Goal: Task Accomplishment & Management: Manage account settings

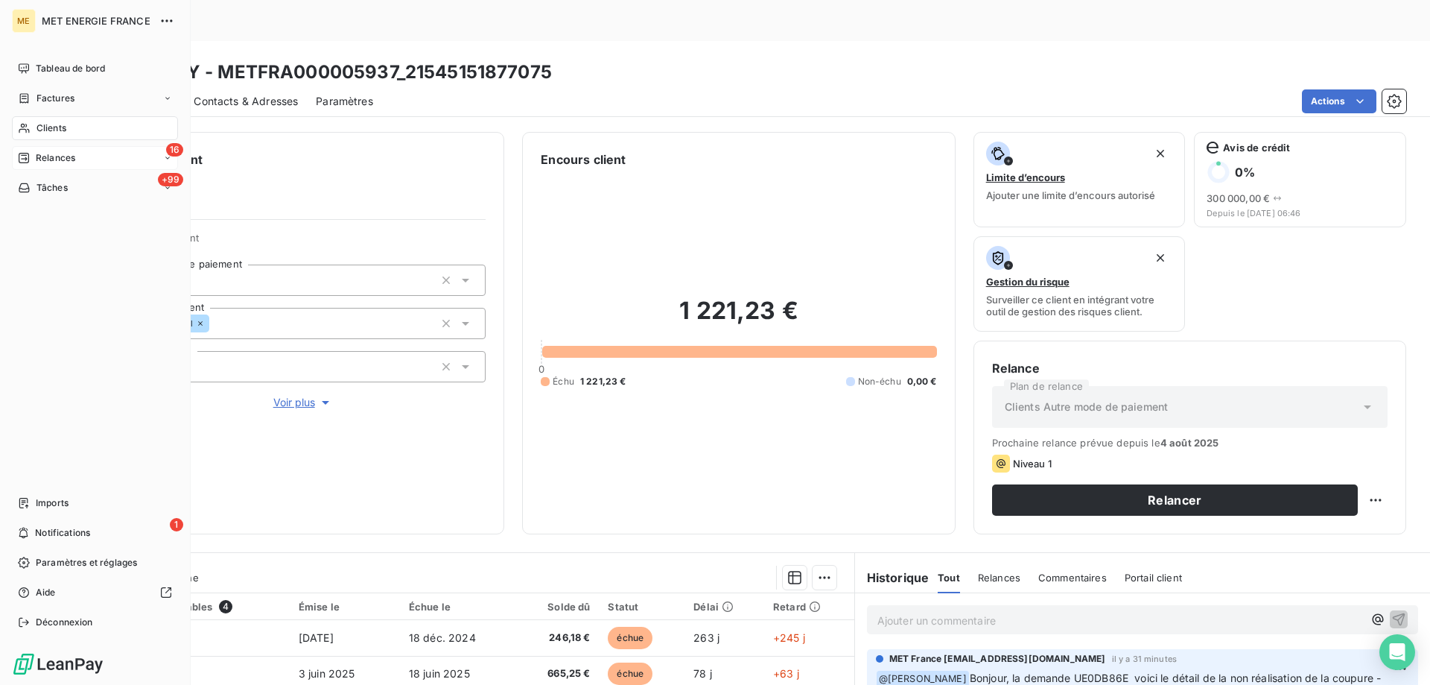
click at [104, 149] on div "16 Relances" at bounding box center [95, 158] width 166 height 24
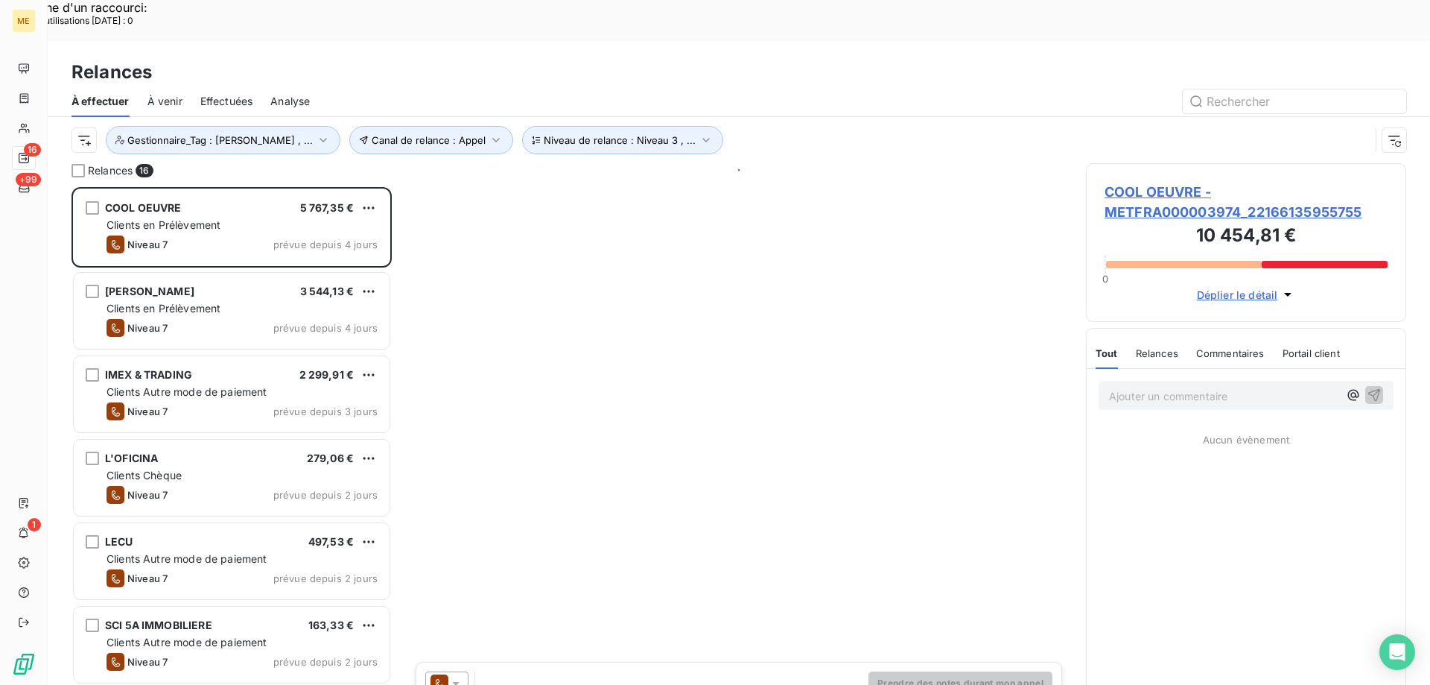
scroll to position [527, 309]
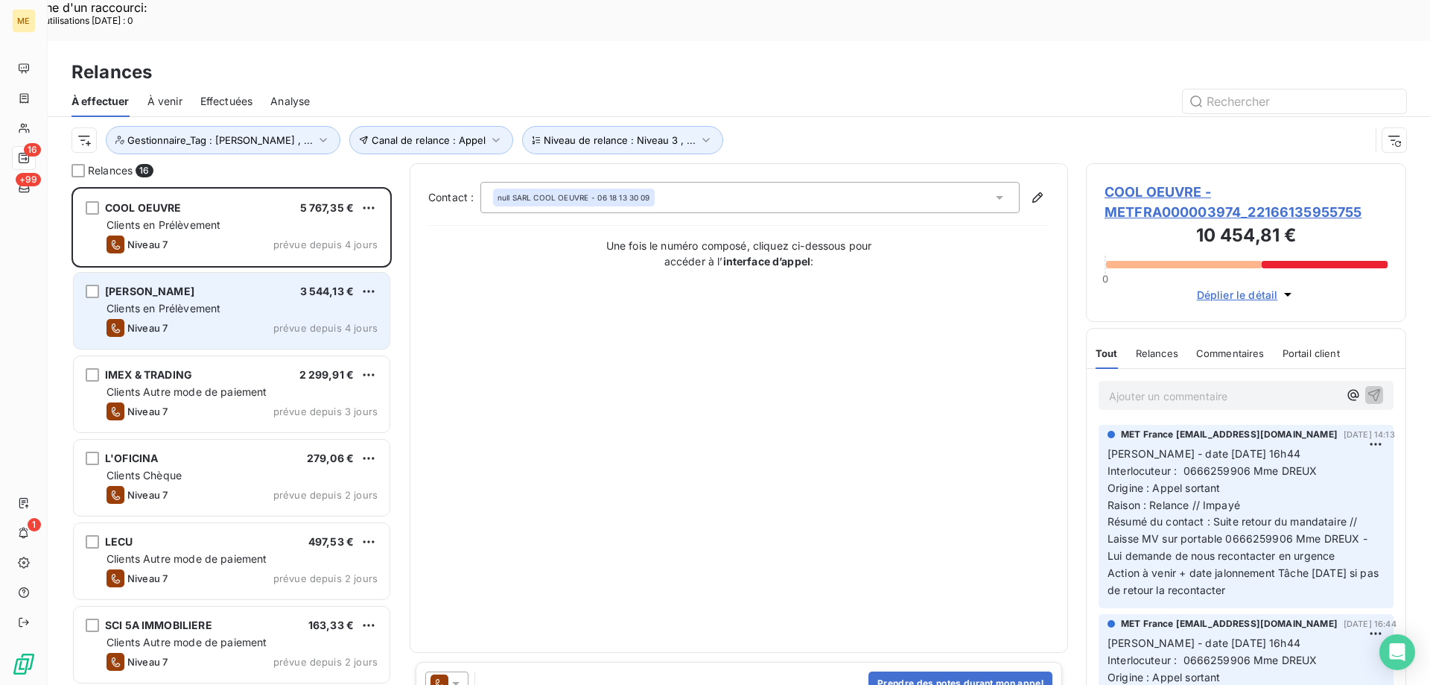
click at [317, 319] on div "Niveau 7 prévue depuis 4 jours" at bounding box center [242, 328] width 271 height 18
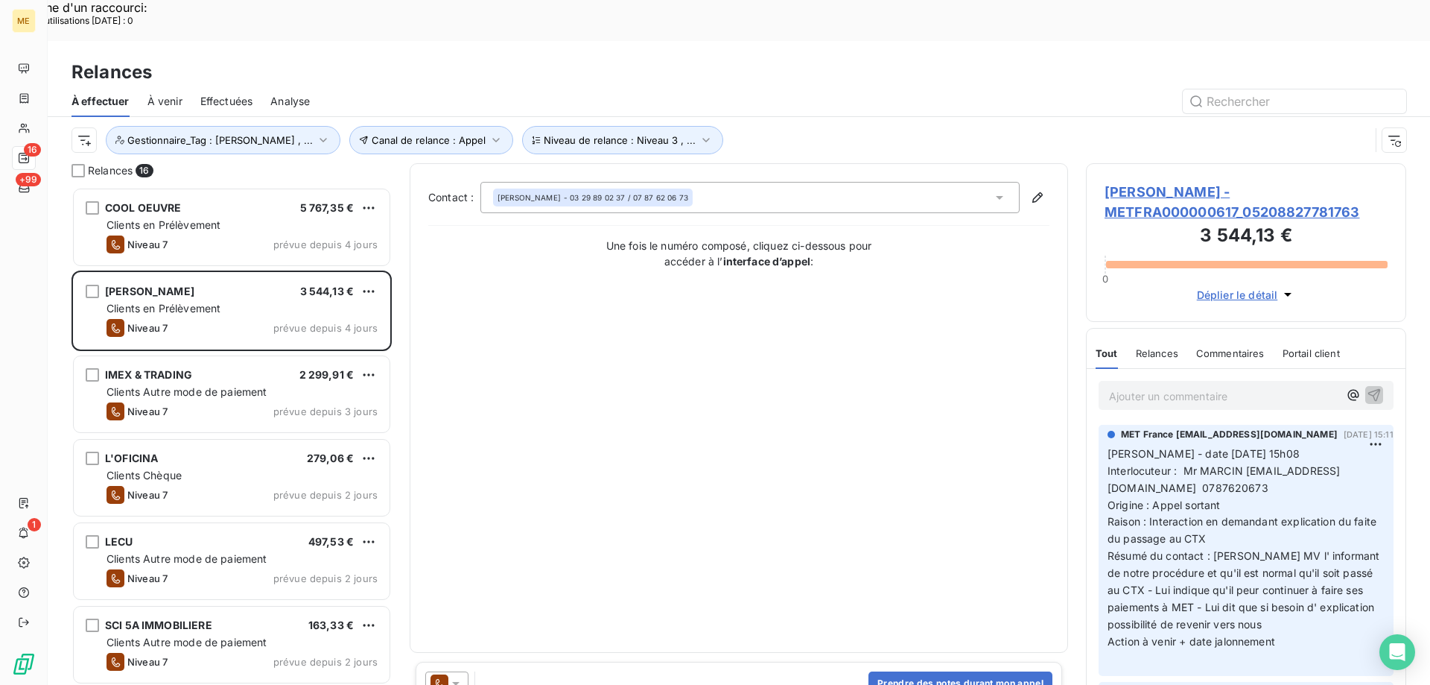
click at [1249, 182] on span "[PERSON_NAME] - METFRA000000617_05208827781763" at bounding box center [1246, 202] width 283 height 40
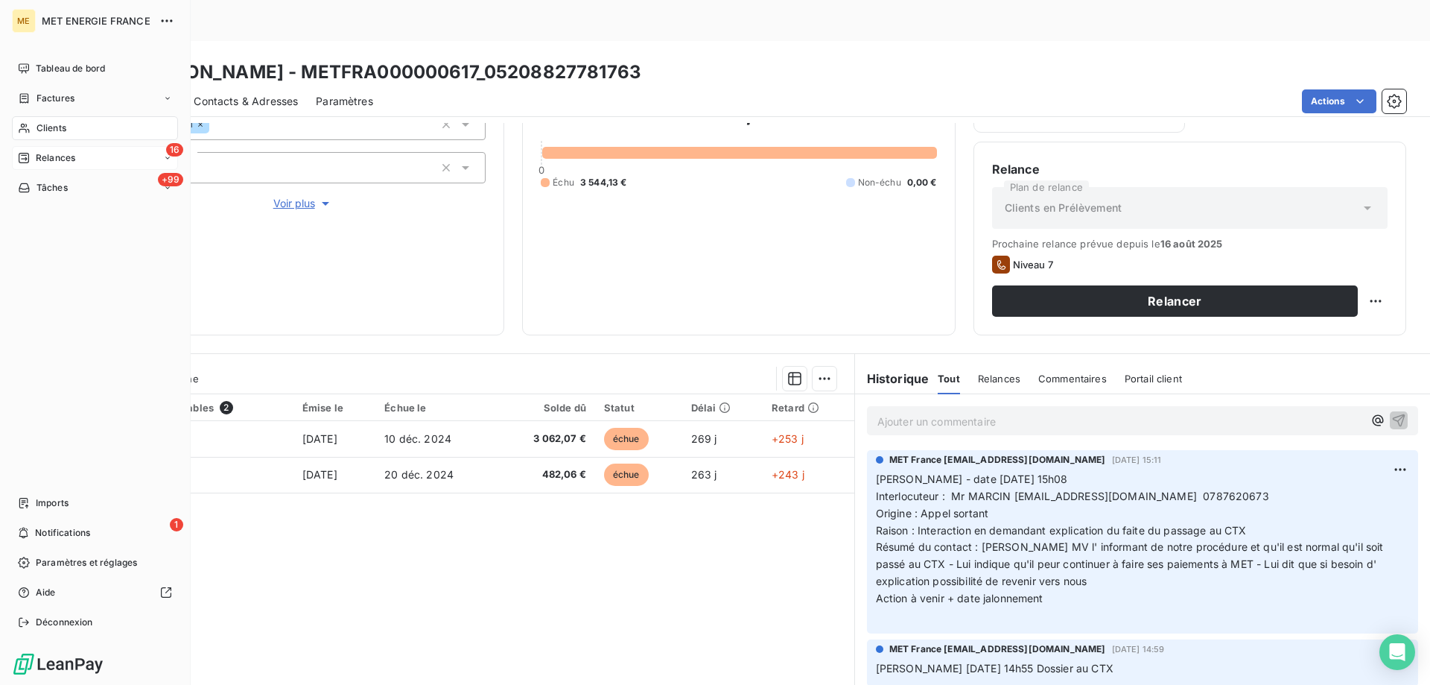
click at [34, 162] on div "Relances" at bounding box center [46, 157] width 57 height 13
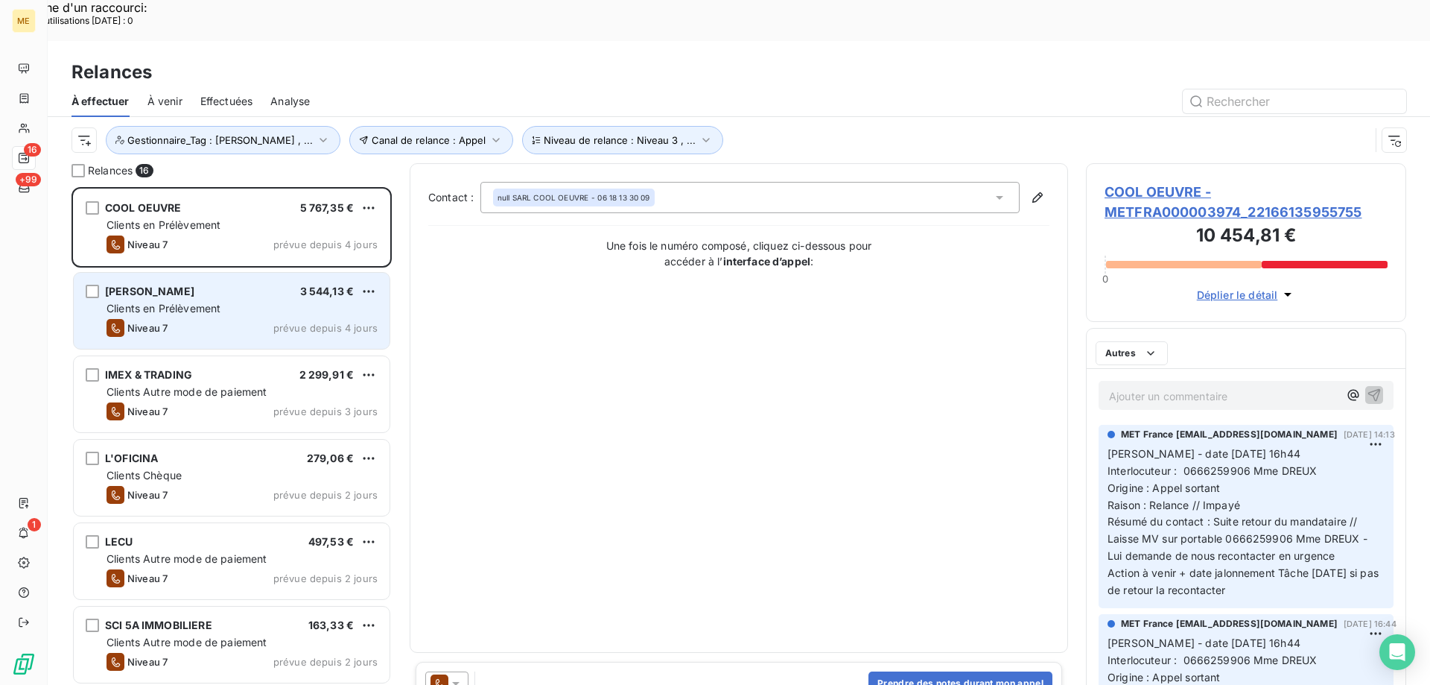
scroll to position [527, 309]
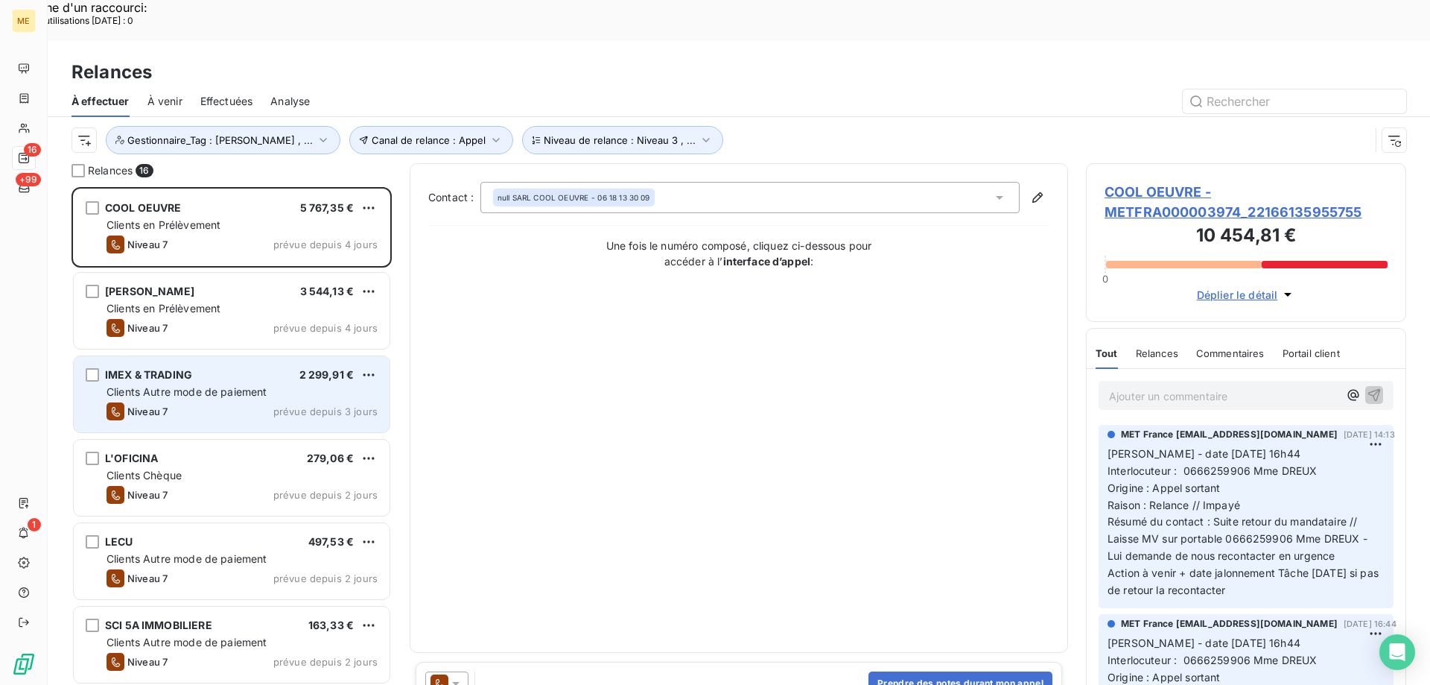
click at [240, 356] on div "IMEX & TRADING 2 299,91 € Clients Autre mode de paiement Niveau 7 prévue depuis…" at bounding box center [232, 394] width 316 height 76
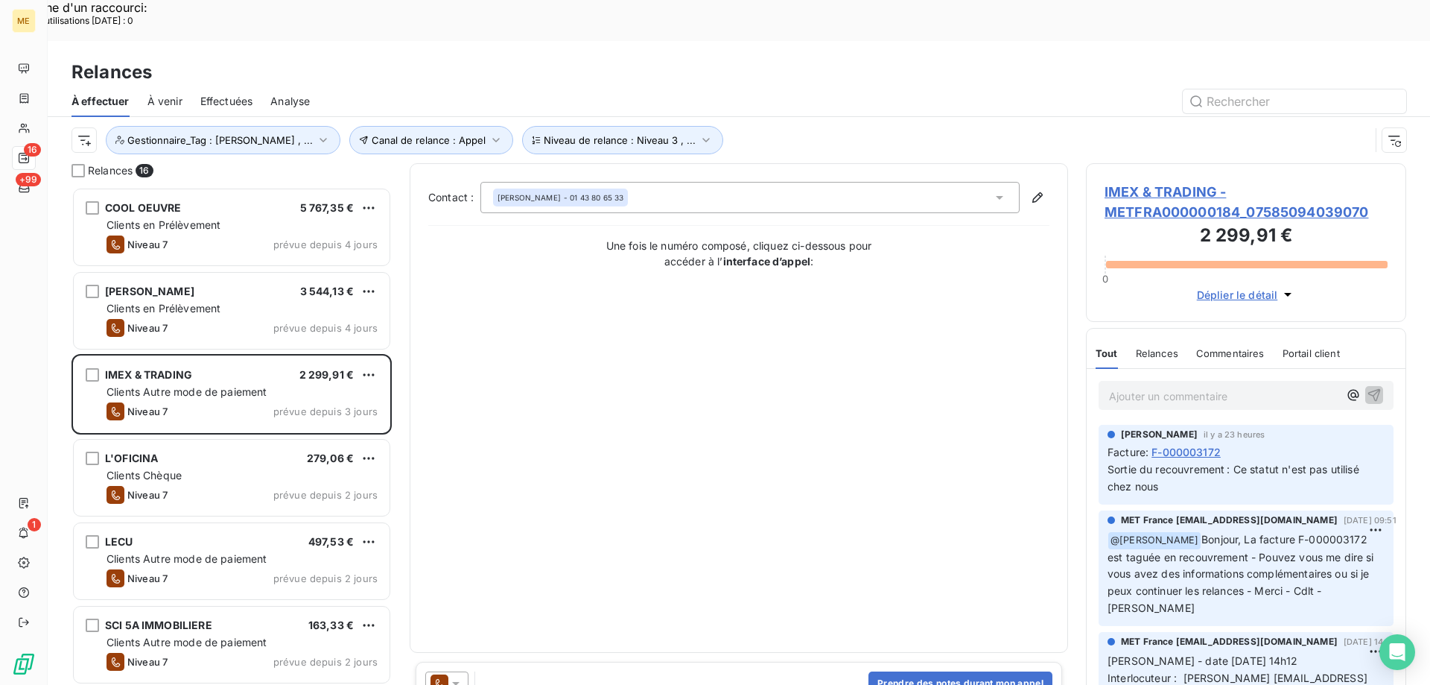
click at [1158, 182] on span "IMEX & TRADING - METFRA000000184_07585094039070" at bounding box center [1246, 202] width 283 height 40
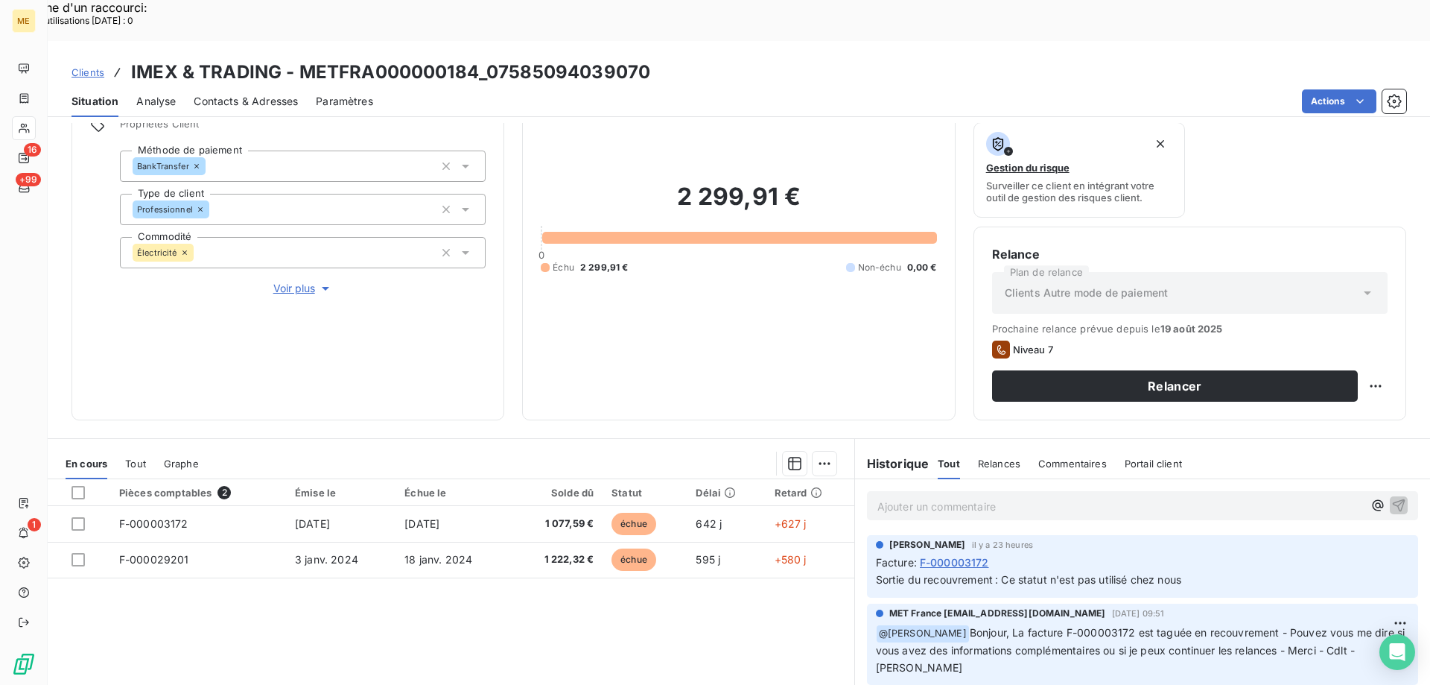
scroll to position [199, 0]
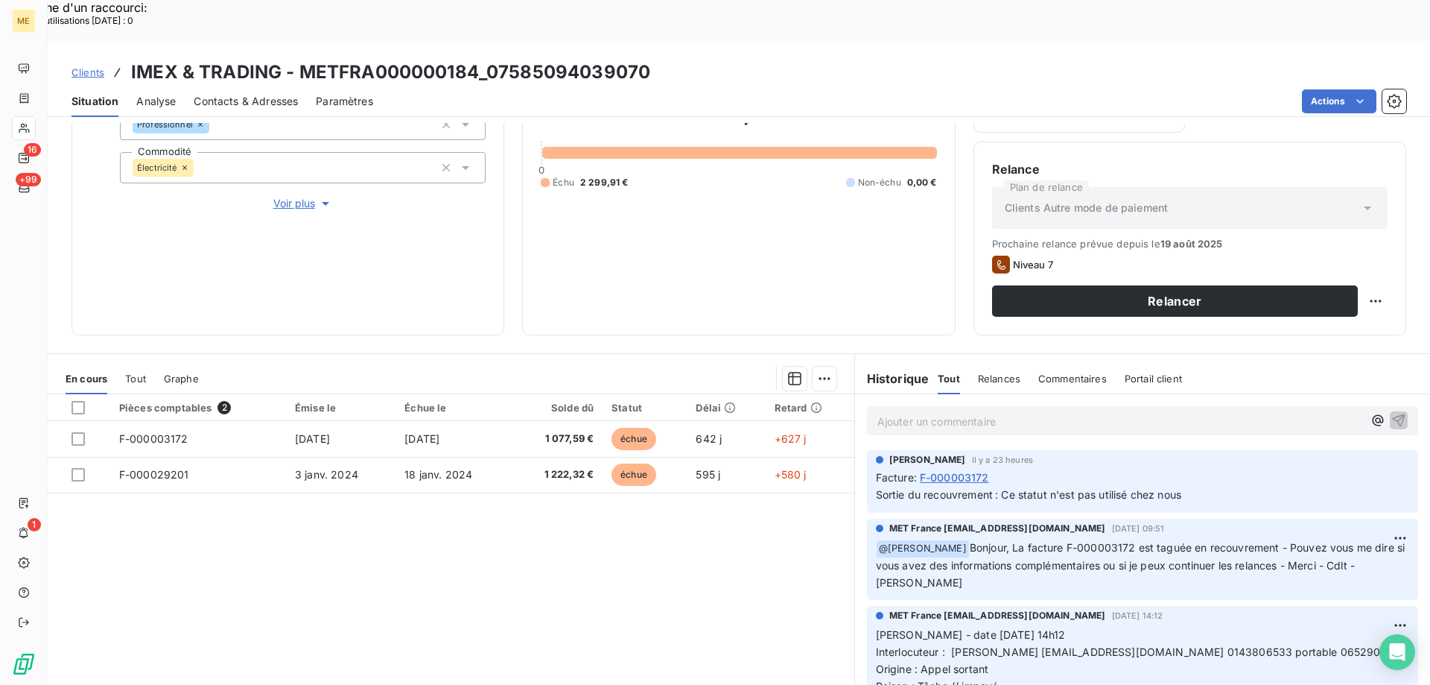
click at [1377, 264] on div "Relance Plan de relance Clients Autre mode de paiement Prochaine relance prévue…" at bounding box center [1190, 239] width 433 height 194
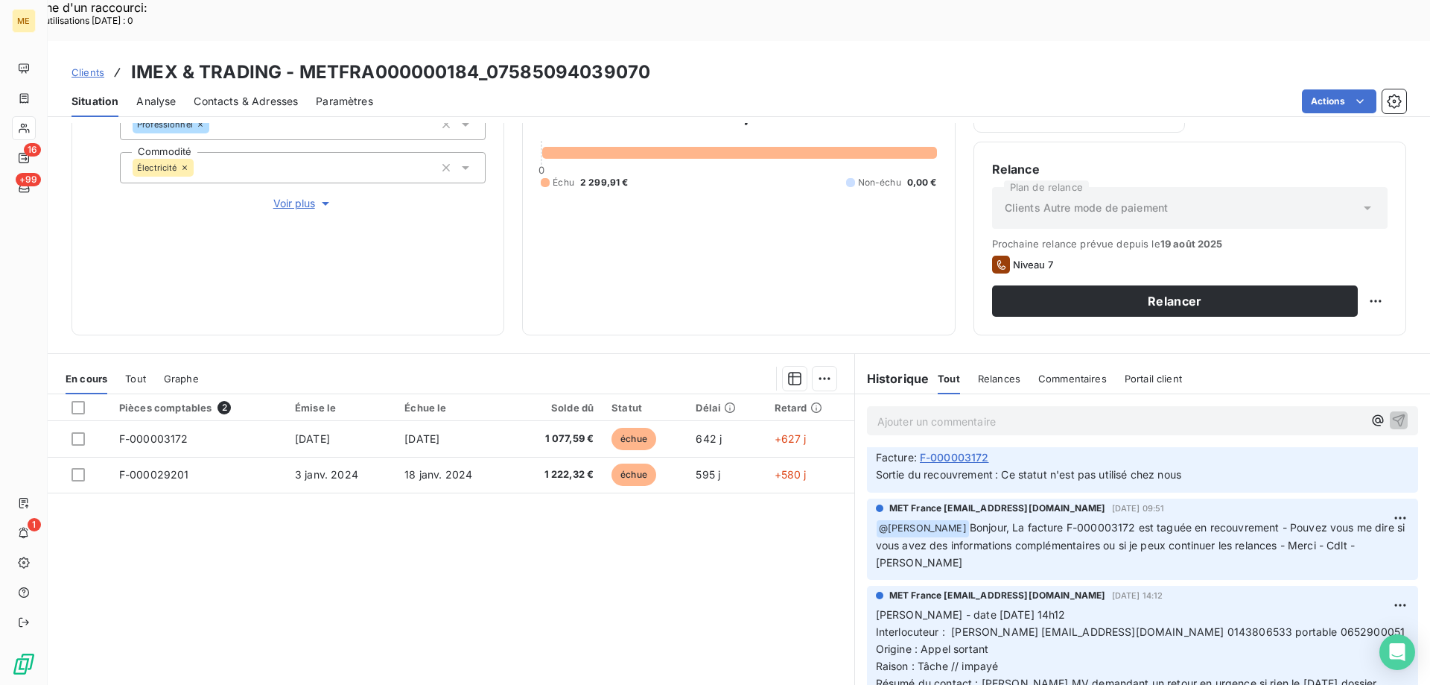
scroll to position [0, 0]
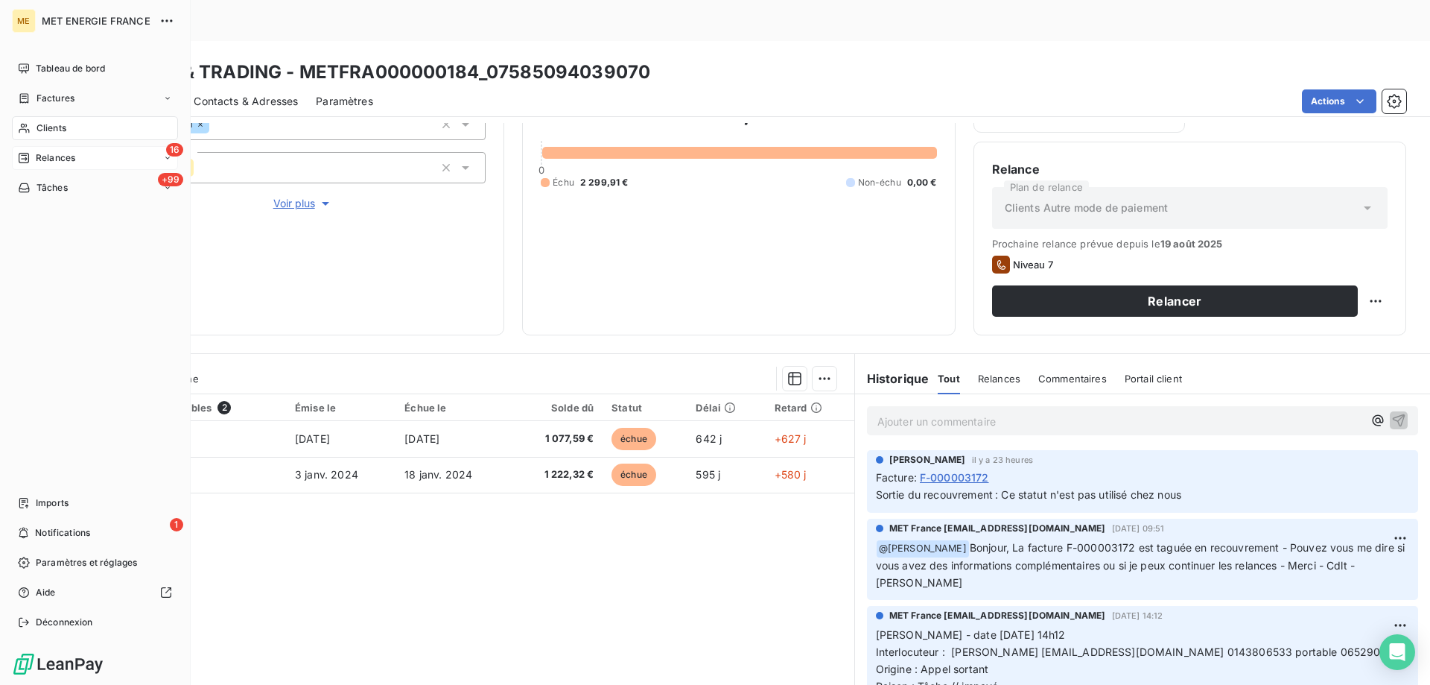
click at [49, 160] on span "Relances" at bounding box center [55, 157] width 39 height 13
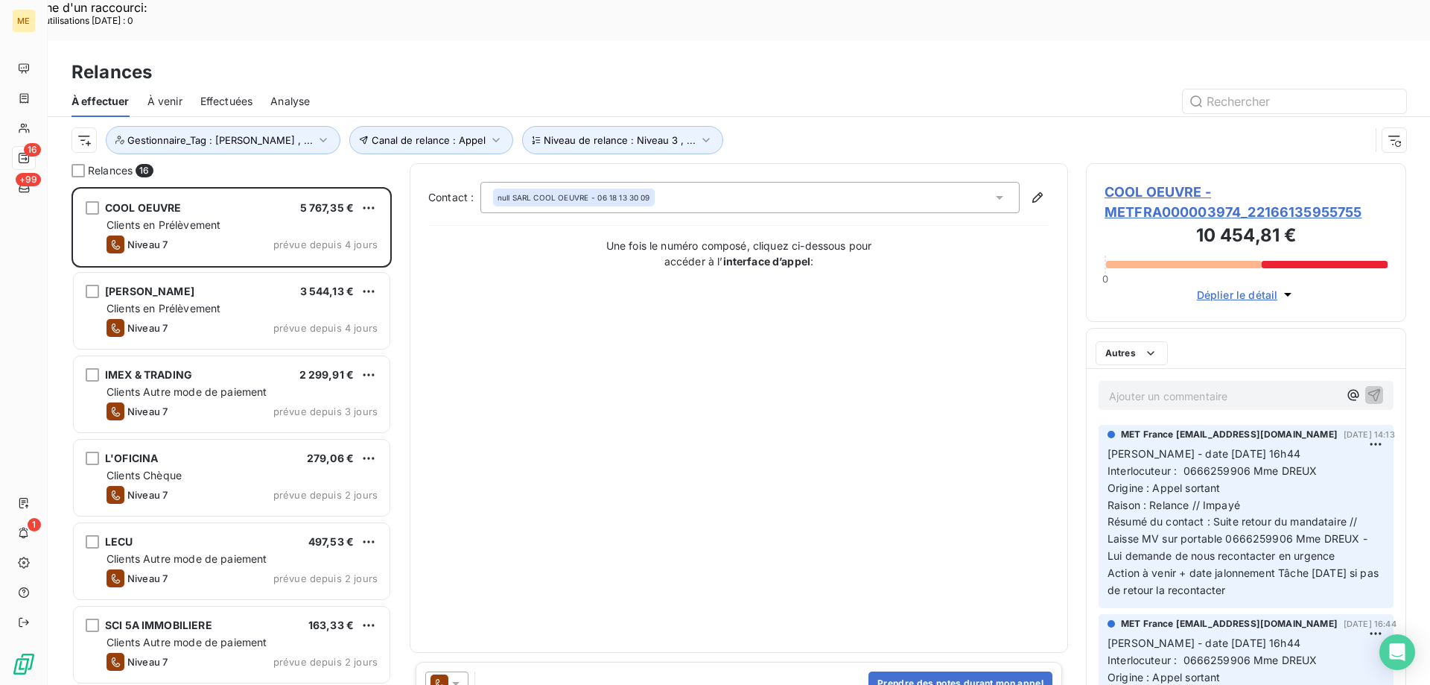
scroll to position [527, 309]
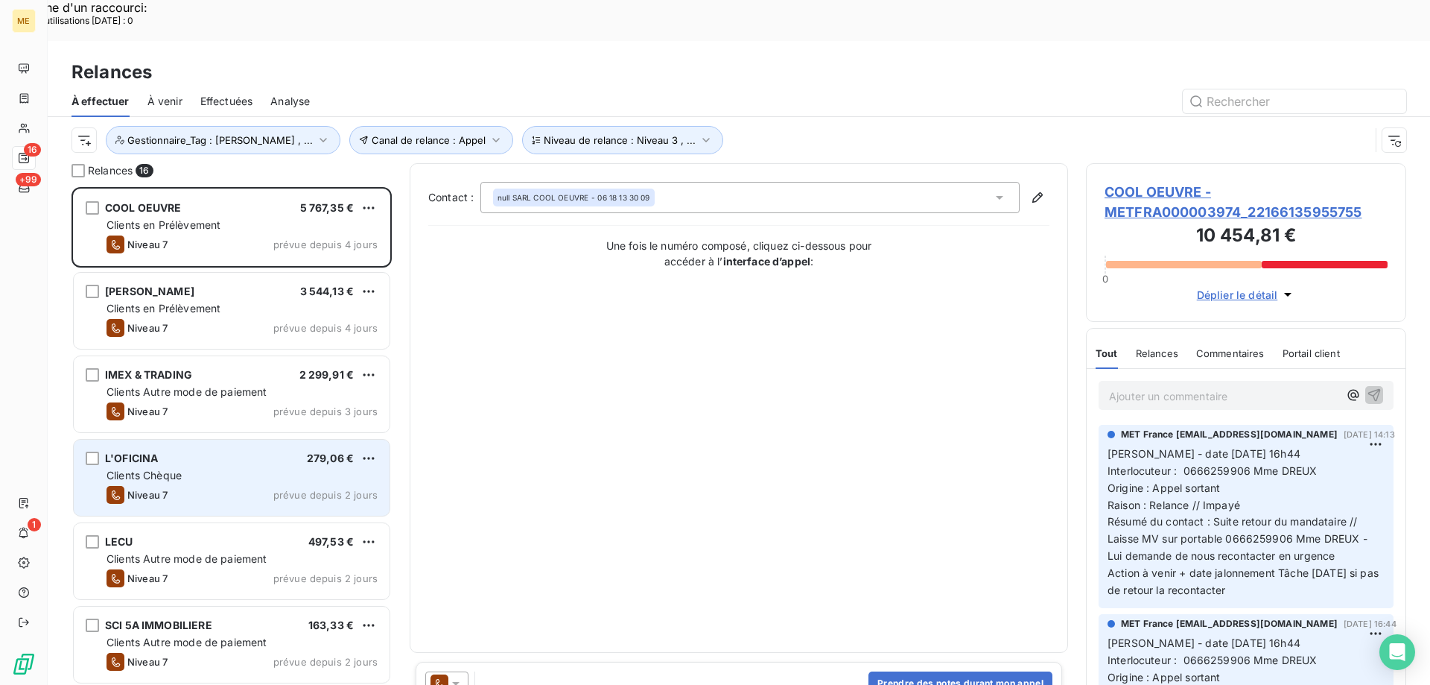
click at [273, 486] on div "Niveau 7 prévue depuis 2 jours" at bounding box center [242, 495] width 271 height 18
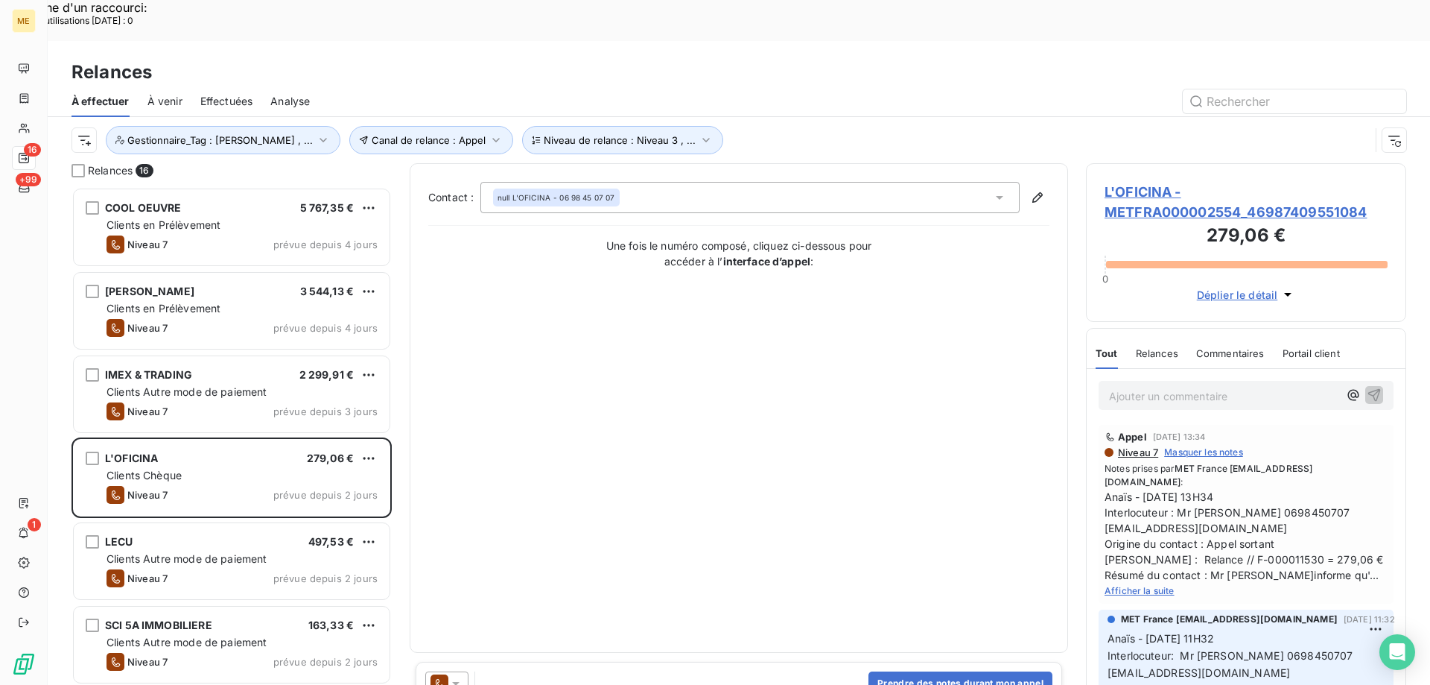
click at [1169, 182] on span "L'OFICINA - METFRA000002554_46987409551084" at bounding box center [1246, 202] width 283 height 40
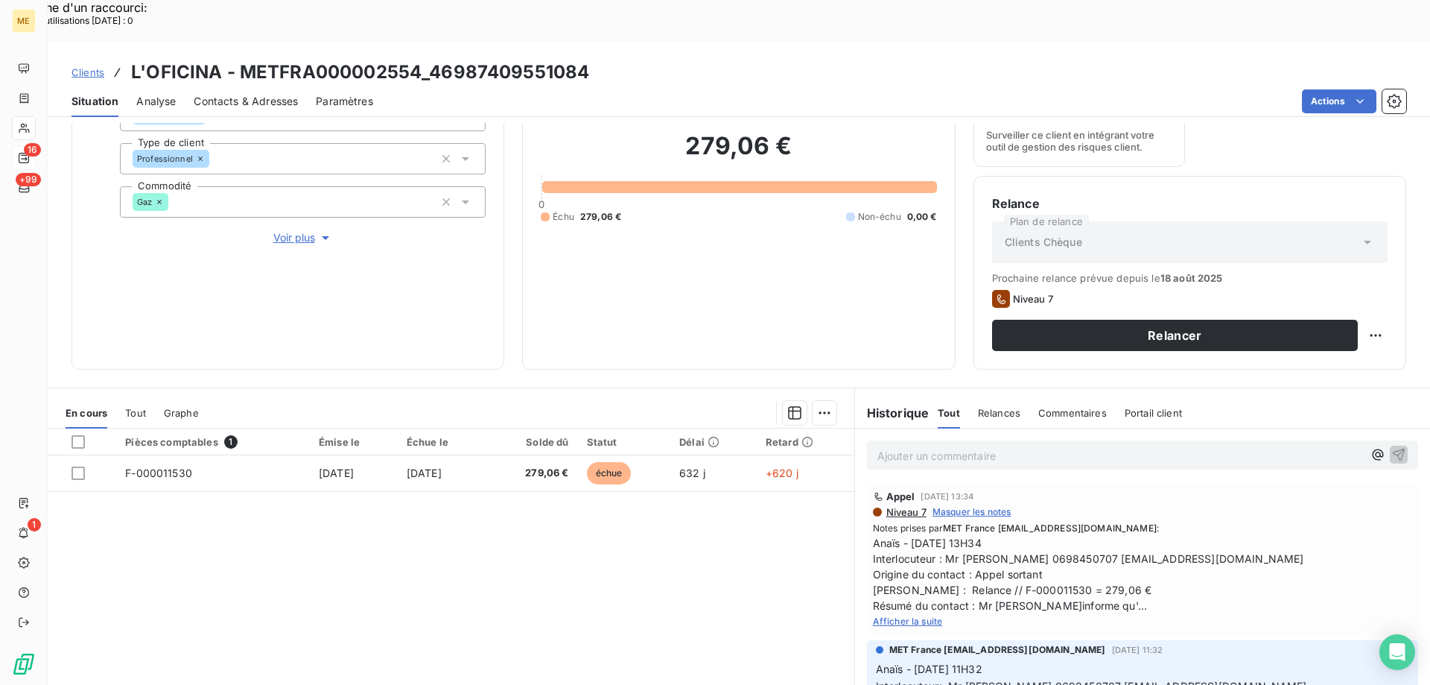
scroll to position [199, 0]
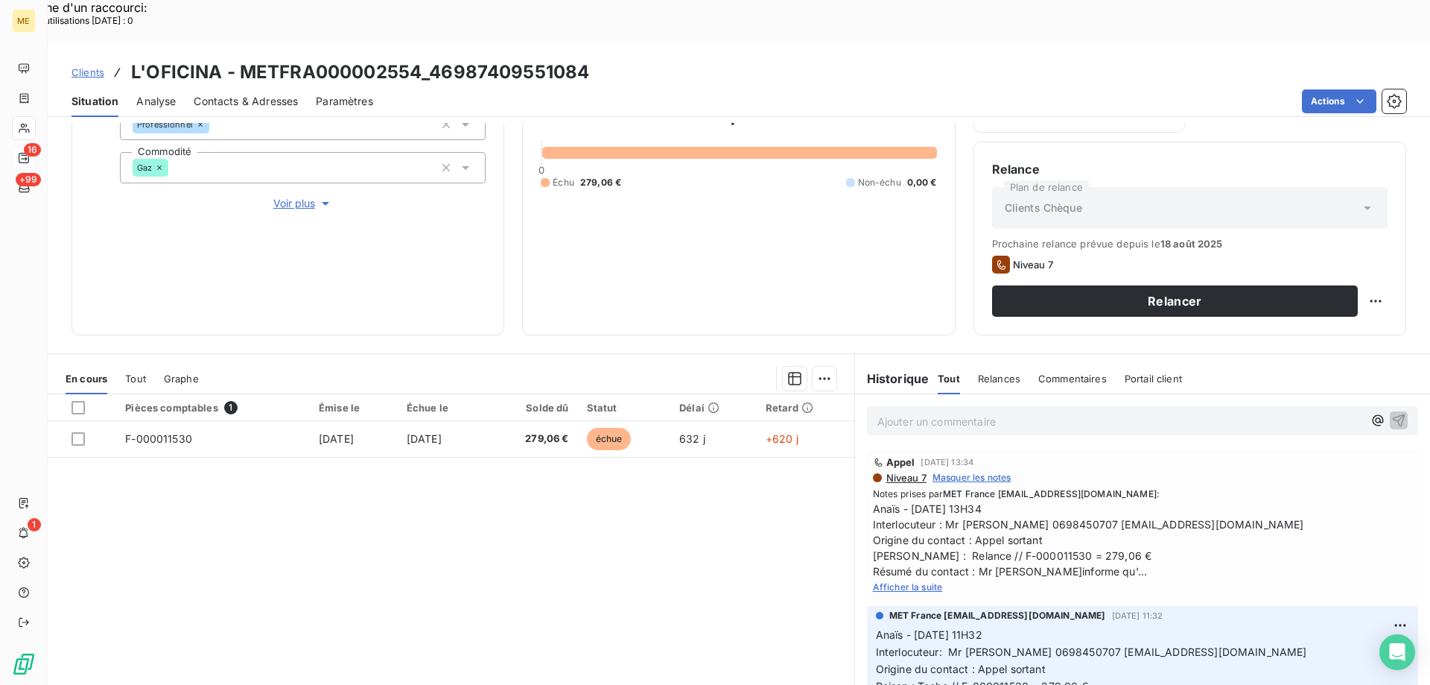
click at [933, 581] on span "Afficher la suite" at bounding box center [908, 586] width 70 height 11
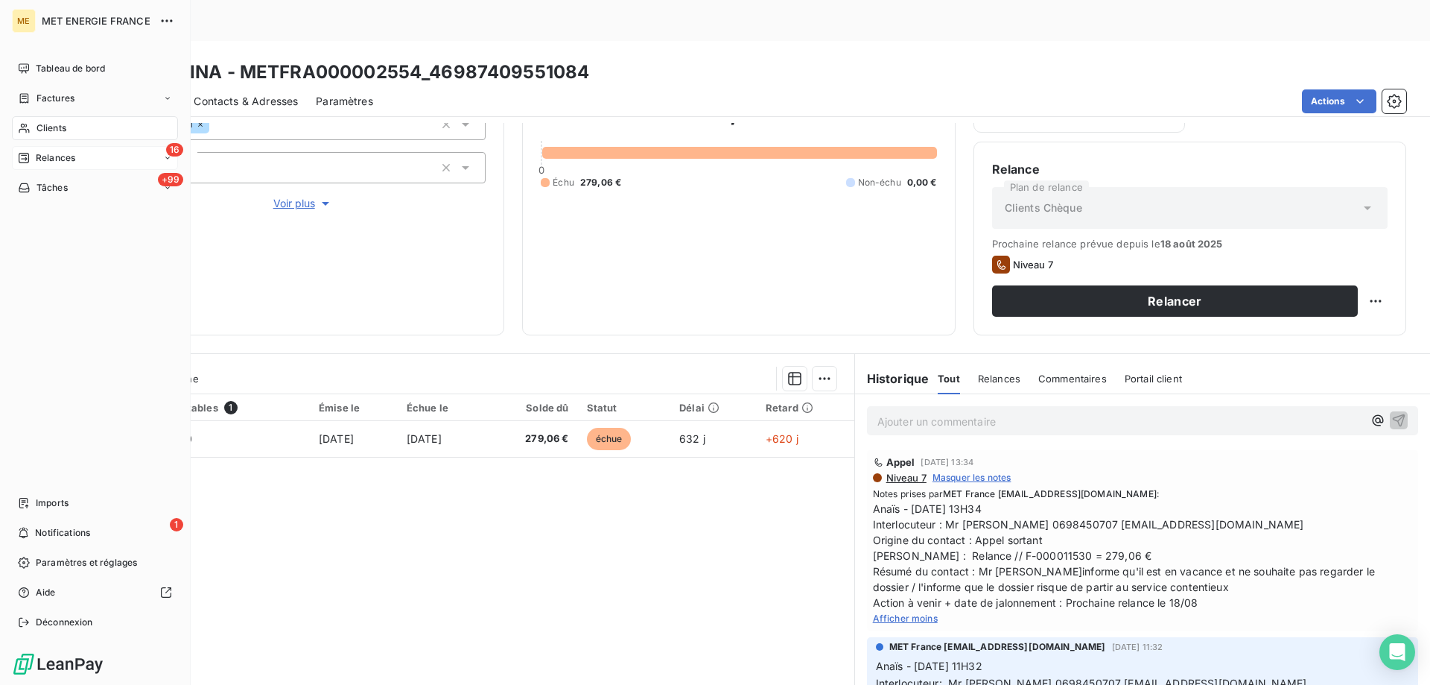
click at [39, 156] on span "Relances" at bounding box center [55, 157] width 39 height 13
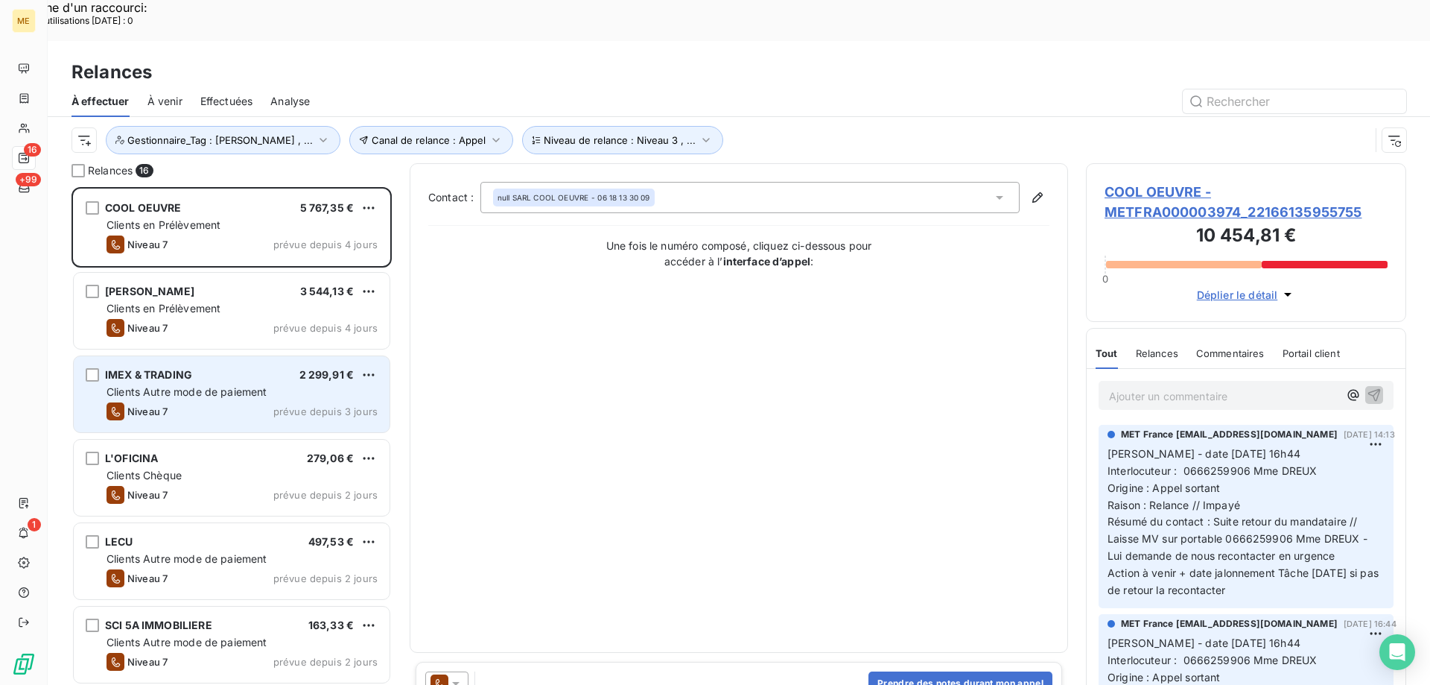
scroll to position [527, 309]
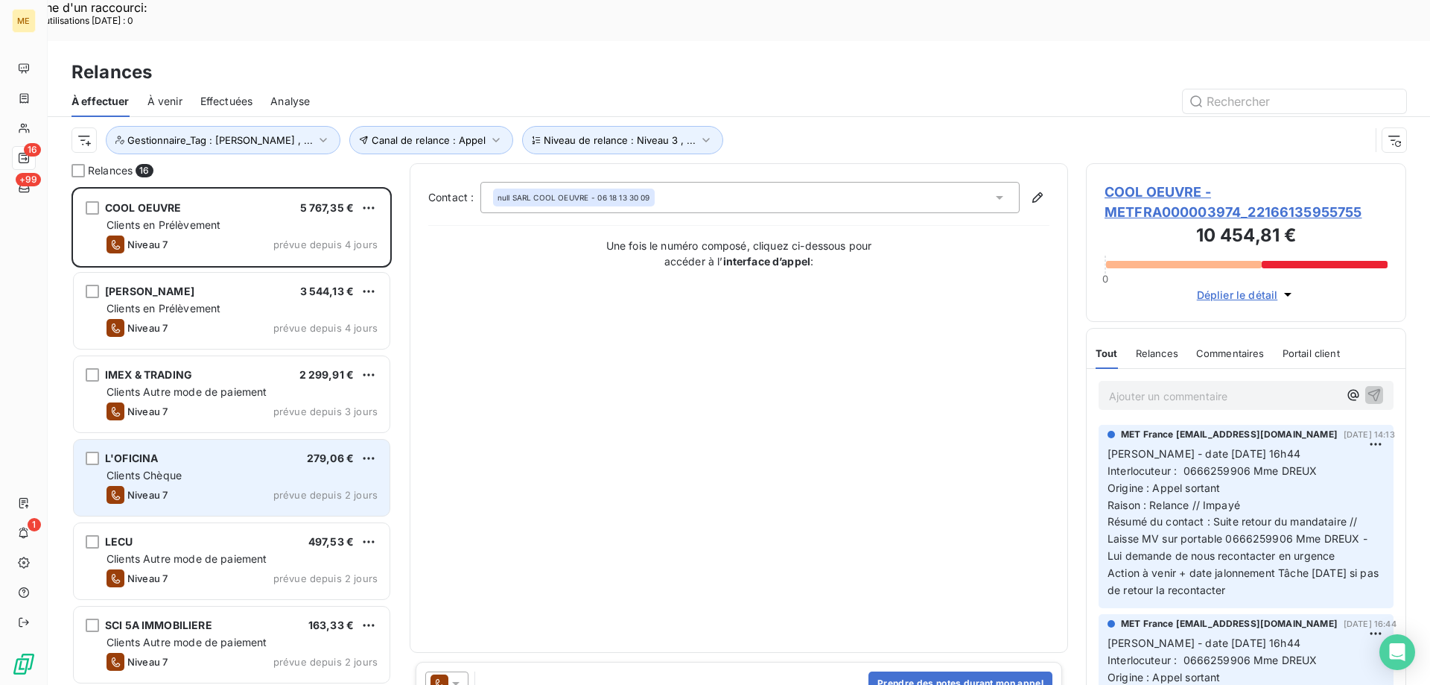
click at [310, 463] on div "L'OFICINA 279,06 € Clients Chèque Niveau 7 prévue depuis 2 jours" at bounding box center [232, 477] width 316 height 76
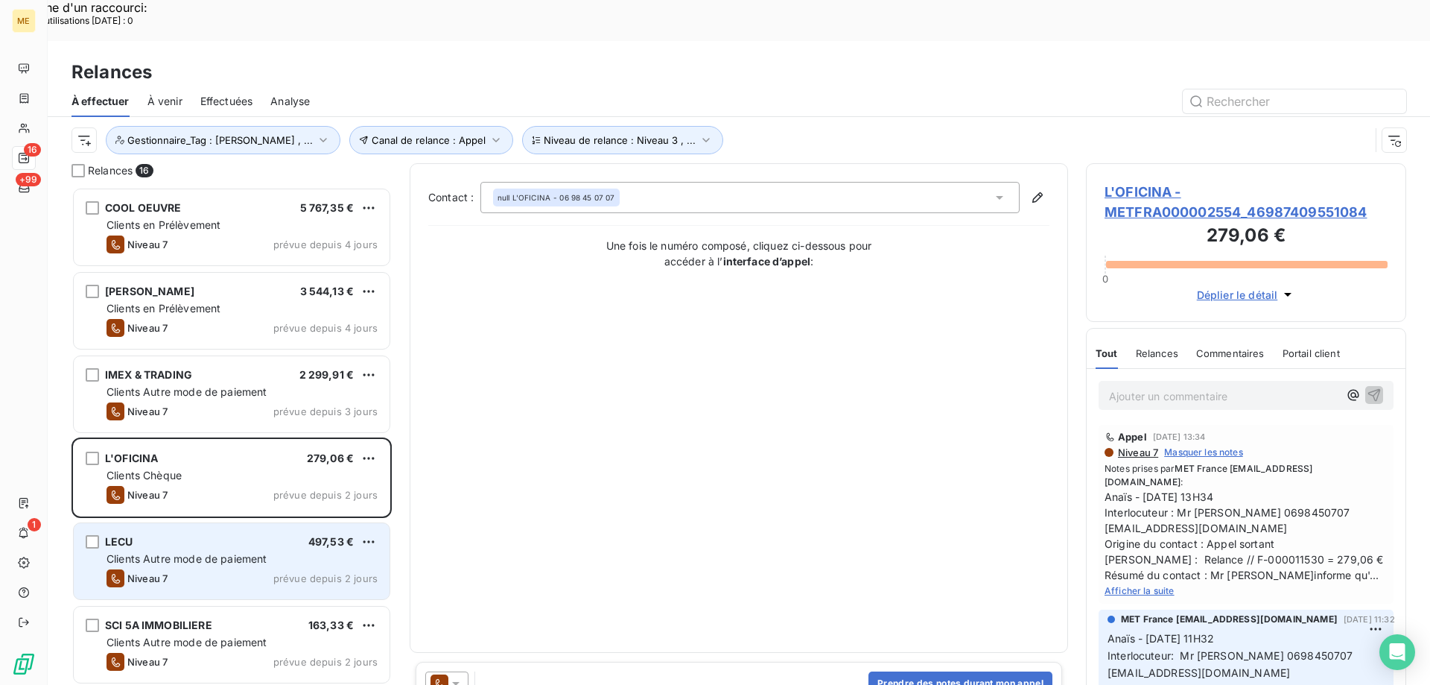
click at [249, 523] on div "LECU 497,53 € Clients Autre mode de paiement Niveau 7 prévue depuis 2 jours" at bounding box center [232, 561] width 316 height 76
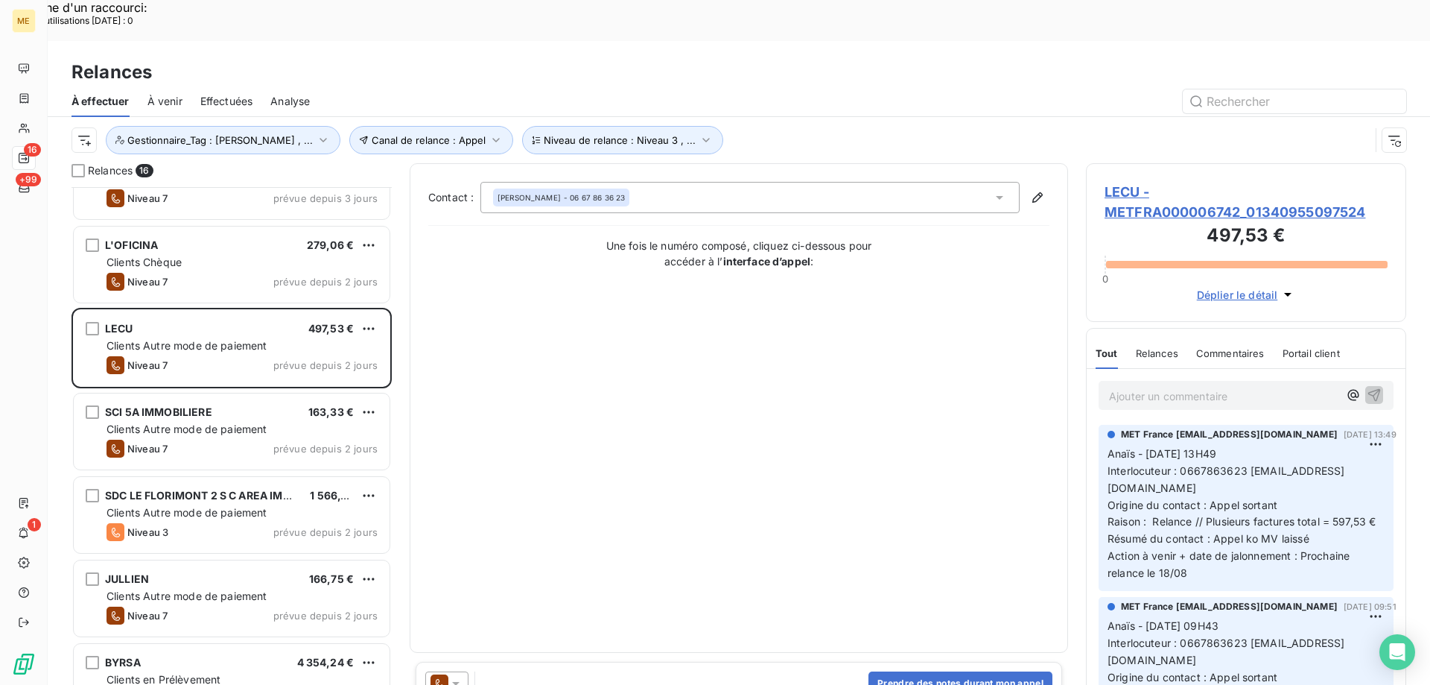
scroll to position [224, 0]
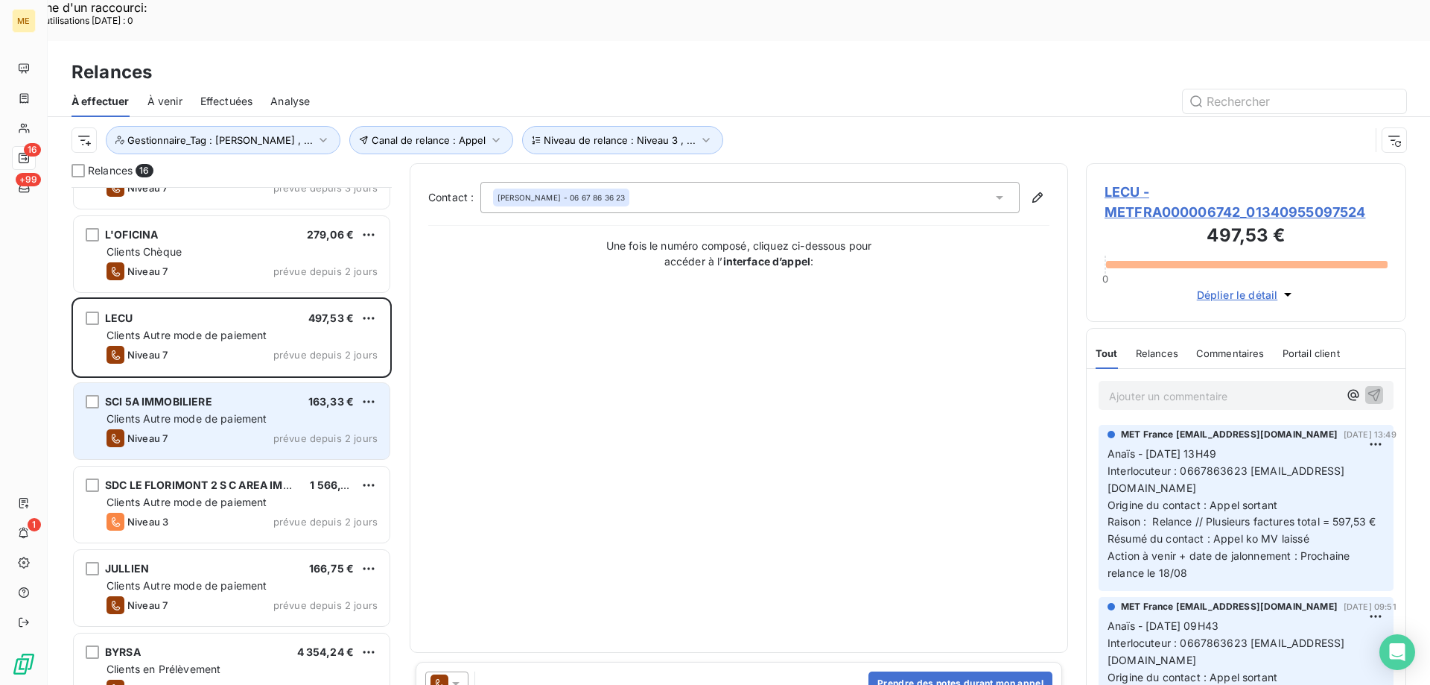
click at [235, 412] on span "Clients Autre mode de paiement" at bounding box center [187, 418] width 161 height 13
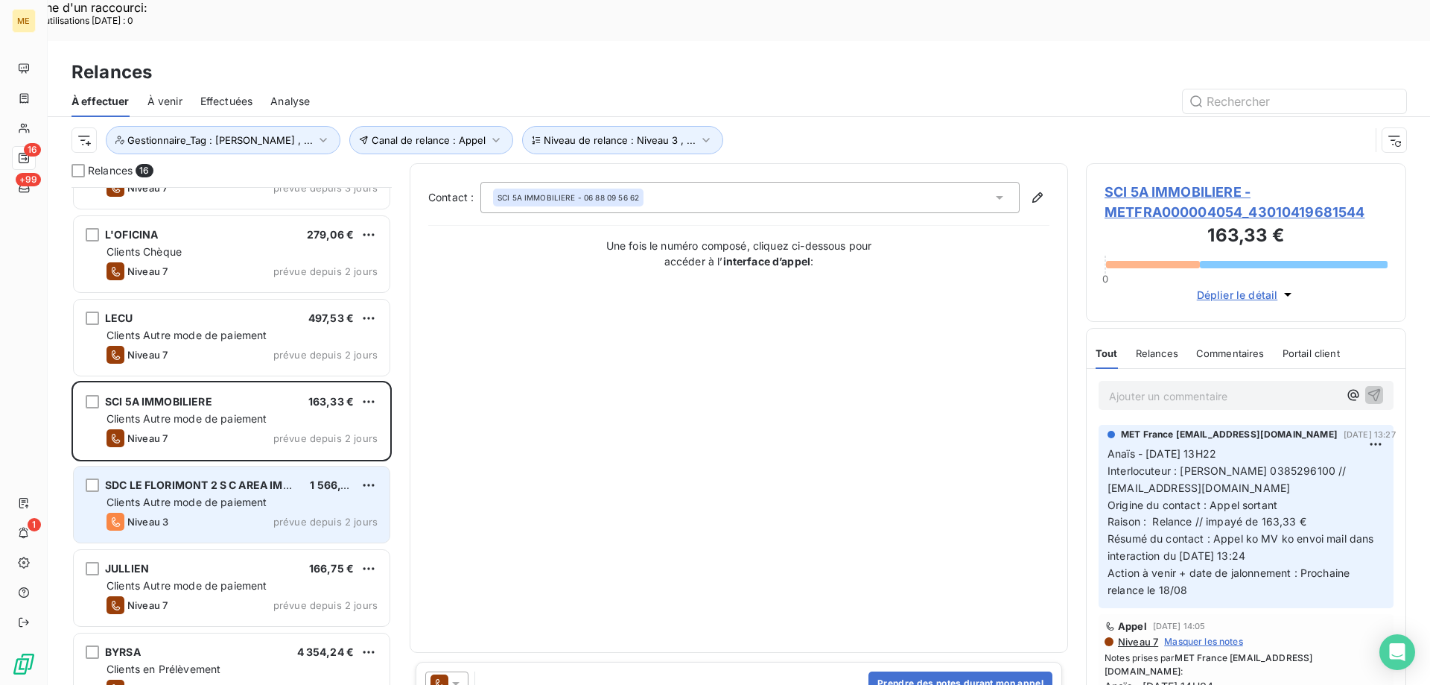
click at [277, 495] on div "Clients Autre mode de paiement" at bounding box center [242, 502] width 271 height 15
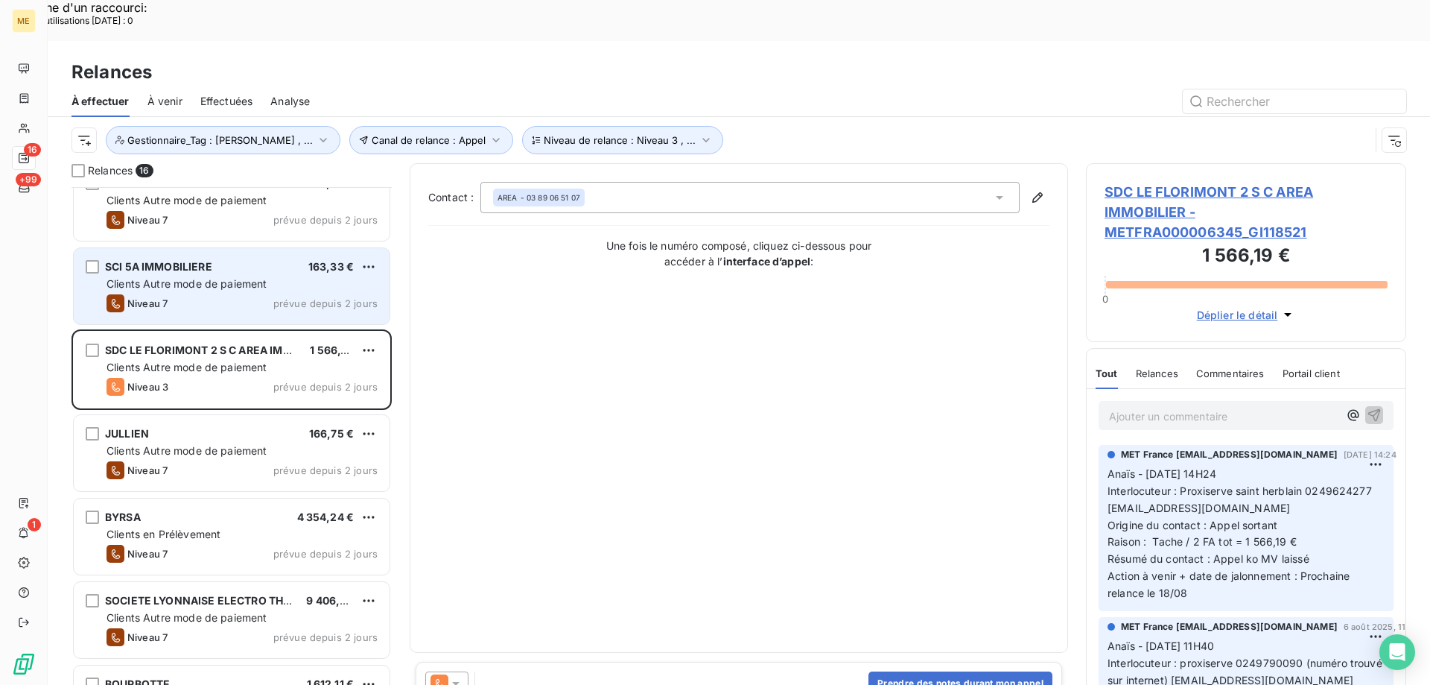
scroll to position [373, 0]
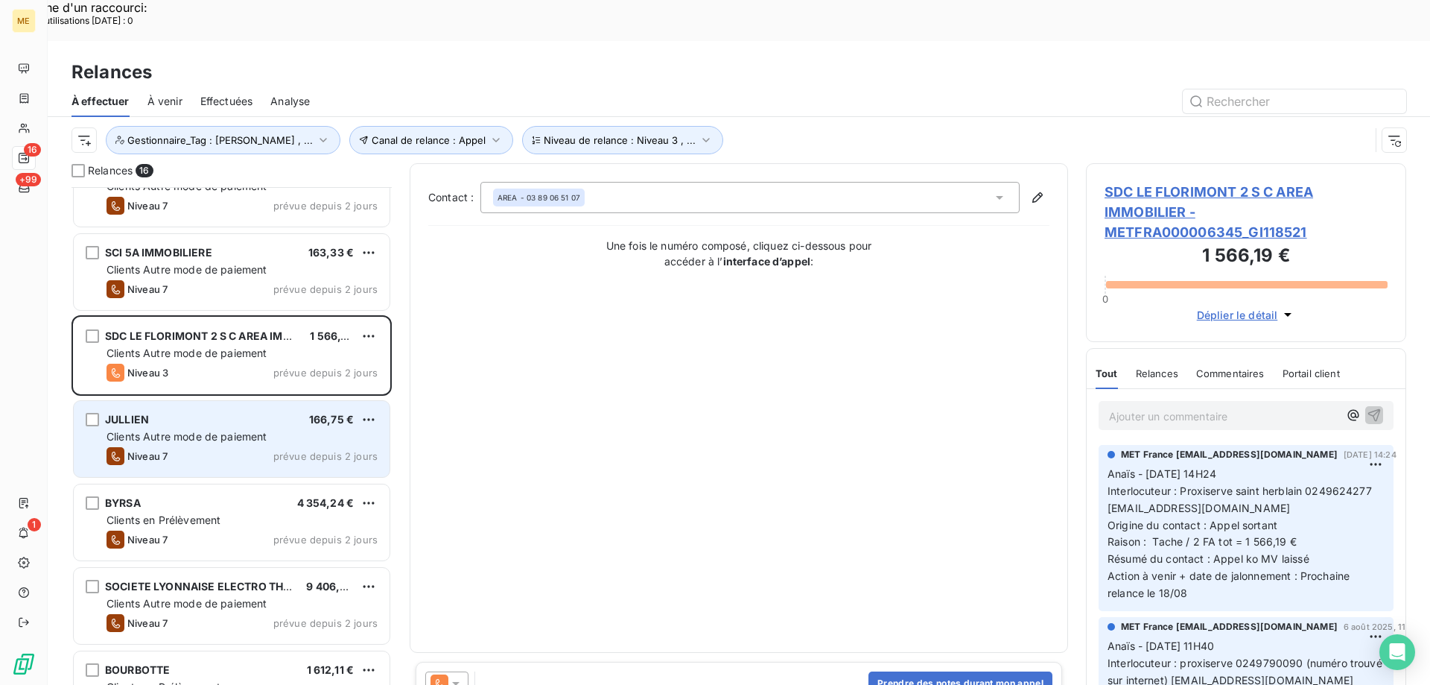
click at [287, 429] on div "Clients Autre mode de paiement" at bounding box center [242, 436] width 271 height 15
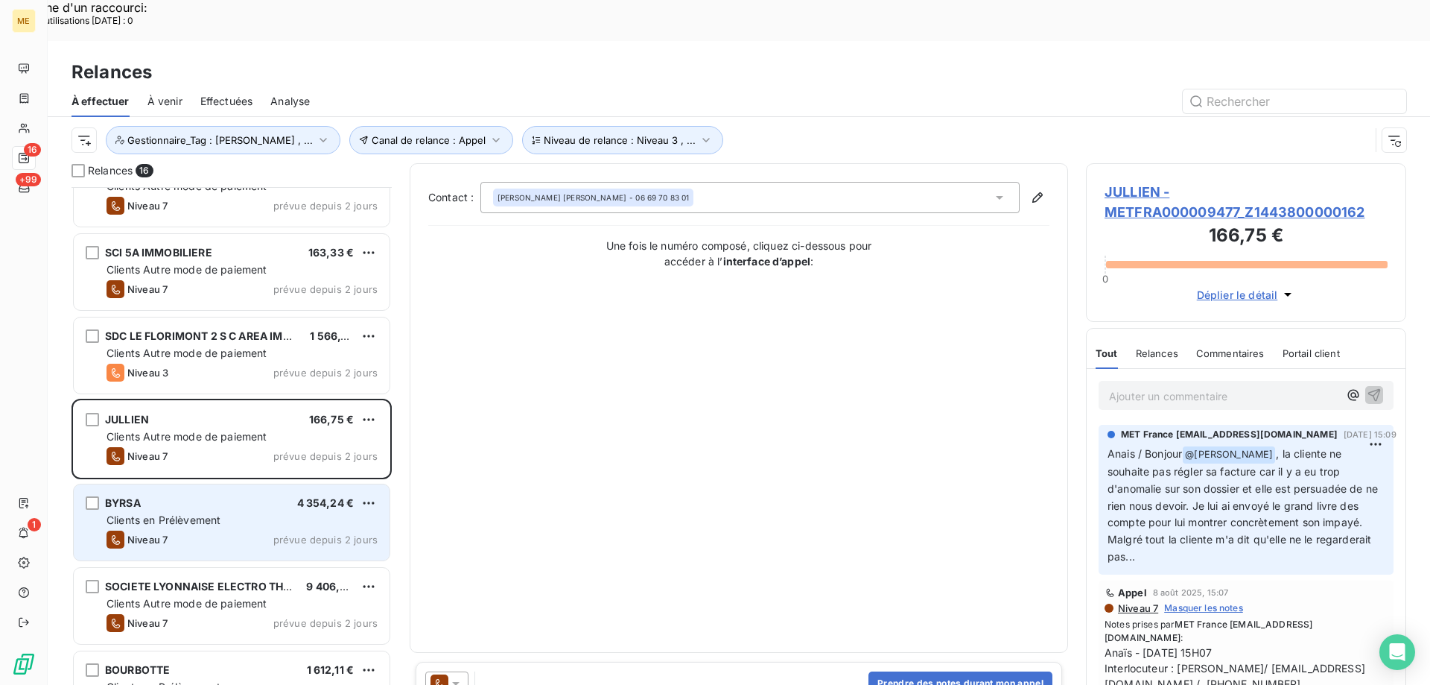
click at [244, 496] on div "BYRSA 4 354,24 €" at bounding box center [242, 502] width 271 height 13
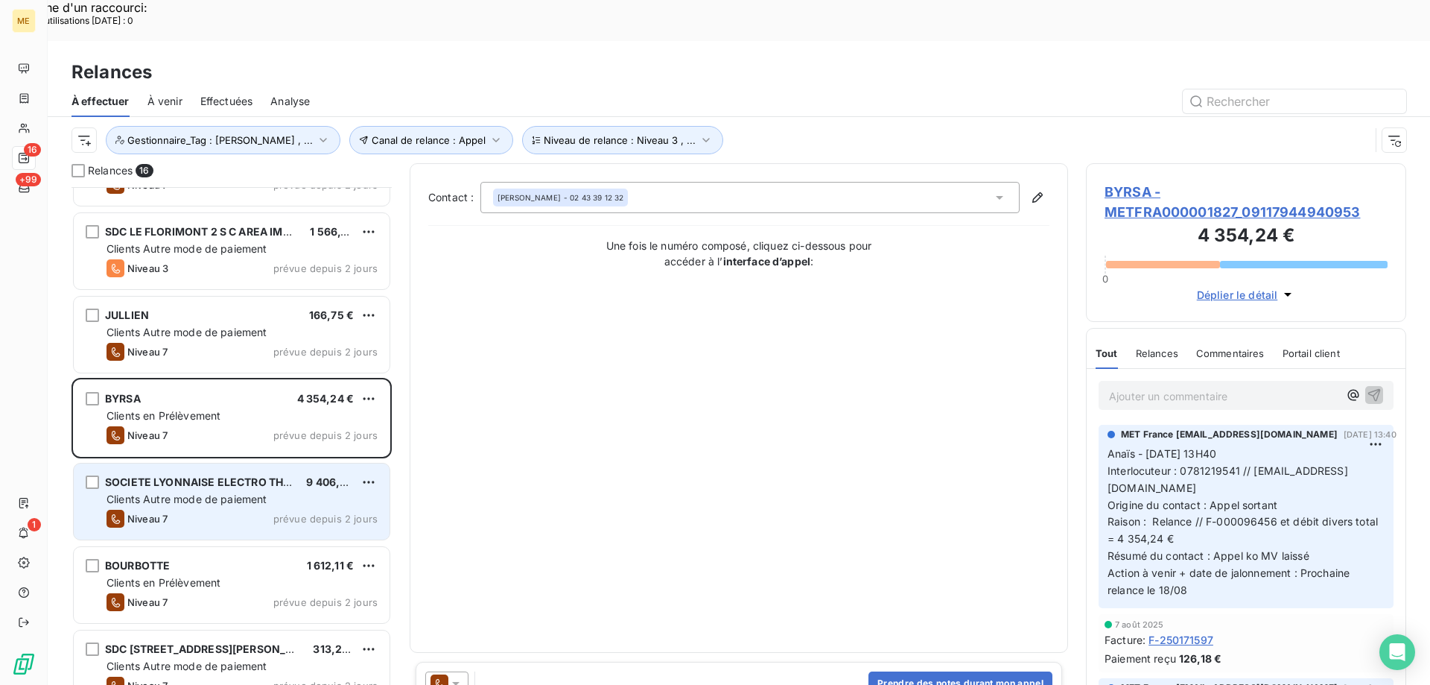
scroll to position [522, 0]
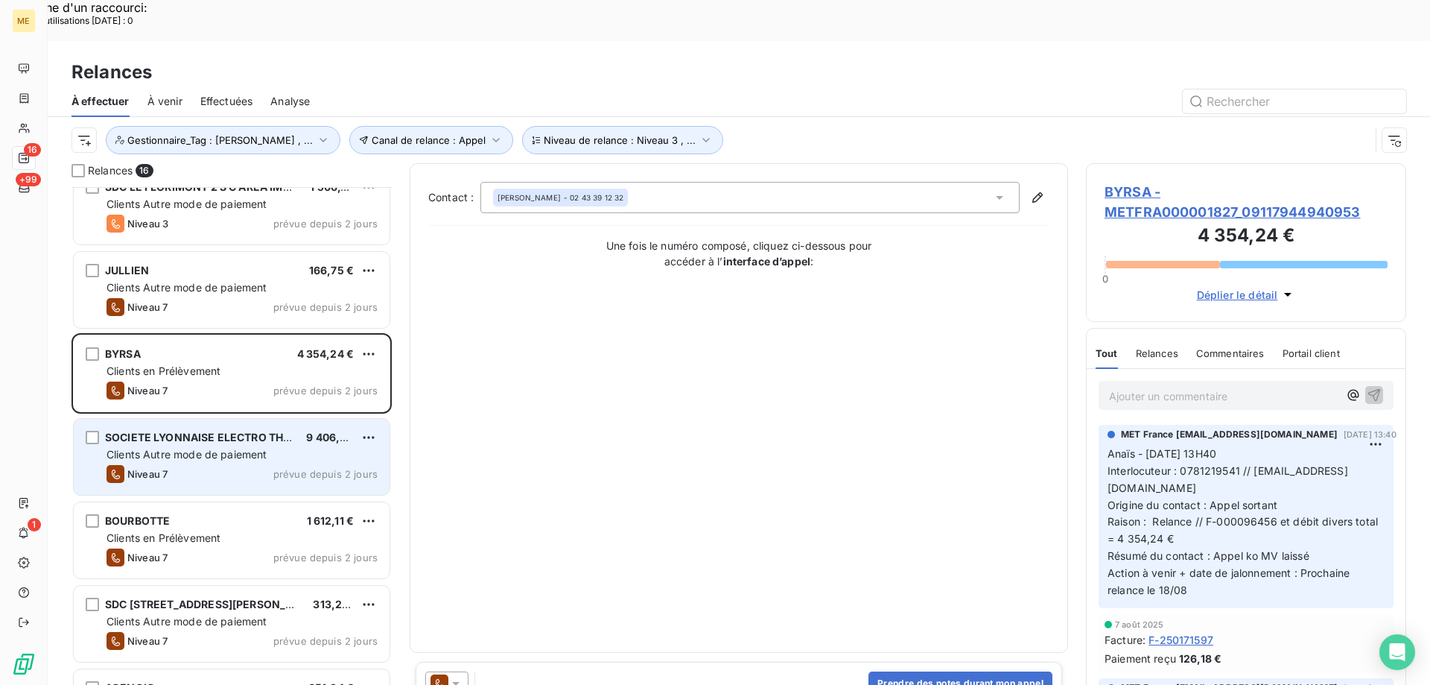
click at [349, 468] on span "prévue depuis 2 jours" at bounding box center [325, 474] width 104 height 12
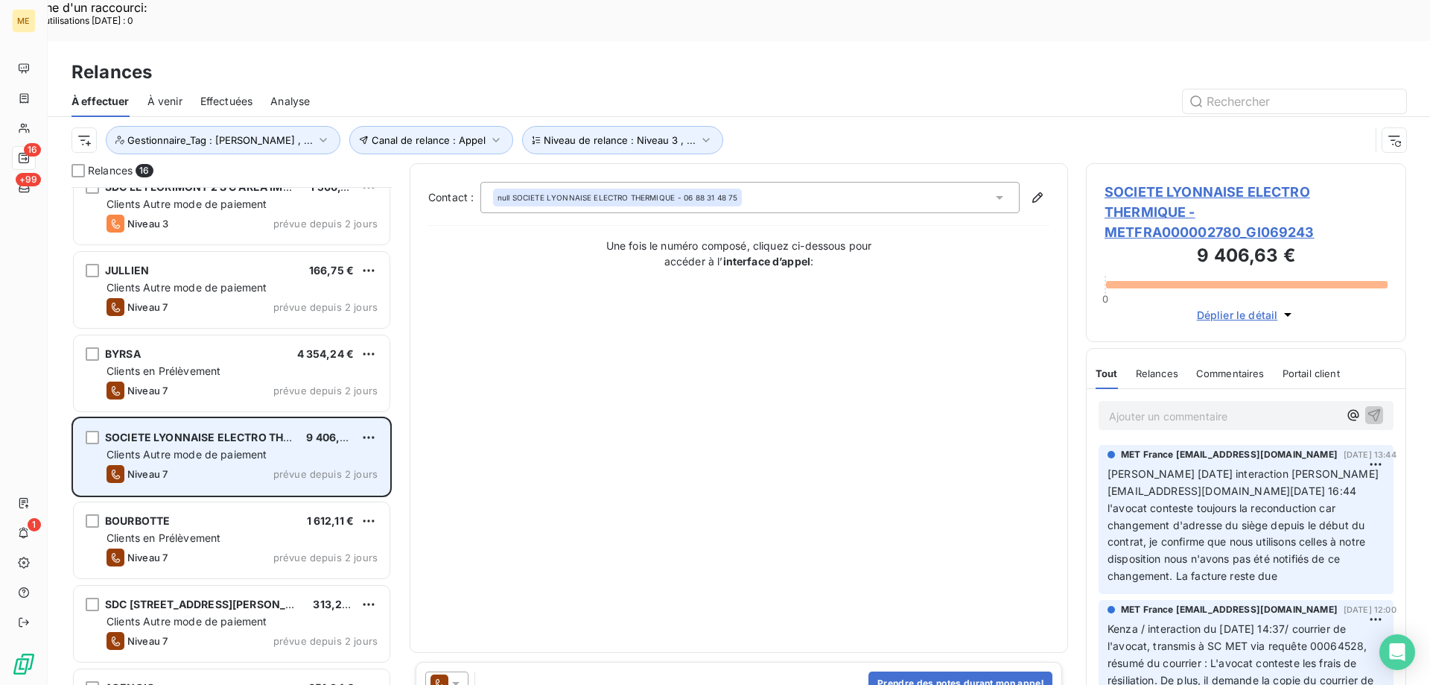
scroll to position [597, 0]
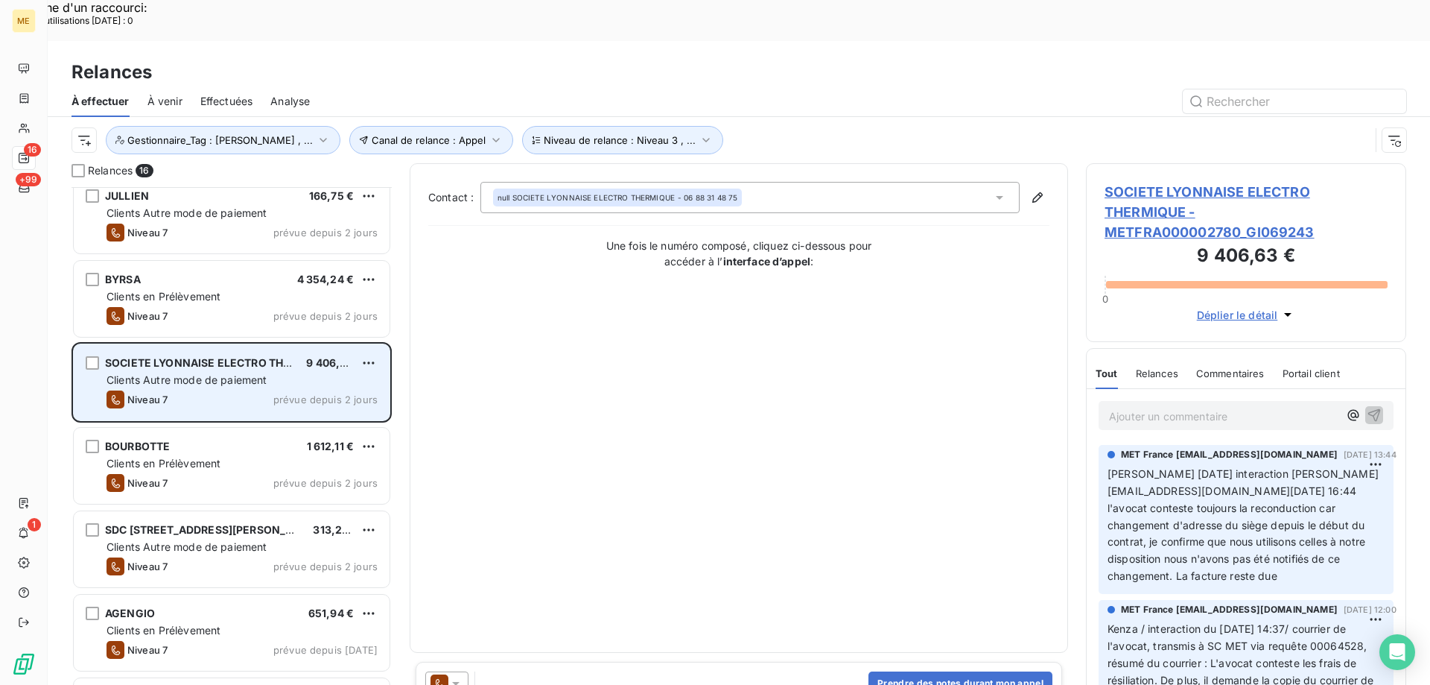
click at [349, 456] on div "Clients en Prélèvement" at bounding box center [242, 463] width 271 height 15
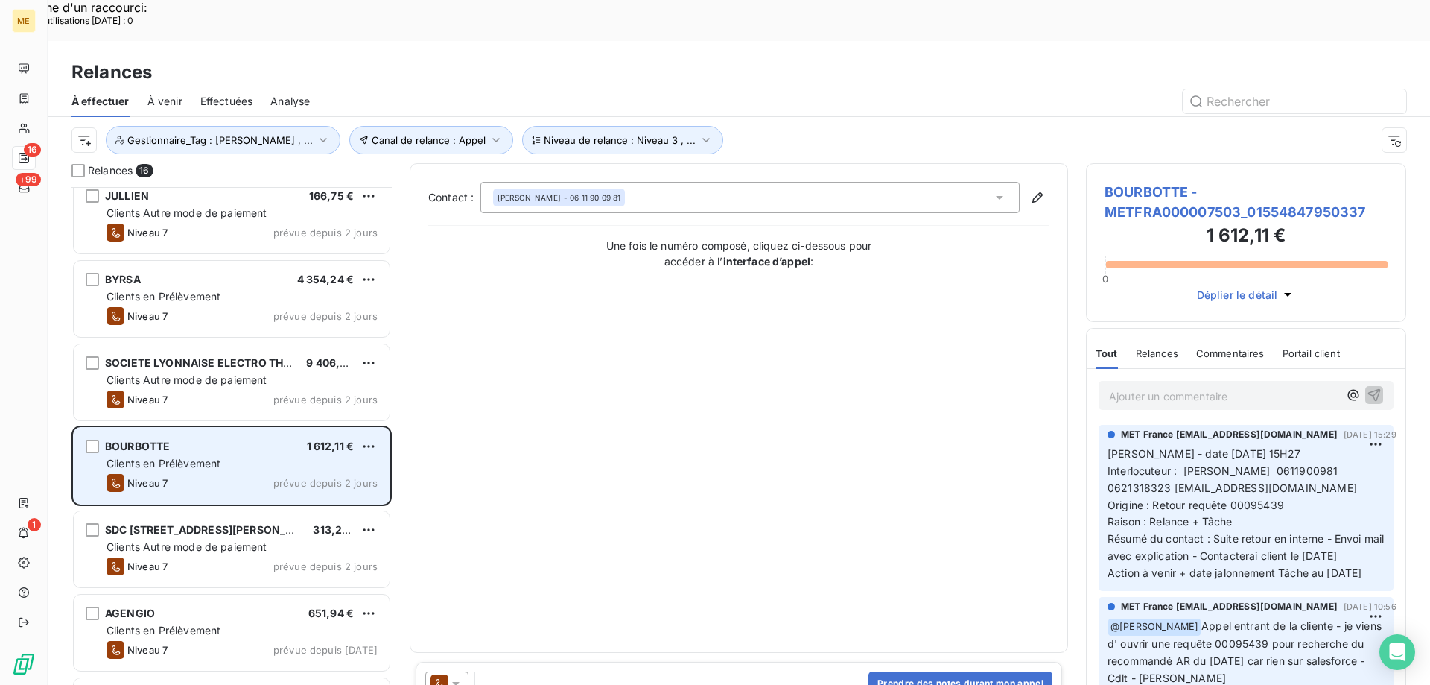
scroll to position [746, 0]
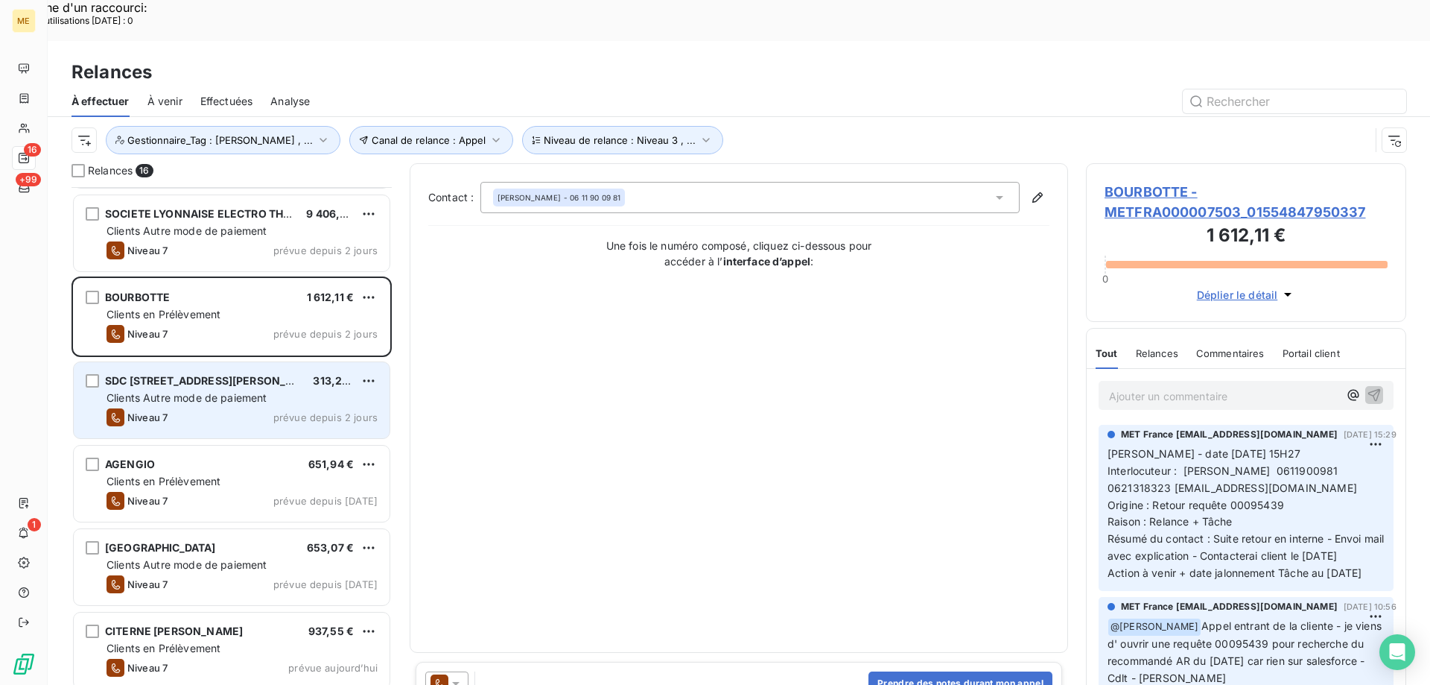
click at [315, 411] on span "prévue depuis 2 jours" at bounding box center [325, 417] width 104 height 12
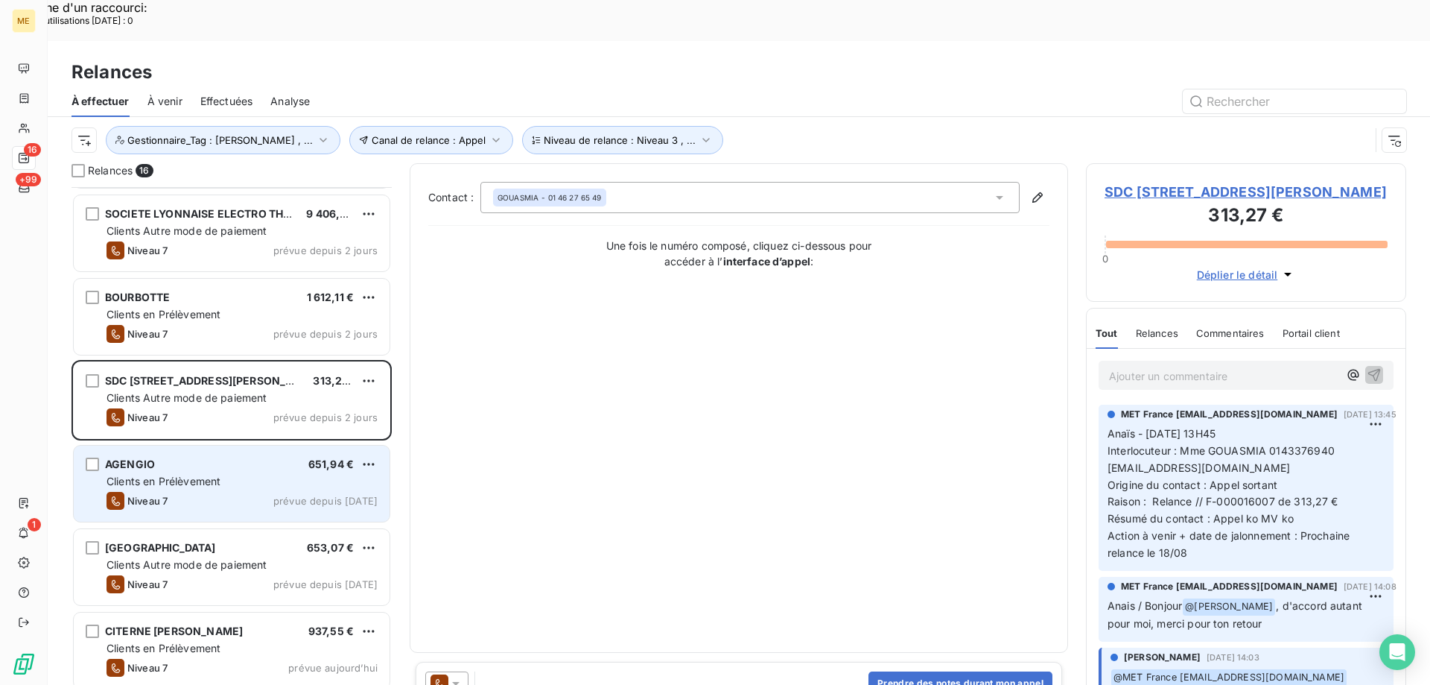
click at [324, 474] on div "Clients en Prélèvement" at bounding box center [242, 481] width 271 height 15
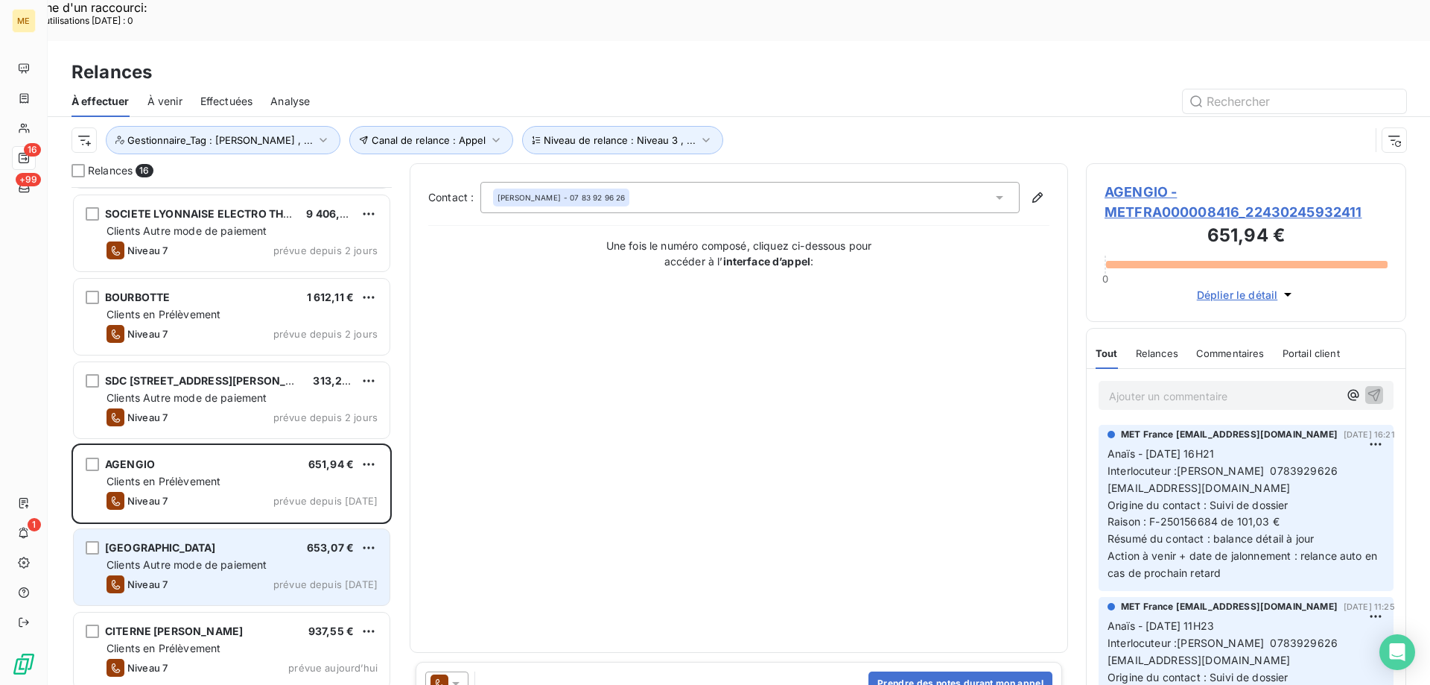
scroll to position [797, 0]
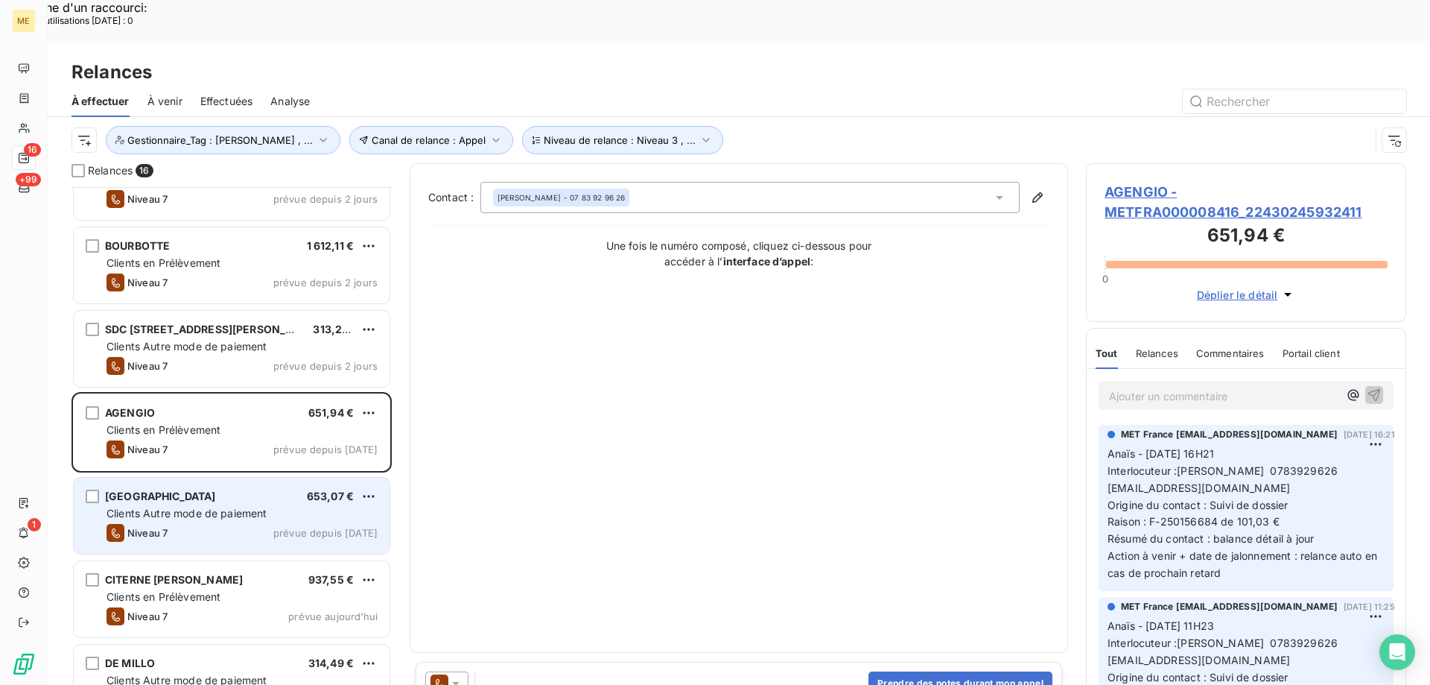
click at [251, 507] on span "Clients Autre mode de paiement" at bounding box center [187, 513] width 161 height 13
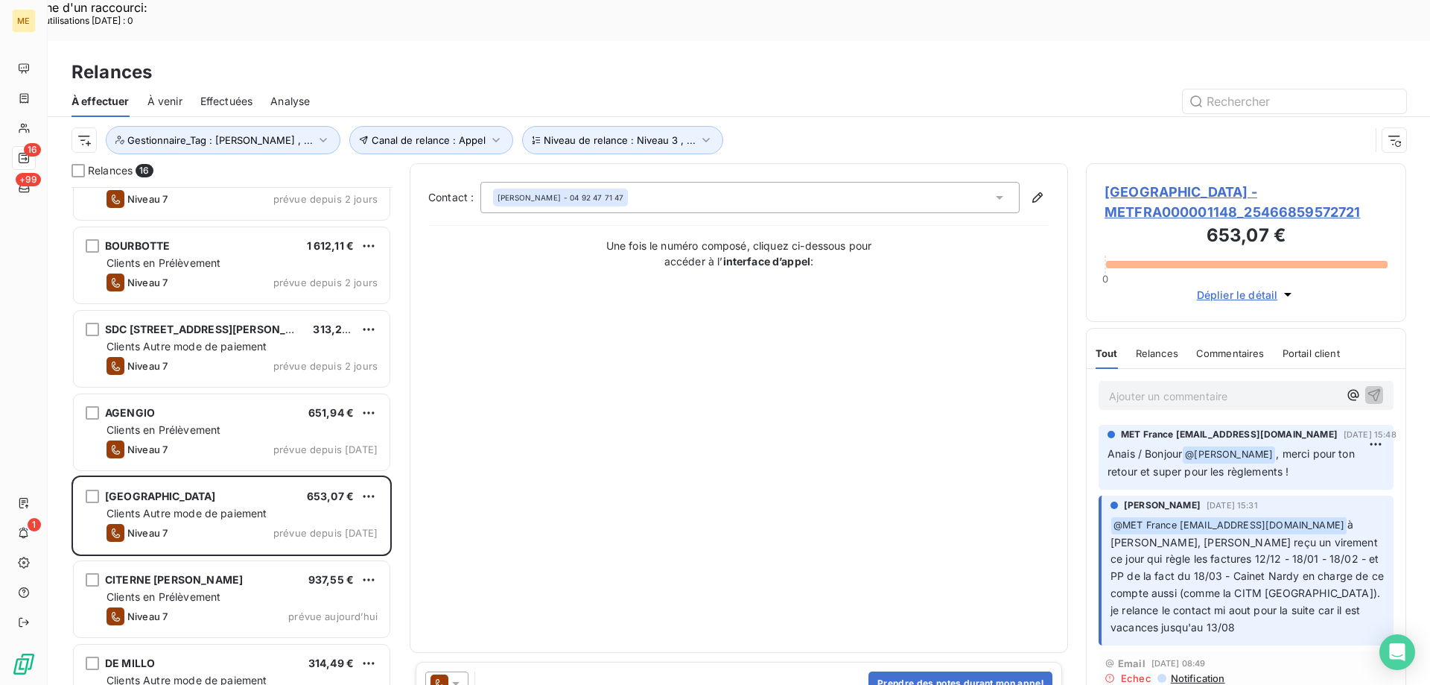
click at [1173, 182] on span "[GEOGRAPHIC_DATA] - METFRA000001148_25466859572721" at bounding box center [1246, 202] width 283 height 40
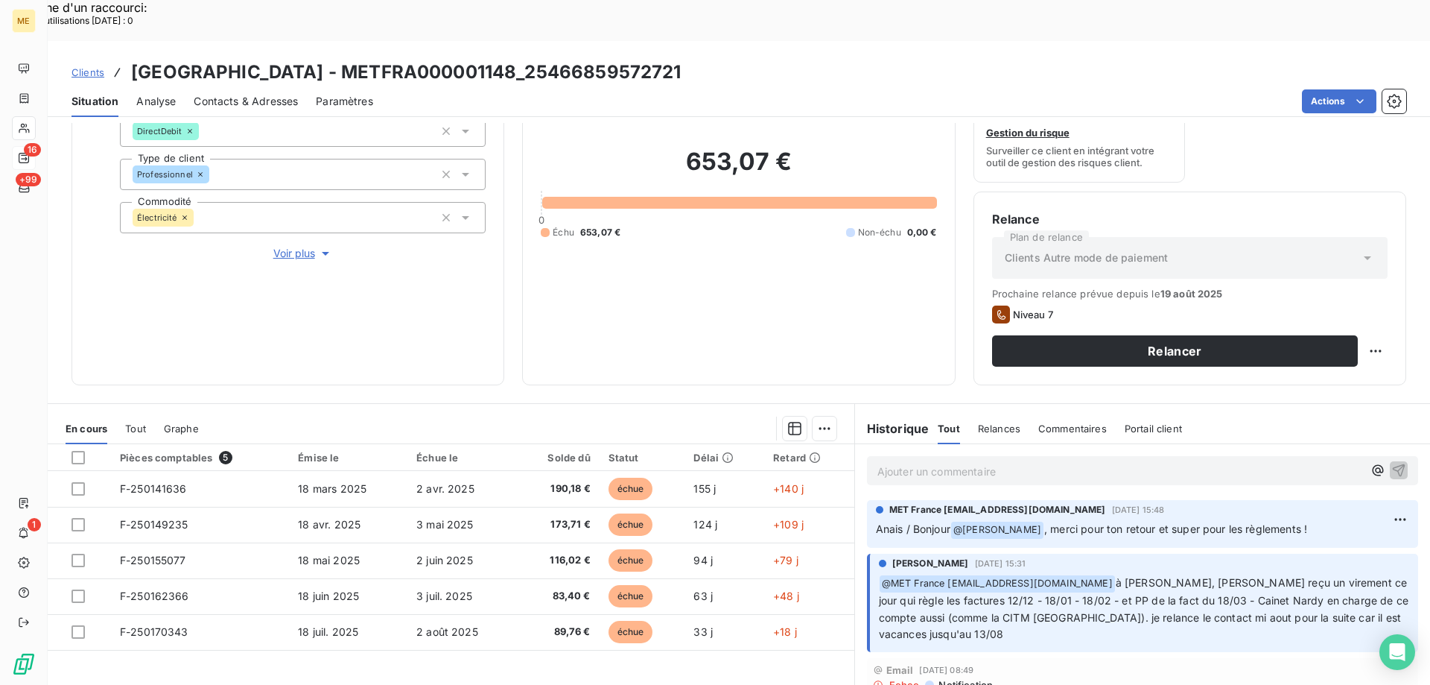
scroll to position [199, 0]
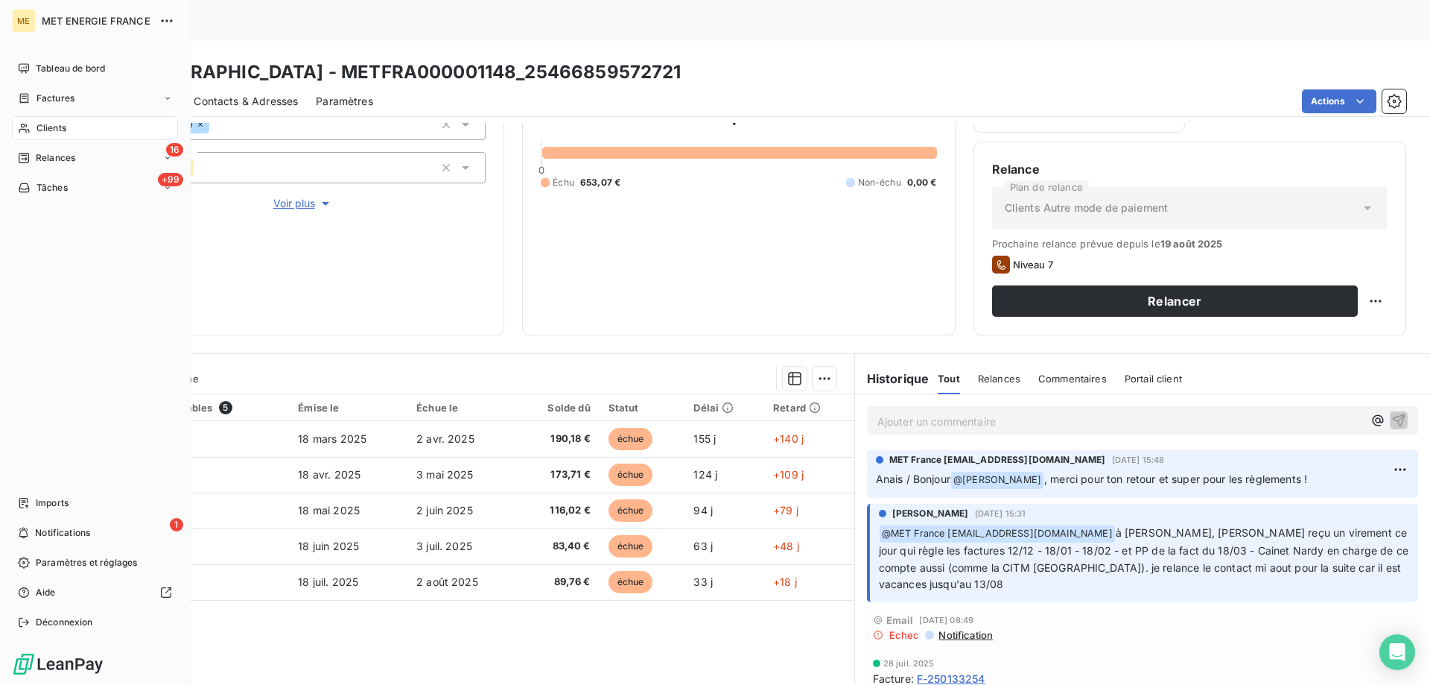
drag, startPoint x: 96, startPoint y: 162, endPoint x: 172, endPoint y: 349, distance: 201.1
click at [97, 162] on div "16 Relances" at bounding box center [95, 158] width 166 height 24
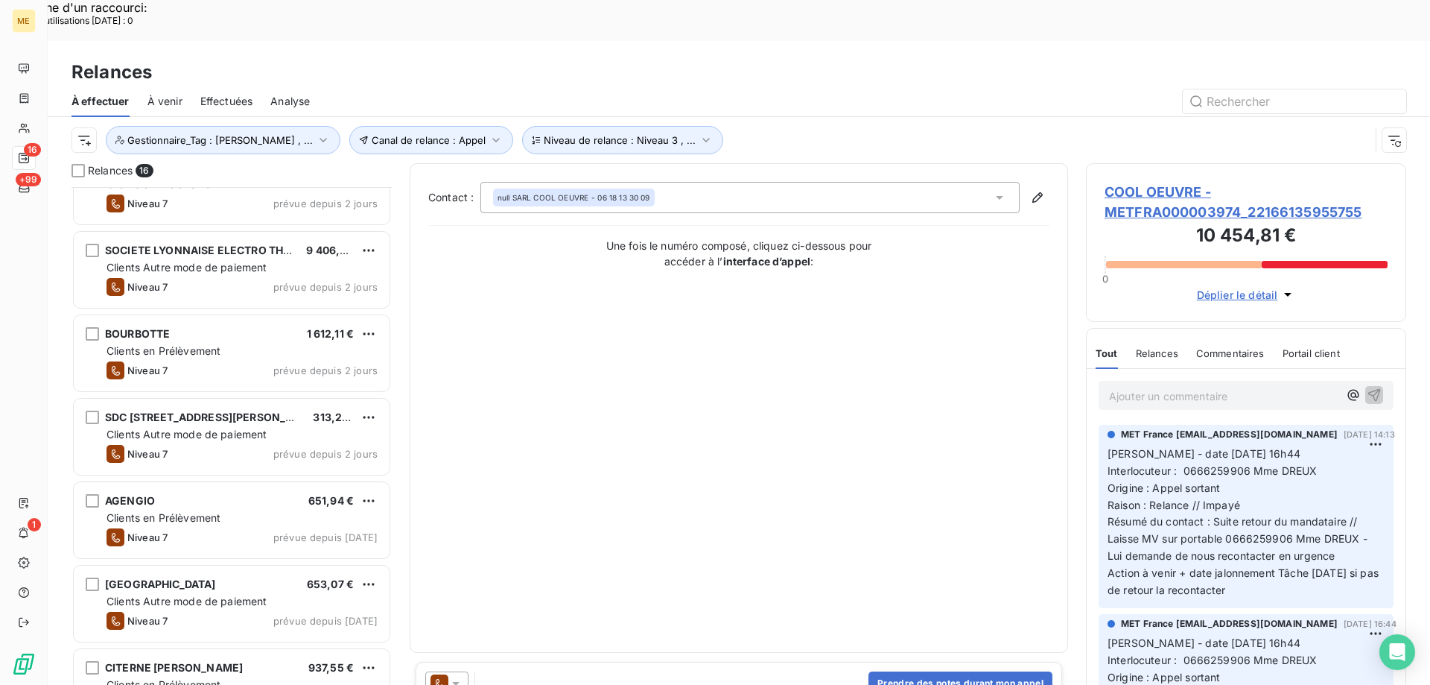
scroll to position [797, 0]
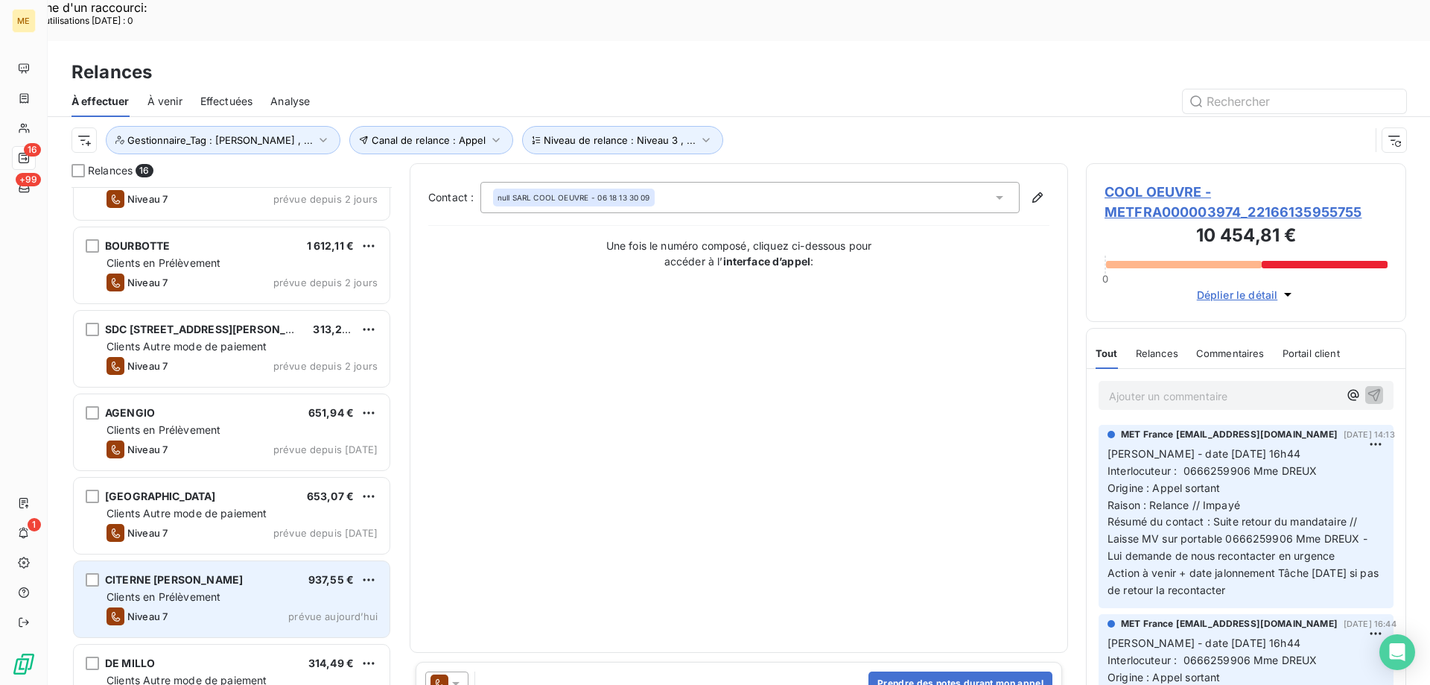
click at [239, 561] on div "CITERNE [PERSON_NAME] 937,55 € Clients en Prélèvement Niveau 7 prévue [DATE]" at bounding box center [232, 599] width 316 height 76
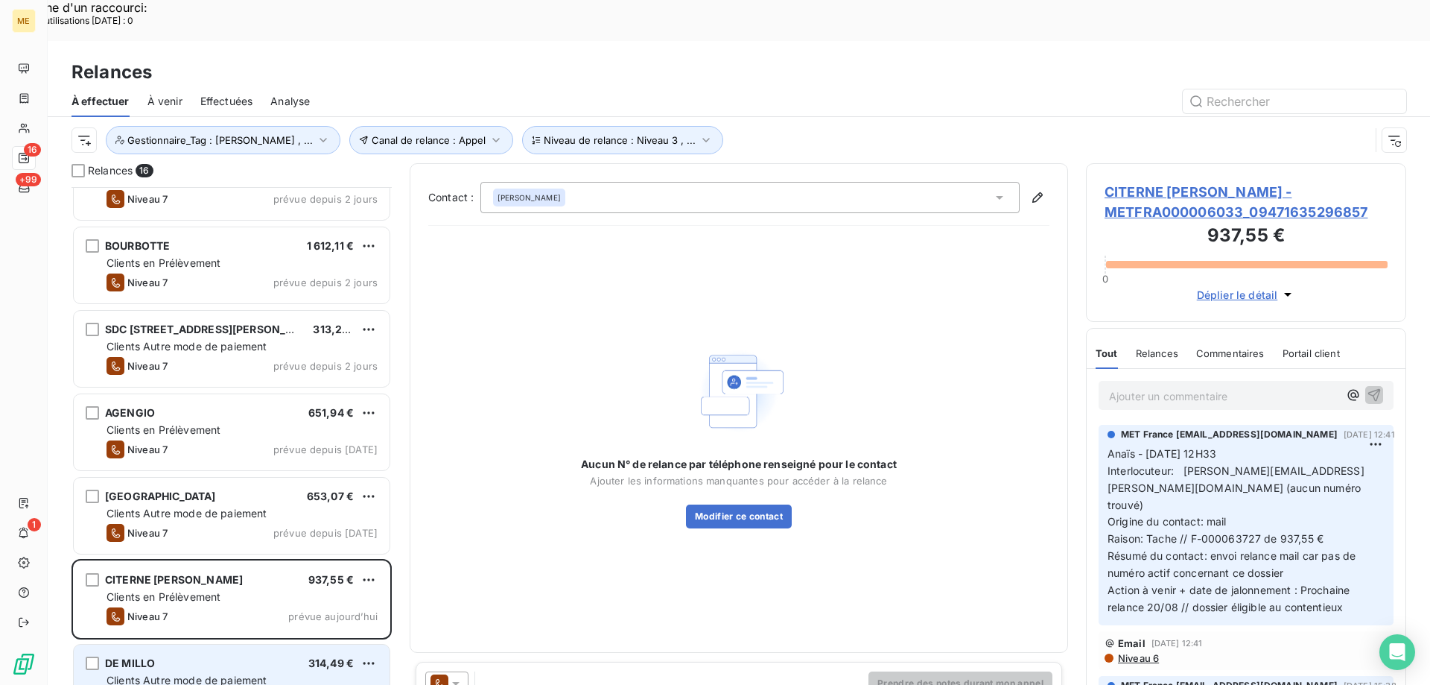
click at [270, 673] on div "Clients Autre mode de paiement" at bounding box center [242, 680] width 271 height 15
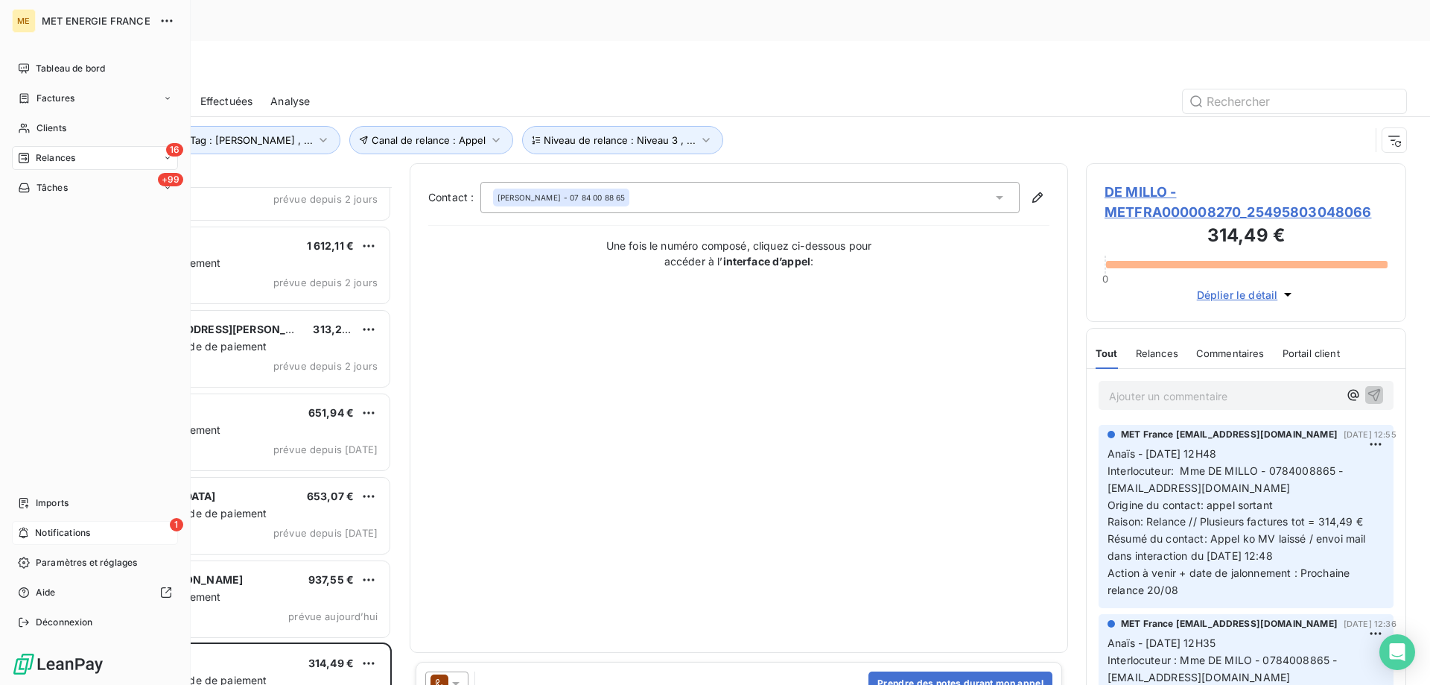
click at [37, 529] on span "Notifications" at bounding box center [62, 532] width 55 height 13
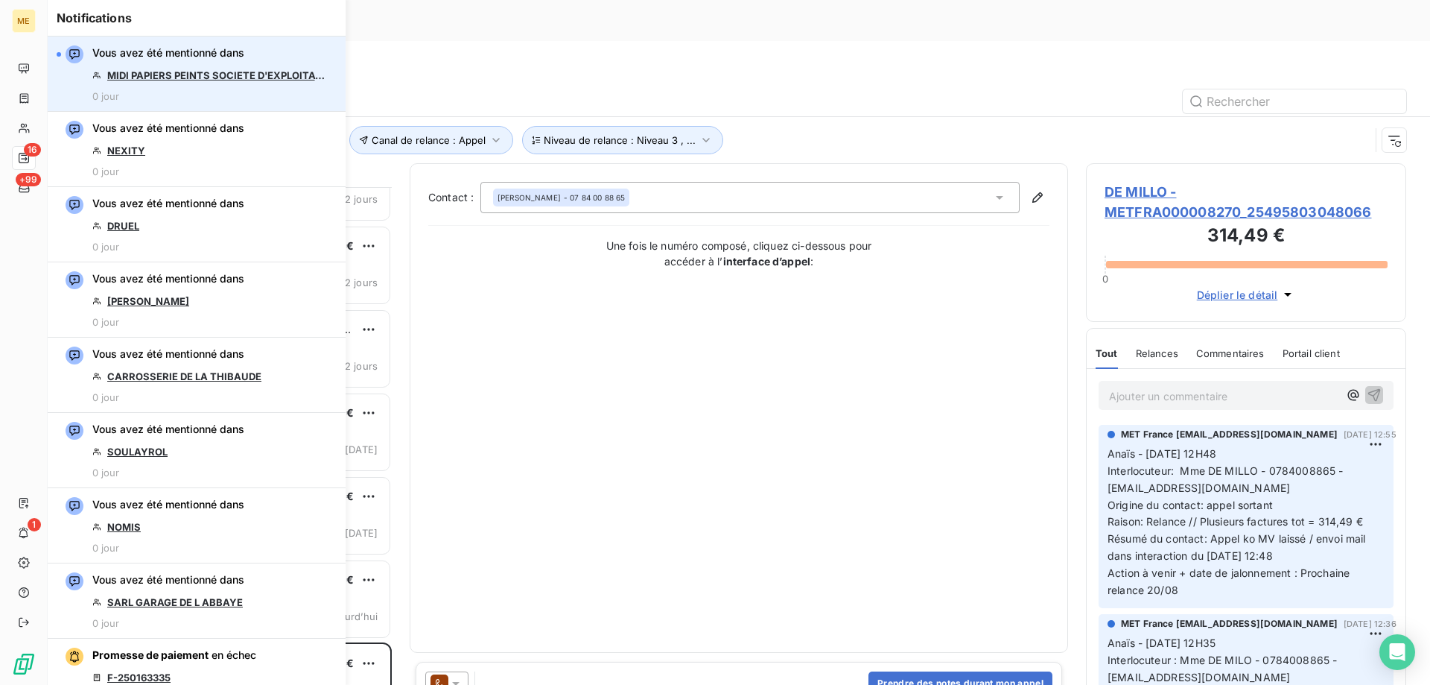
click at [200, 74] on link "MIDI PAPIERS PEINTS SOCIETE D'EXPLOITATION" at bounding box center [218, 75] width 223 height 12
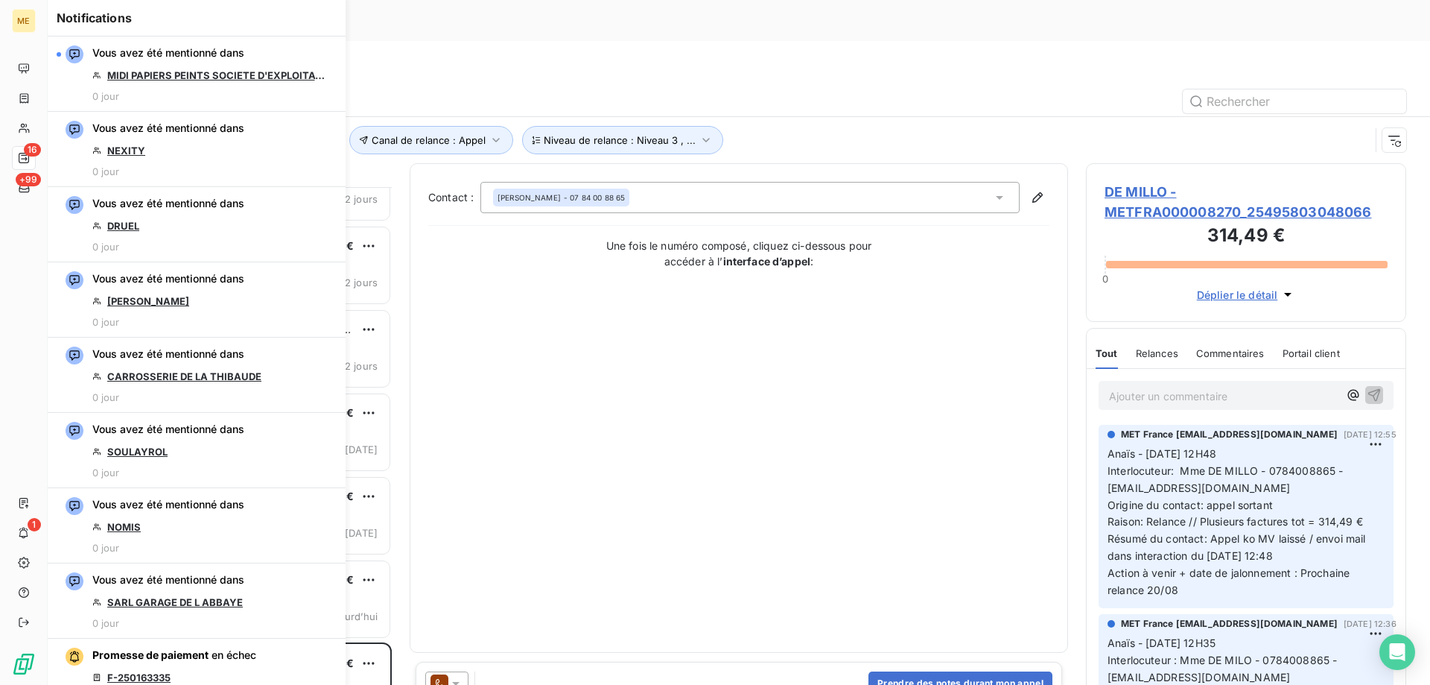
click at [592, 364] on div "Contact : [PERSON_NAME] - 07 84 00 88 65 Une fois le numéro composé, cliquez ci…" at bounding box center [738, 408] width 621 height 452
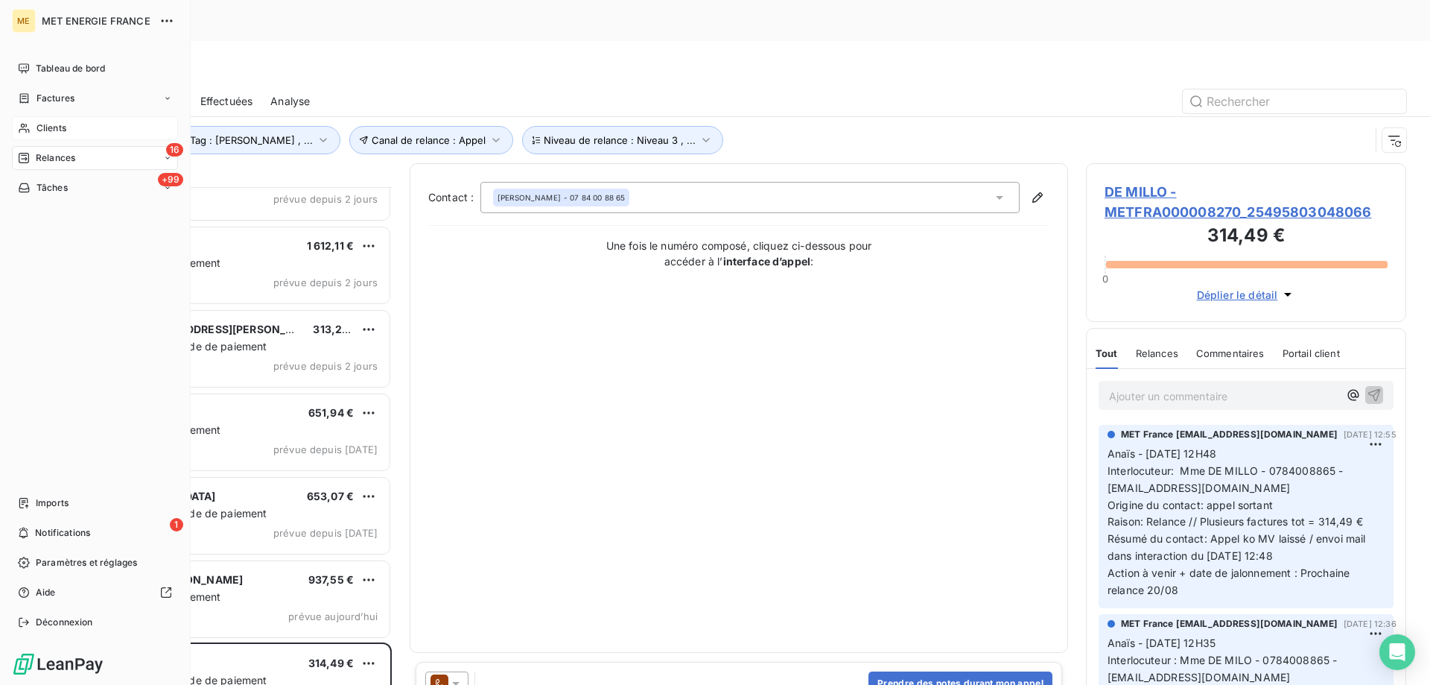
click at [64, 133] on span "Clients" at bounding box center [51, 127] width 30 height 13
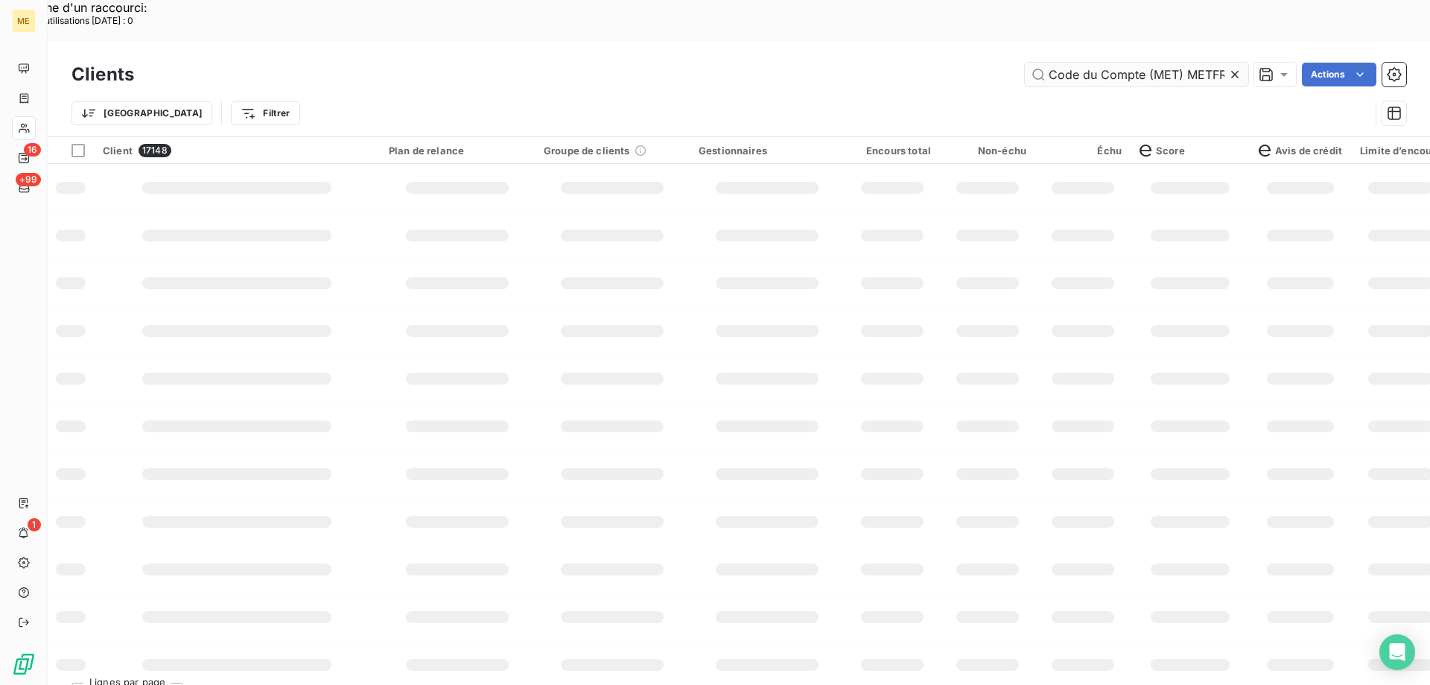
scroll to position [0, 80]
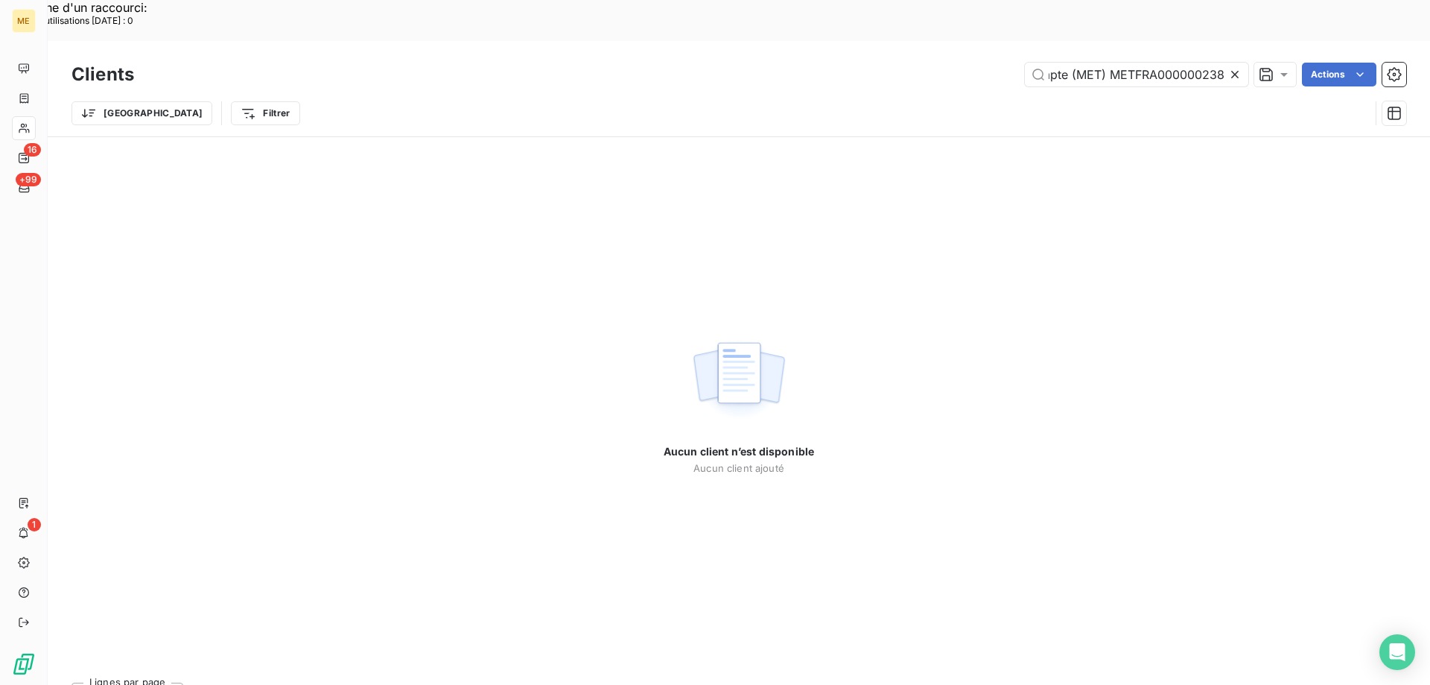
type input "Code du Compte (MET) METFRA000000238"
click at [1237, 67] on icon at bounding box center [1235, 74] width 15 height 15
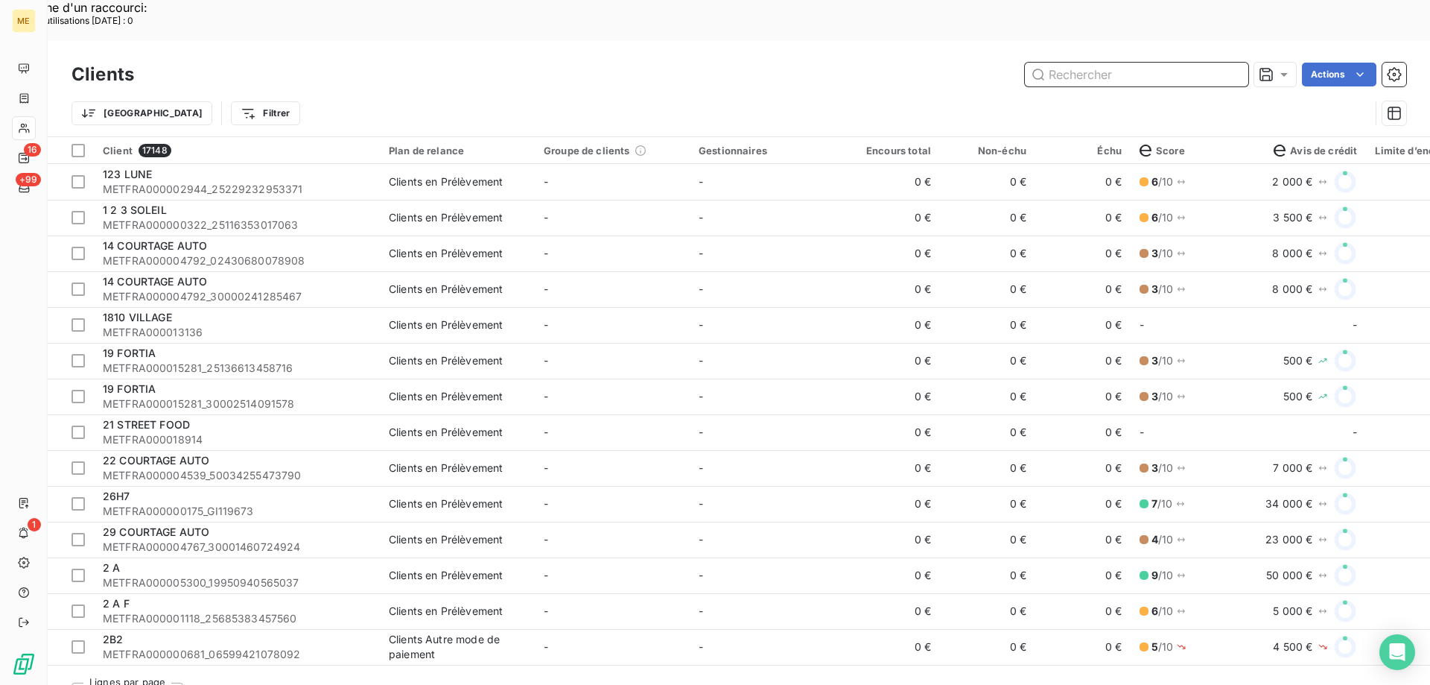
click at [1106, 63] on input "text" at bounding box center [1136, 75] width 223 height 24
paste input "METFRA000000238"
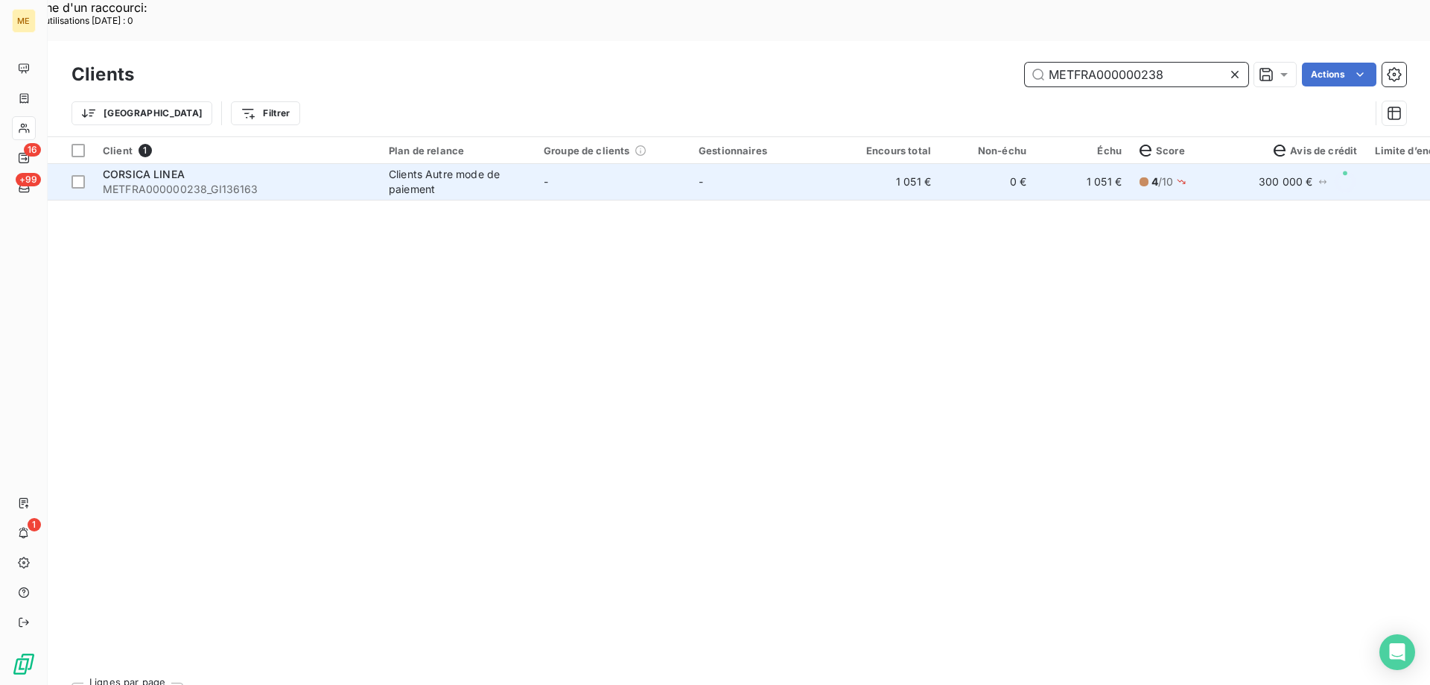
type input "METFRA000000238"
click at [202, 164] on td "CORSICA LINEA METFRA000000238_GI136163" at bounding box center [237, 182] width 286 height 36
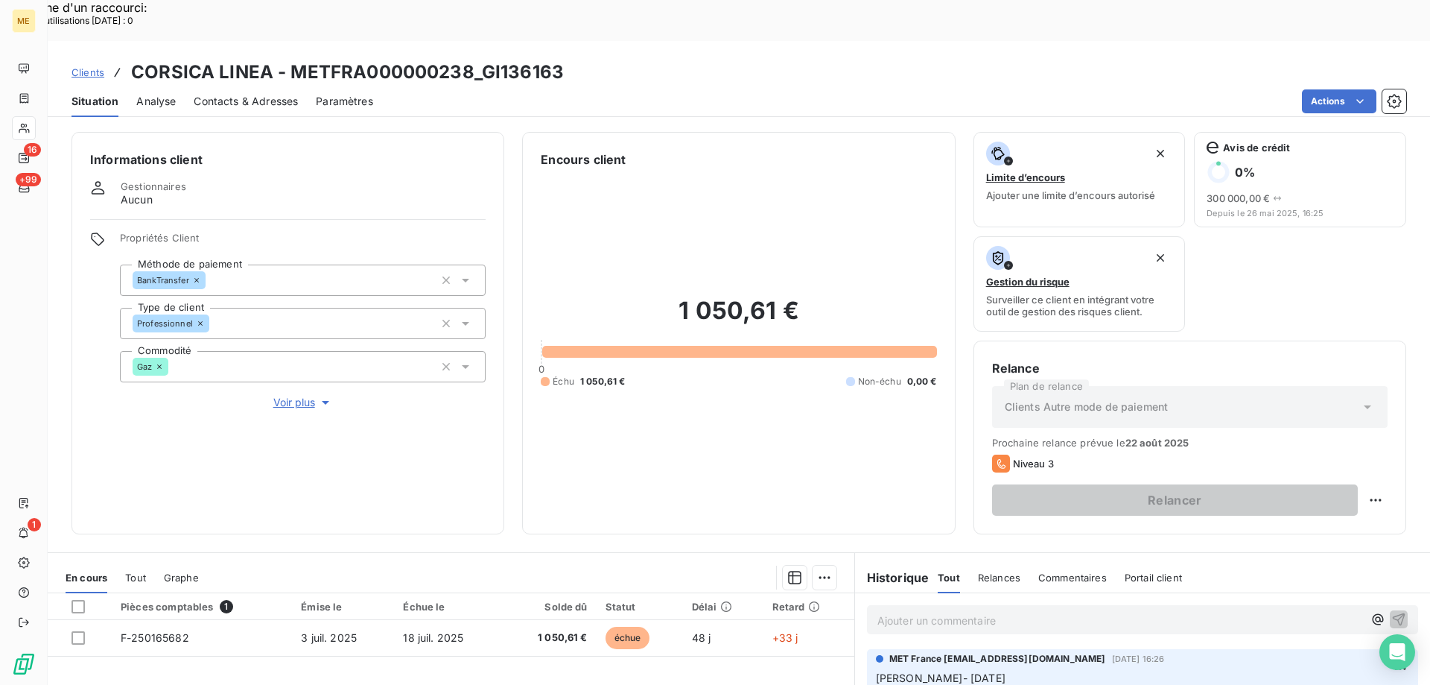
click at [134, 562] on div "Tout" at bounding box center [135, 577] width 21 height 31
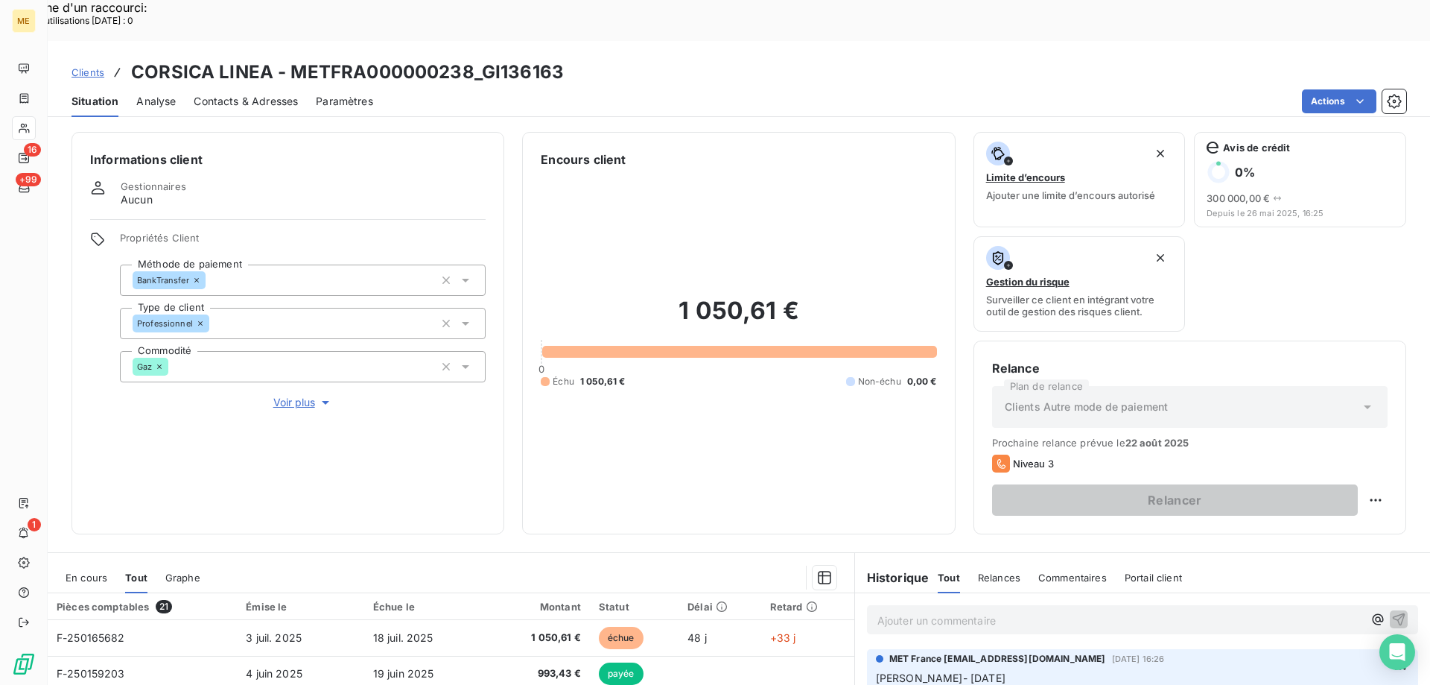
click at [78, 571] on span "En cours" at bounding box center [87, 577] width 42 height 12
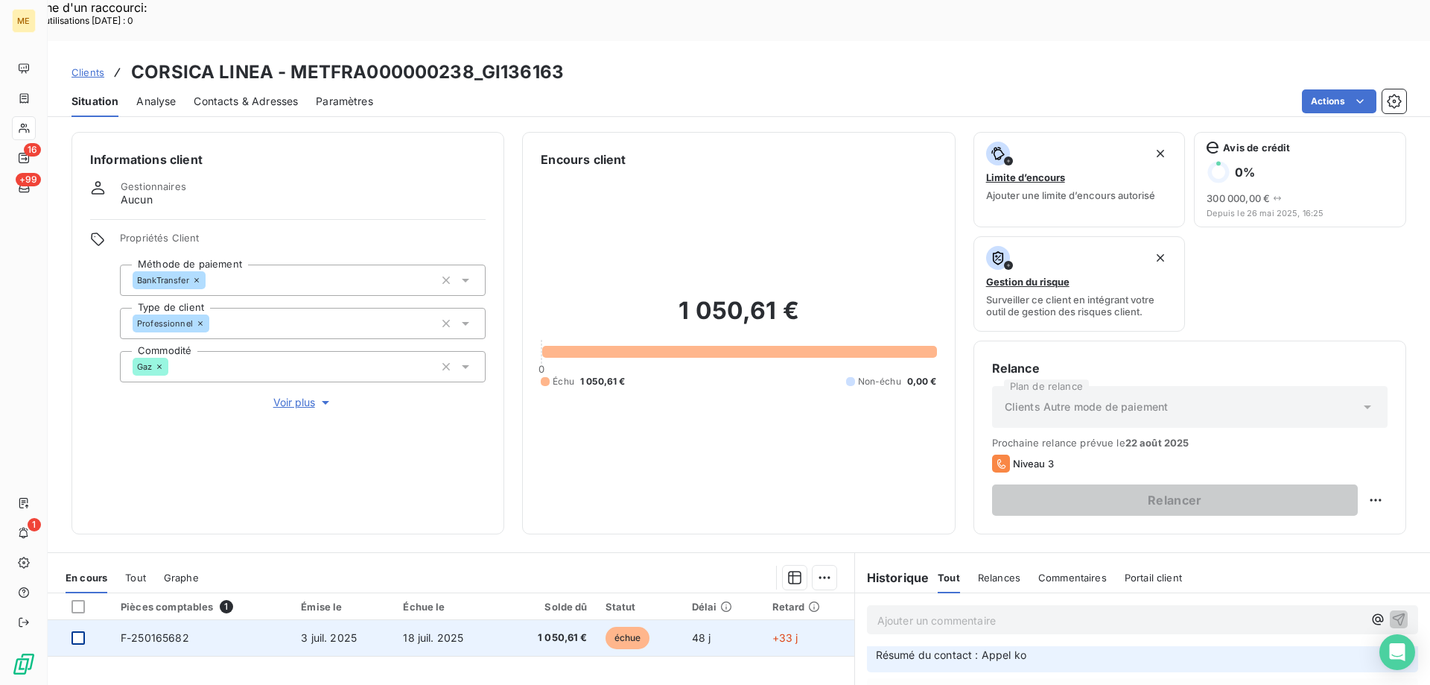
click at [77, 631] on div at bounding box center [78, 637] width 13 height 13
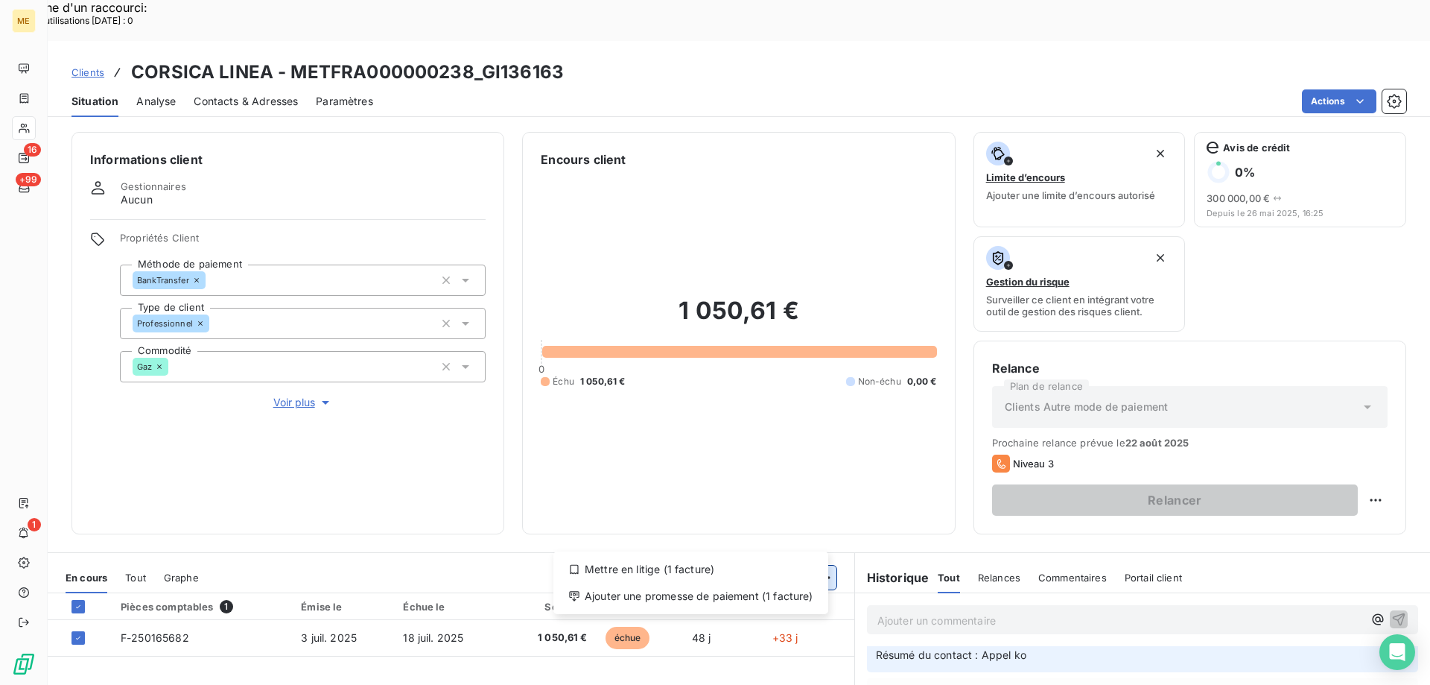
click at [758, 598] on div "Ajouter une promesse de paiement (1 facture)" at bounding box center [690, 596] width 263 height 24
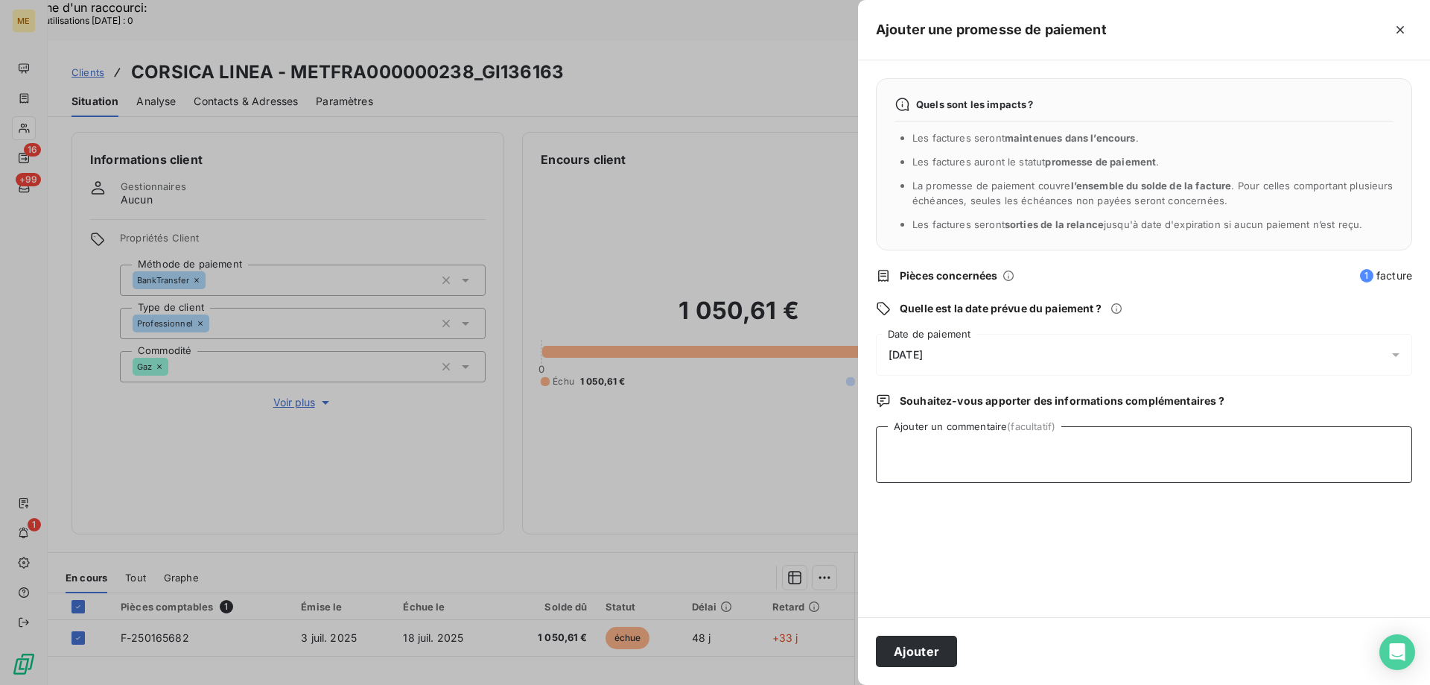
click at [1131, 469] on textarea "Ajouter un commentaire (facultatif)" at bounding box center [1144, 454] width 536 height 57
paste textarea "[PERSON_NAME]- date Interlocuteur : Origine : [PERSON_NAME] : Résumé du contact…"
click at [1043, 448] on textarea "[PERSON_NAME]- date Interlocuteur : Origine : [PERSON_NAME] : Résumé du contact…" at bounding box center [1144, 454] width 536 height 57
click at [1061, 469] on textarea "[PERSON_NAME]- [DATE] Interlocuteur : Origine : [PERSON_NAME] : Résumé du conta…" at bounding box center [1144, 454] width 536 height 57
click at [1012, 458] on textarea "[PERSON_NAME]- [DATE] Interlocuteur : Origine : [PERSON_NAME] : Résumé du conta…" at bounding box center [1144, 454] width 536 height 57
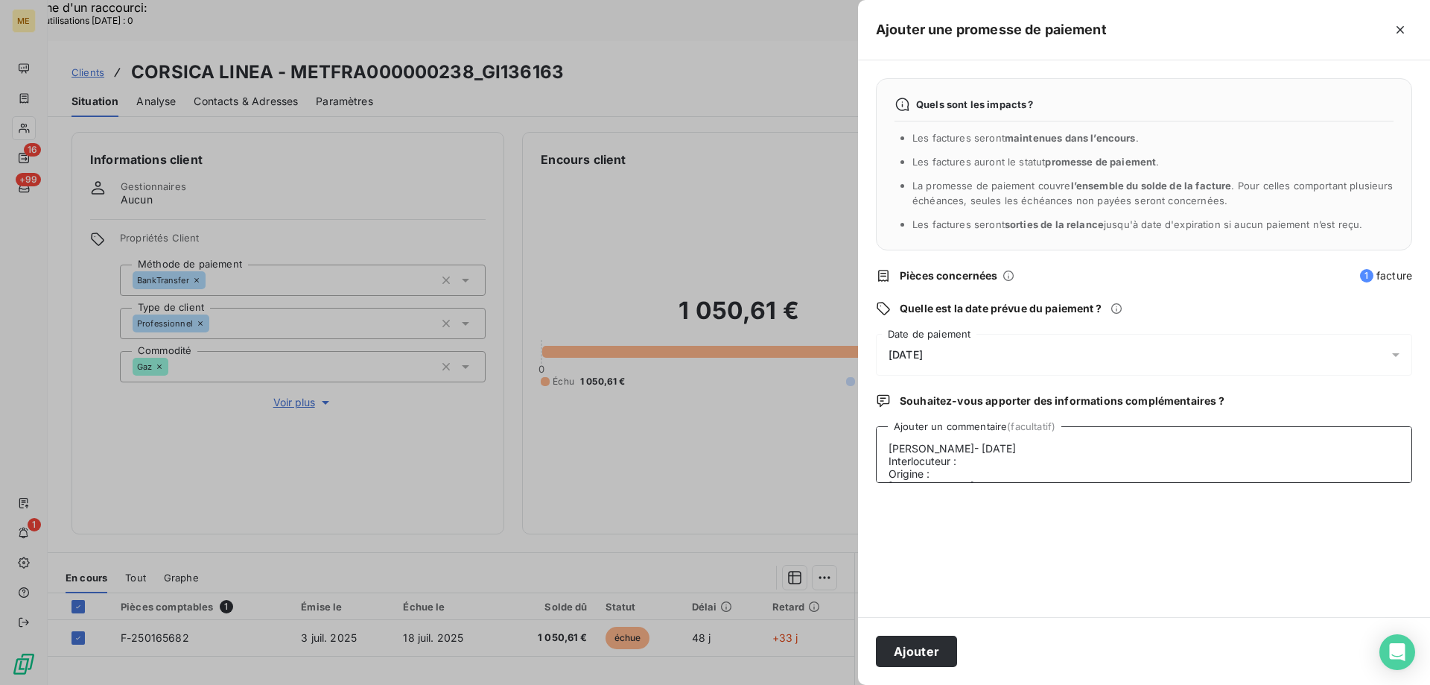
paste textarea "0611261111 - Mr [PERSON_NAME] - [PERSON_NAME][EMAIL_ADDRESS][DOMAIN_NAME]"
click at [1031, 471] on textarea "[PERSON_NAME]- [DATE] Interlocuteur : 0611261111 - Mr [PERSON_NAME] - [PERSON_N…" at bounding box center [1144, 454] width 536 height 57
click at [1052, 450] on textarea "[PERSON_NAME]- [DATE] Interlocuteur : 0611261111 - Mr [PERSON_NAME] - [PERSON_N…" at bounding box center [1144, 454] width 536 height 57
click at [943, 448] on textarea "[PERSON_NAME]- [DATE] Interlocuteur : 0611261111 - Mr [PERSON_NAME] - [PERSON_N…" at bounding box center [1144, 454] width 536 height 57
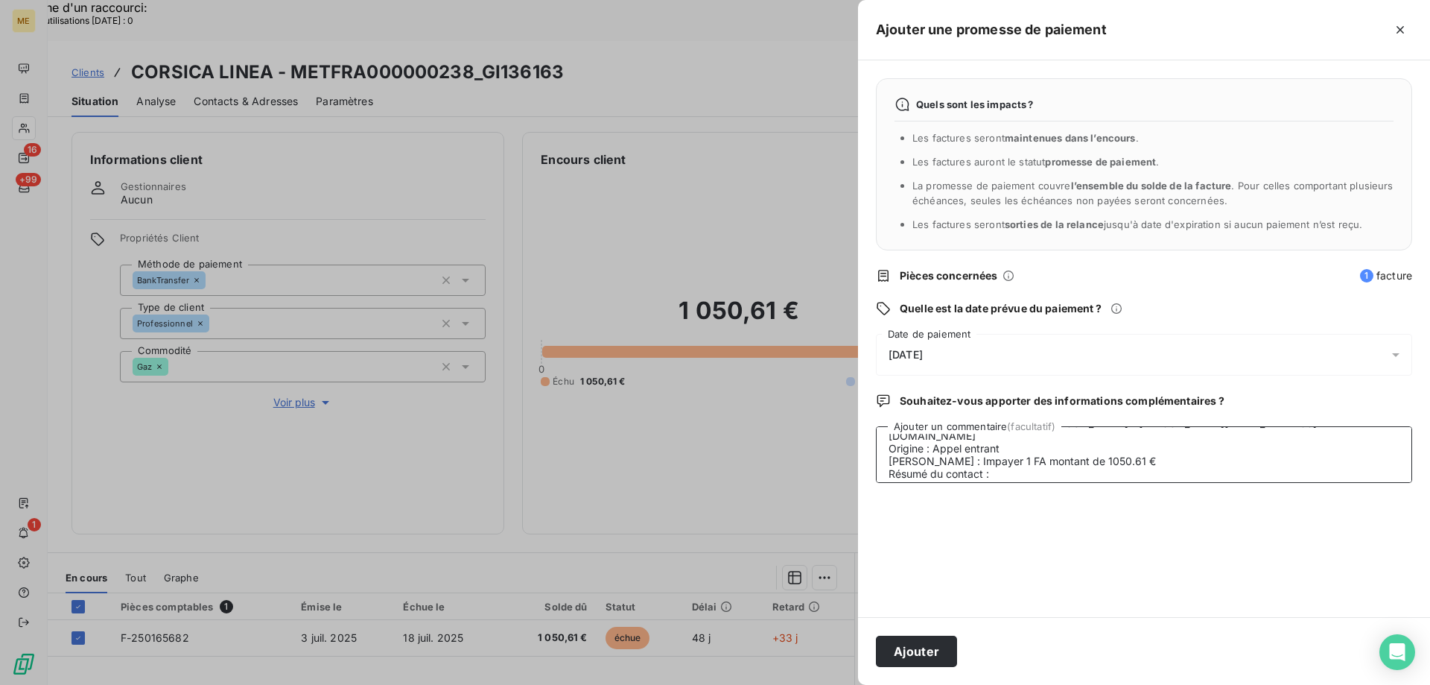
click at [0, 0] on lt-span "Impay és" at bounding box center [0, 0] width 0 height 0
click at [1046, 469] on textarea "[PERSON_NAME]- [DATE] Interlocuteur : 0611261111 - Mr [PERSON_NAME] - [PERSON_N…" at bounding box center [1144, 454] width 536 height 57
click at [1111, 469] on textarea "[PERSON_NAME]- [DATE] Interlocuteur : 0611261111 - Mr [PERSON_NAME] - [PERSON_N…" at bounding box center [1144, 454] width 536 height 57
paste textarea "00095797"
click at [1025, 471] on textarea "[PERSON_NAME]- [DATE] Interlocuteur : 0611261111 - Mr [PERSON_NAME] - [PERSON_N…" at bounding box center [1144, 454] width 536 height 57
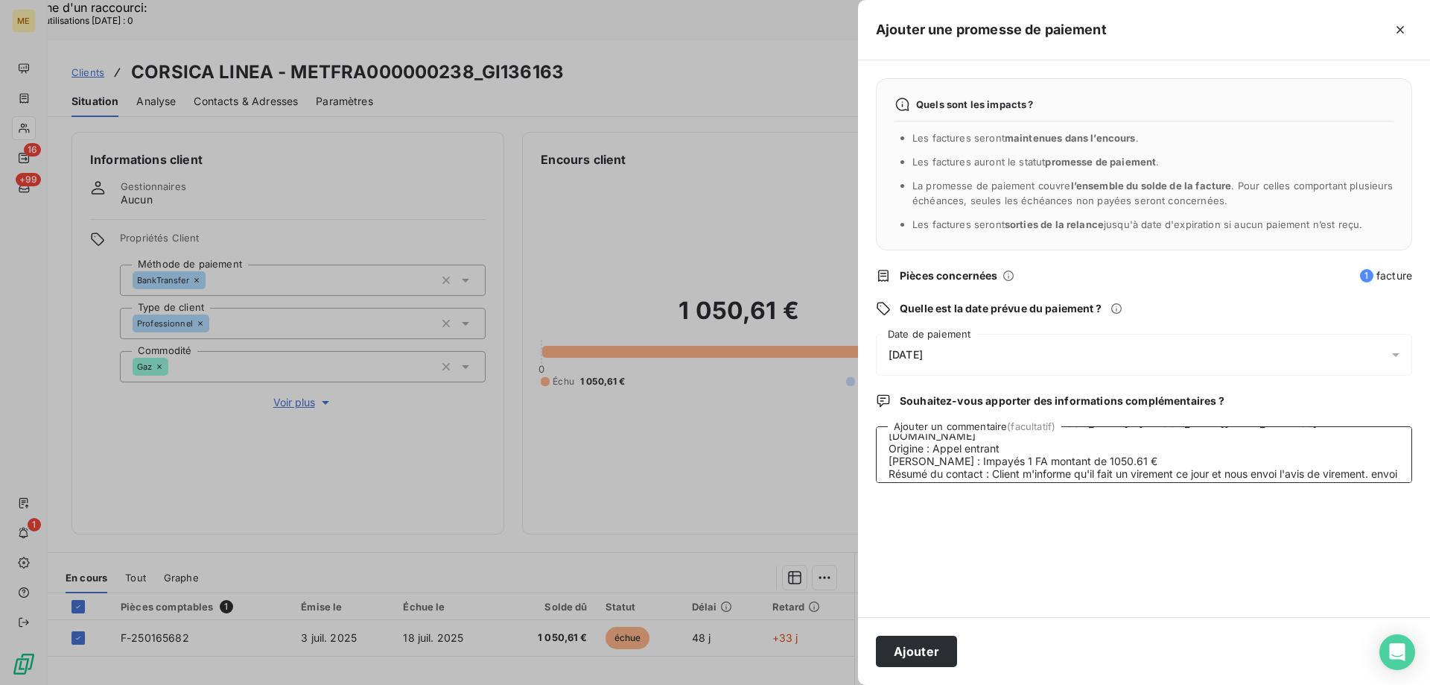
click at [0, 0] on lt-span "RIB" at bounding box center [0, 0] width 0 height 0
click at [1240, 469] on textarea "[PERSON_NAME]- [DATE] Interlocuteur : 0611261111 - Mr [PERSON_NAME] - [PERSON_N…" at bounding box center [1144, 454] width 536 height 57
type textarea "[PERSON_NAME]- [DATE] Interlocuteur : 0611261111 - Mr [PERSON_NAME] - [PERSON_N…"
click at [1024, 369] on div "[DATE]" at bounding box center [1144, 355] width 536 height 42
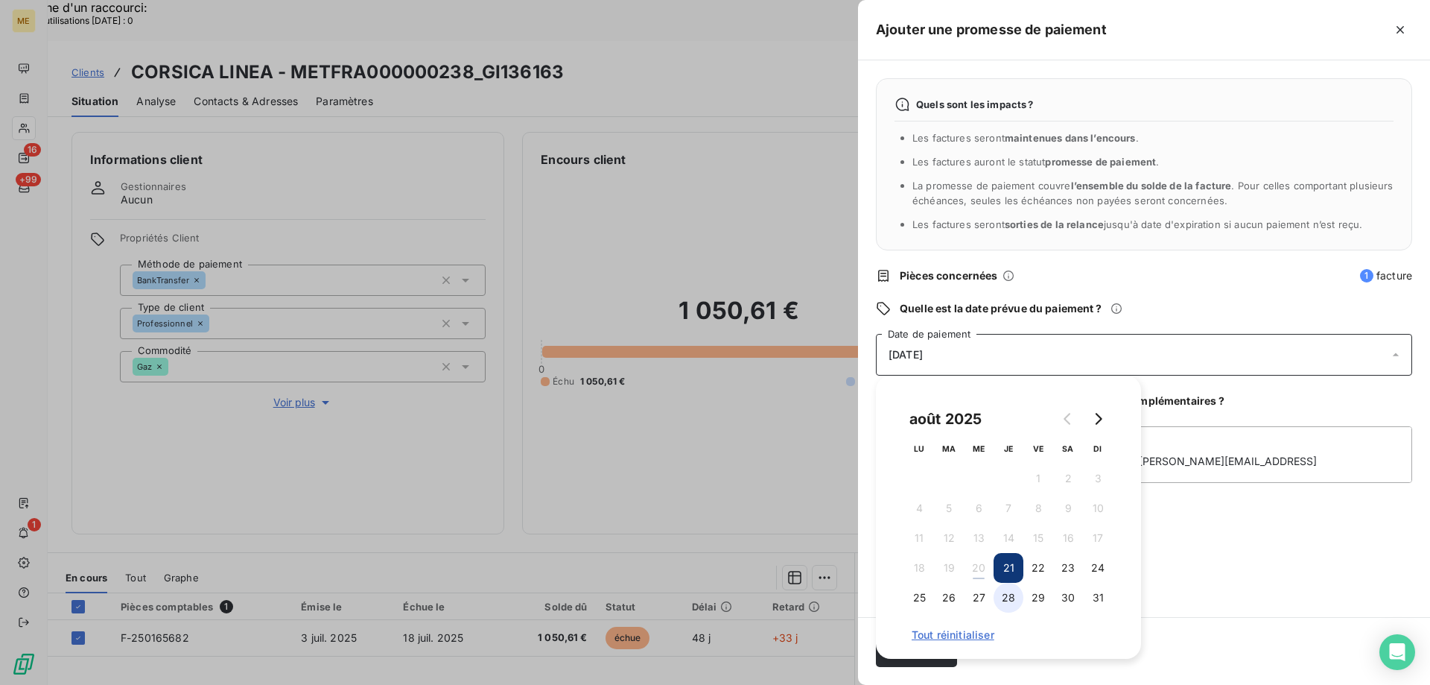
click at [1017, 600] on button "28" at bounding box center [1009, 597] width 30 height 30
click at [1169, 577] on div "Quels sont les impacts ? Les factures seront maintenues dans l’encours . Les fa…" at bounding box center [1144, 338] width 572 height 556
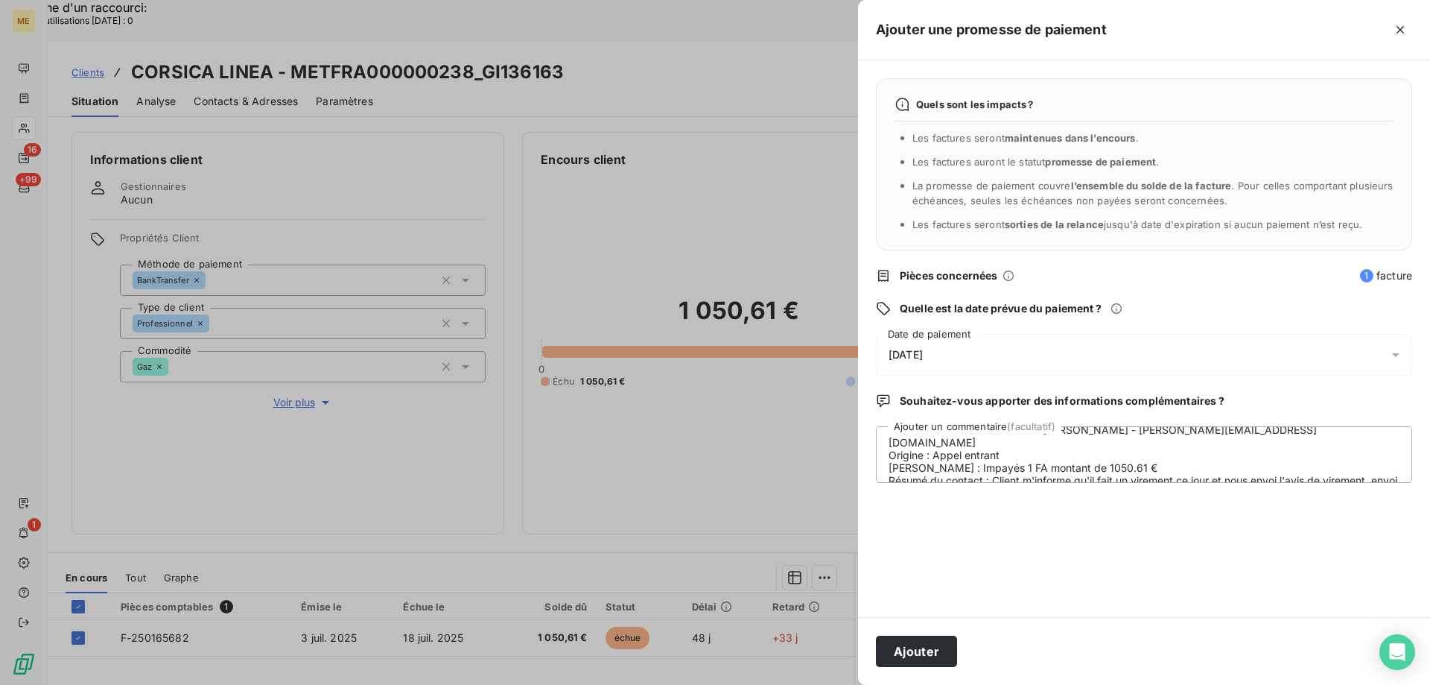
scroll to position [51, 0]
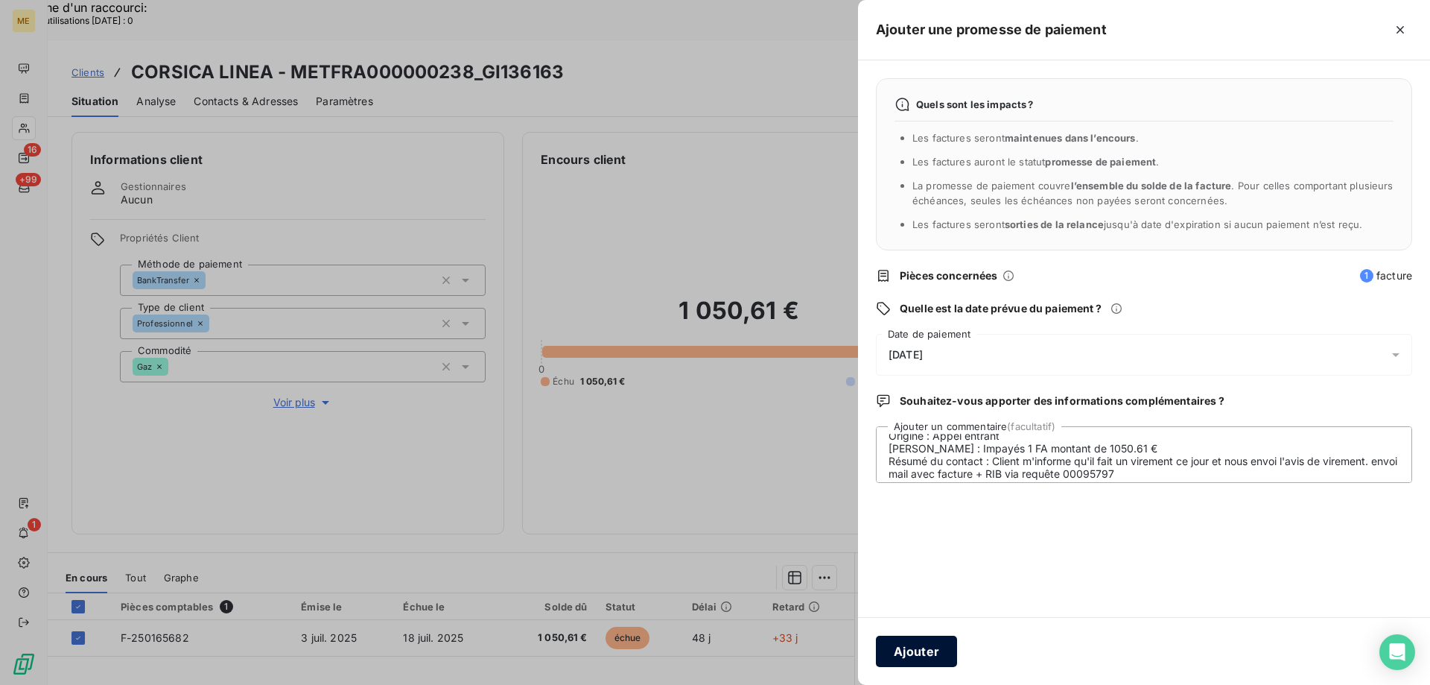
click at [923, 659] on button "Ajouter" at bounding box center [916, 650] width 81 height 31
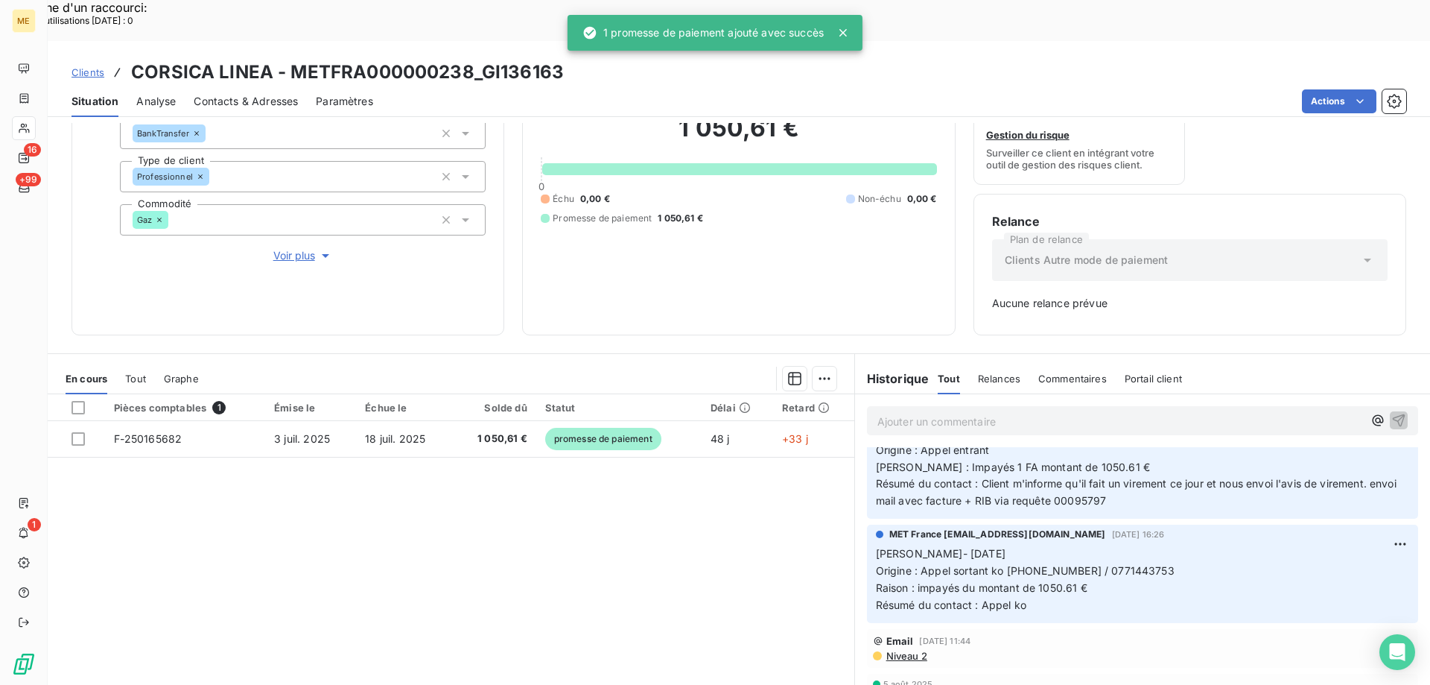
scroll to position [0, 0]
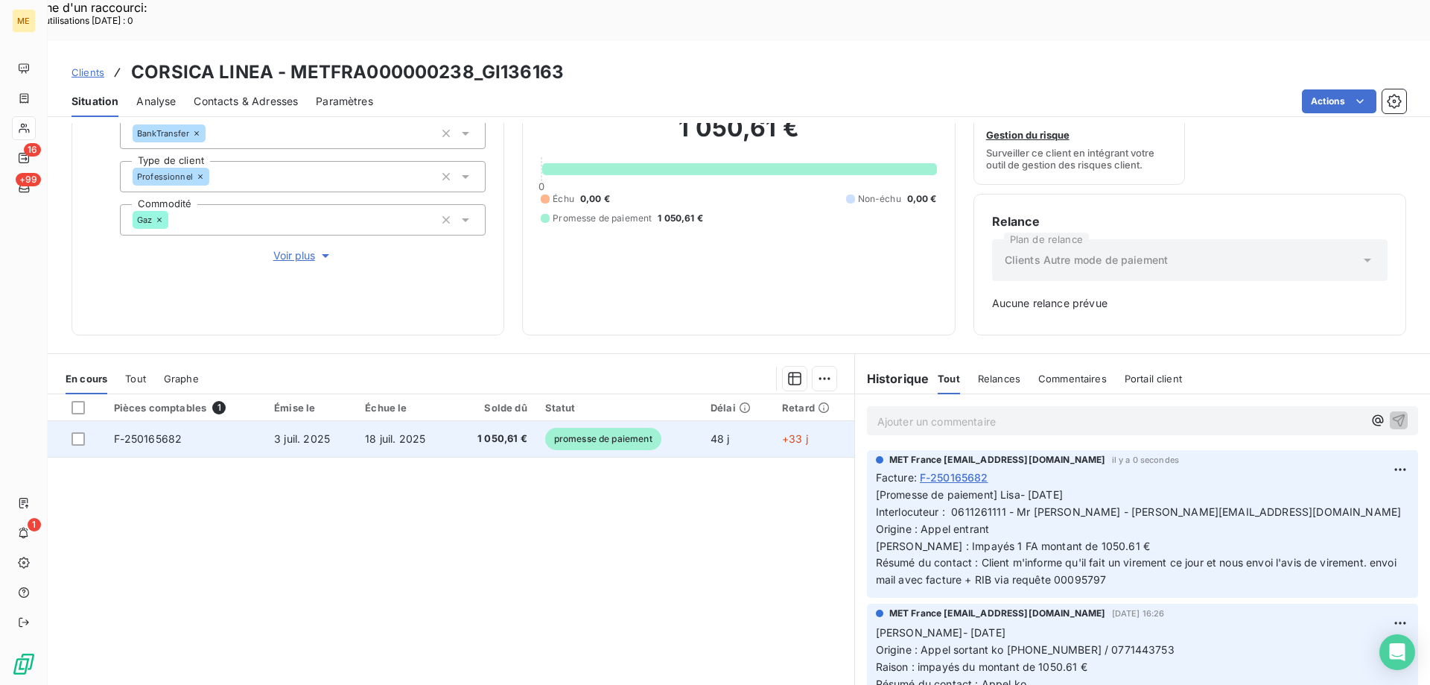
click at [335, 421] on td "3 juil. 2025" at bounding box center [310, 439] width 91 height 36
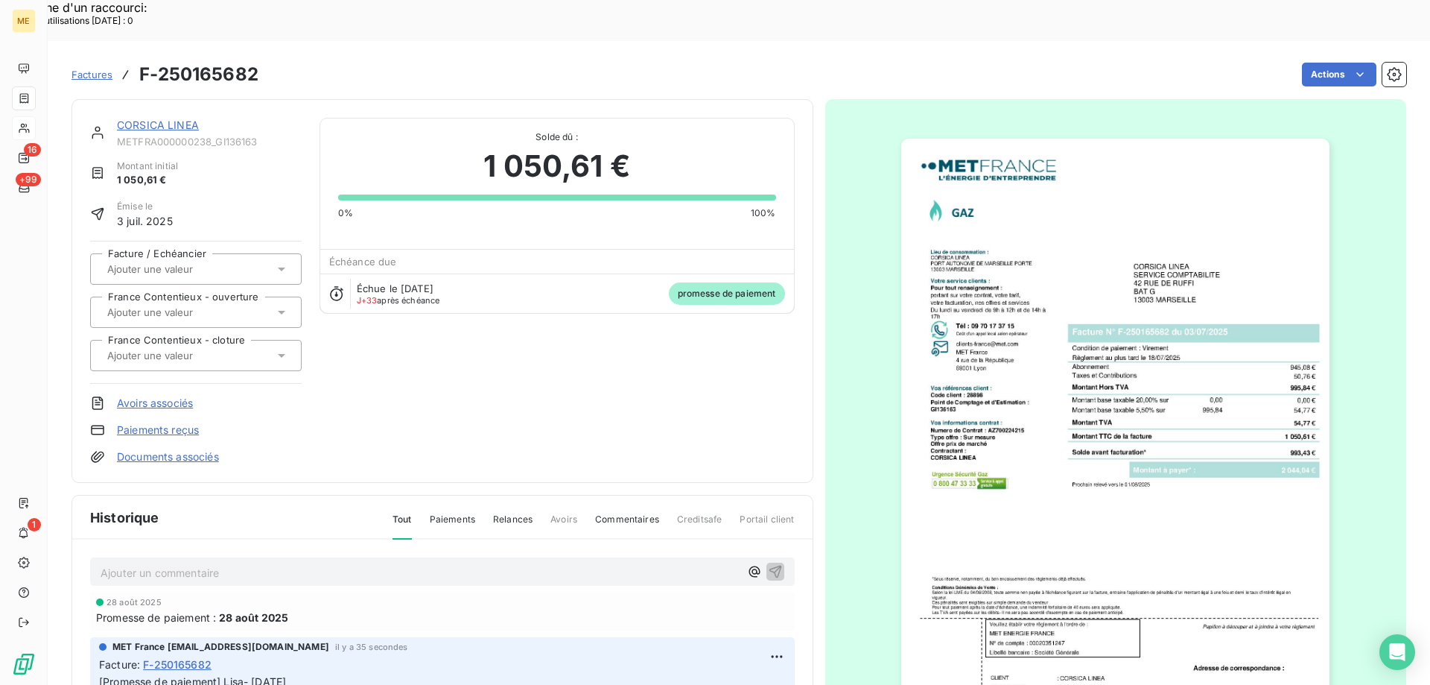
click at [1044, 334] on img "button" at bounding box center [1115, 442] width 428 height 606
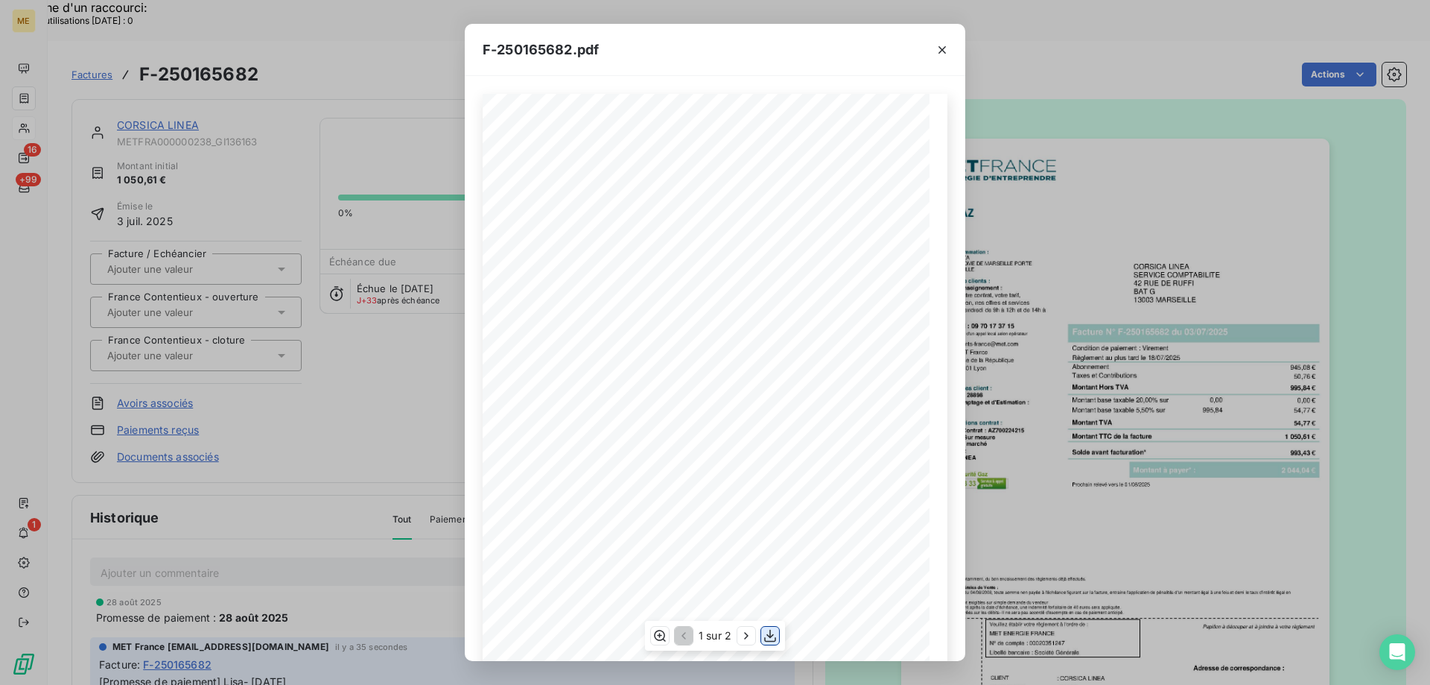
click at [772, 635] on icon "button" at bounding box center [770, 635] width 12 height 13
click at [1197, 67] on div "F-250165682.pdf *Sous réserve, notamment, du bon encaissement des règlements dé…" at bounding box center [715, 342] width 1430 height 685
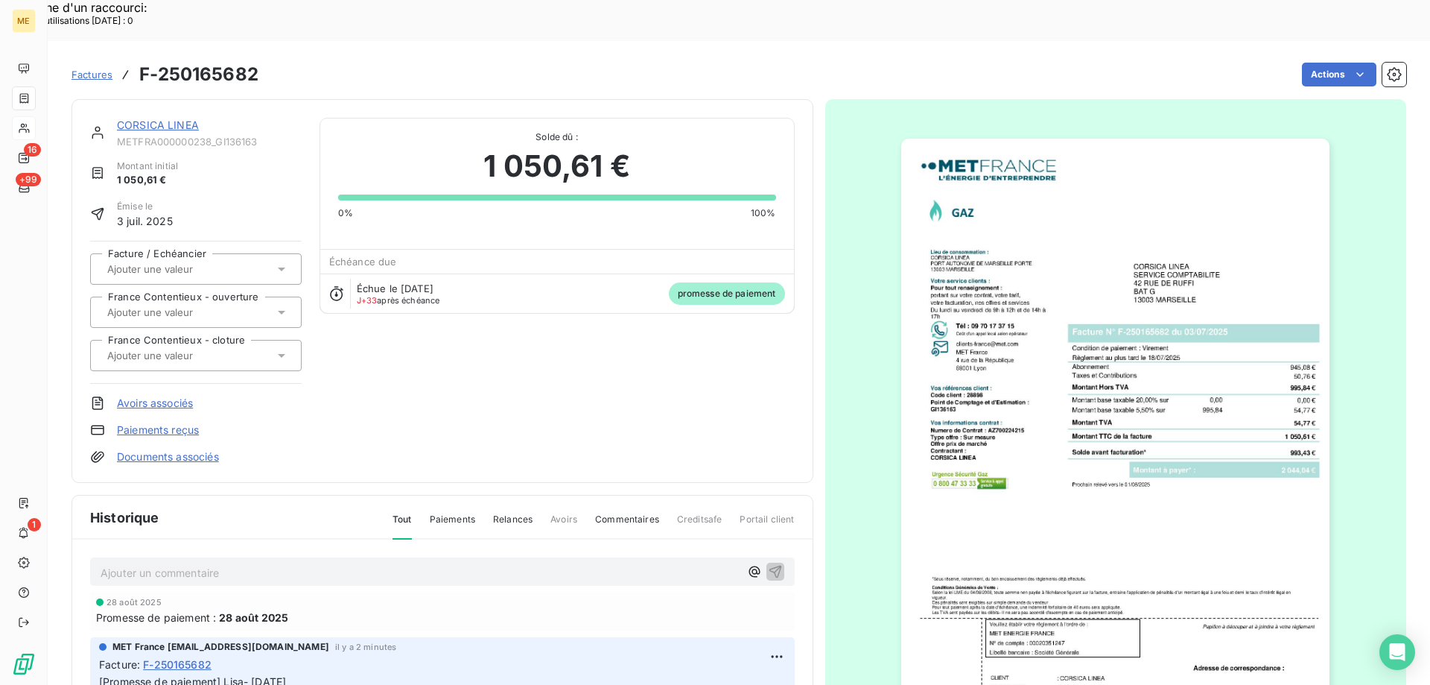
click at [192, 118] on link "CORSICA LINEA" at bounding box center [158, 124] width 82 height 13
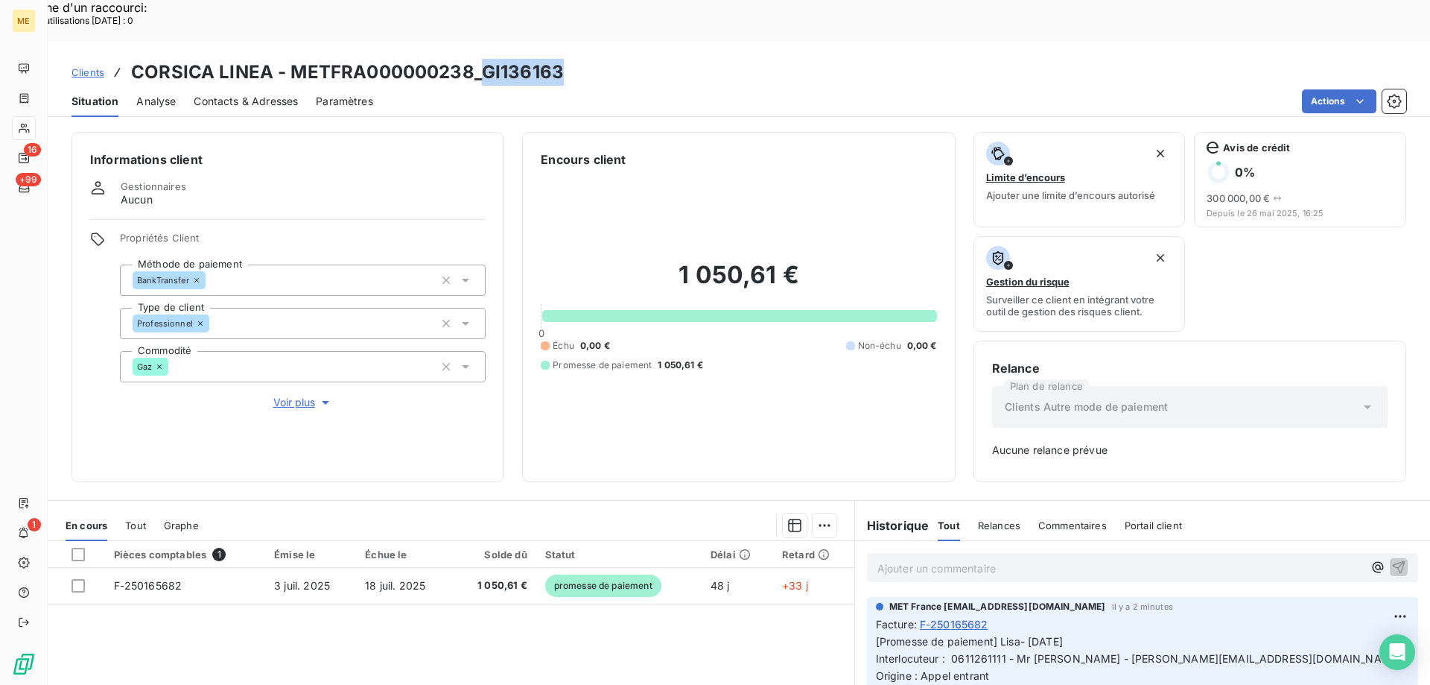
copy h3 "GI136163"
drag, startPoint x: 485, startPoint y: 31, endPoint x: 576, endPoint y: 36, distance: 91.1
click at [576, 59] on div "Clients CORSICA LINEA - METFRA000000238_GI136163" at bounding box center [739, 72] width 1382 height 27
click at [608, 150] on h6 "Encours client" at bounding box center [583, 159] width 85 height 18
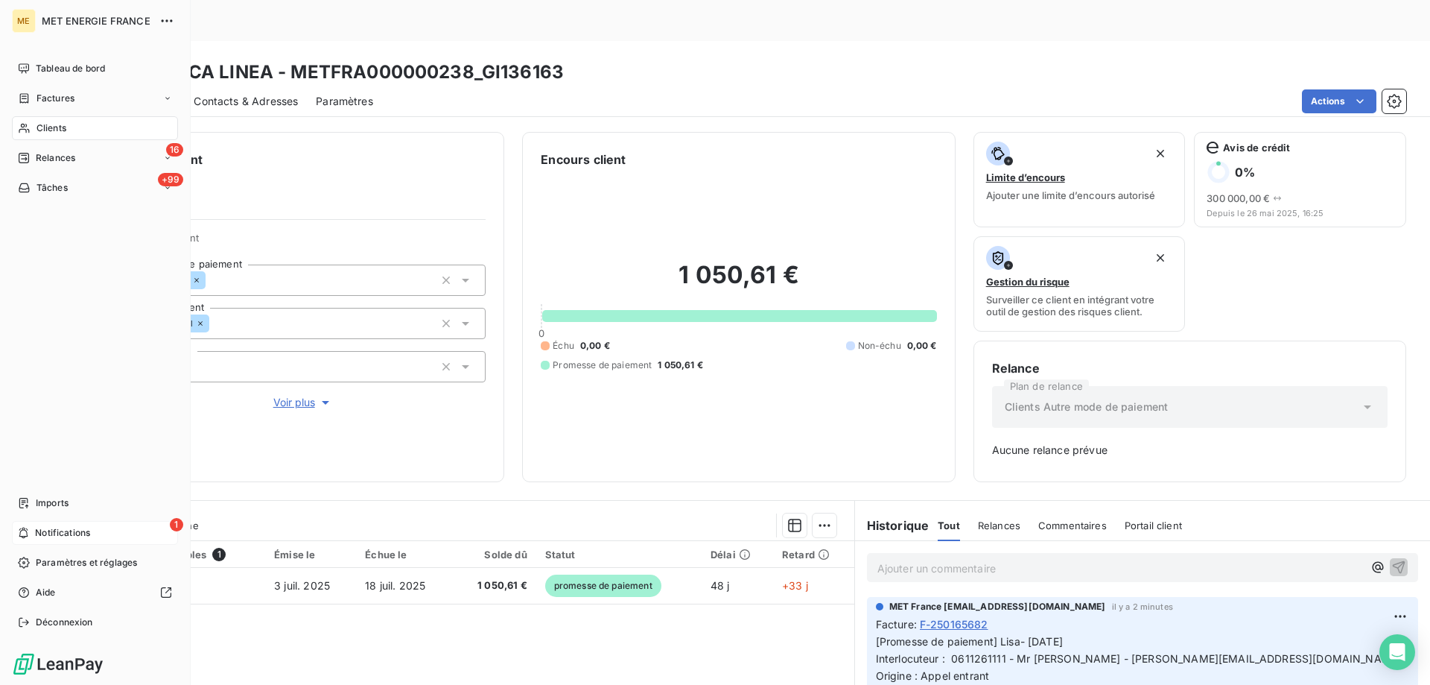
click at [56, 535] on span "Notifications" at bounding box center [62, 532] width 55 height 13
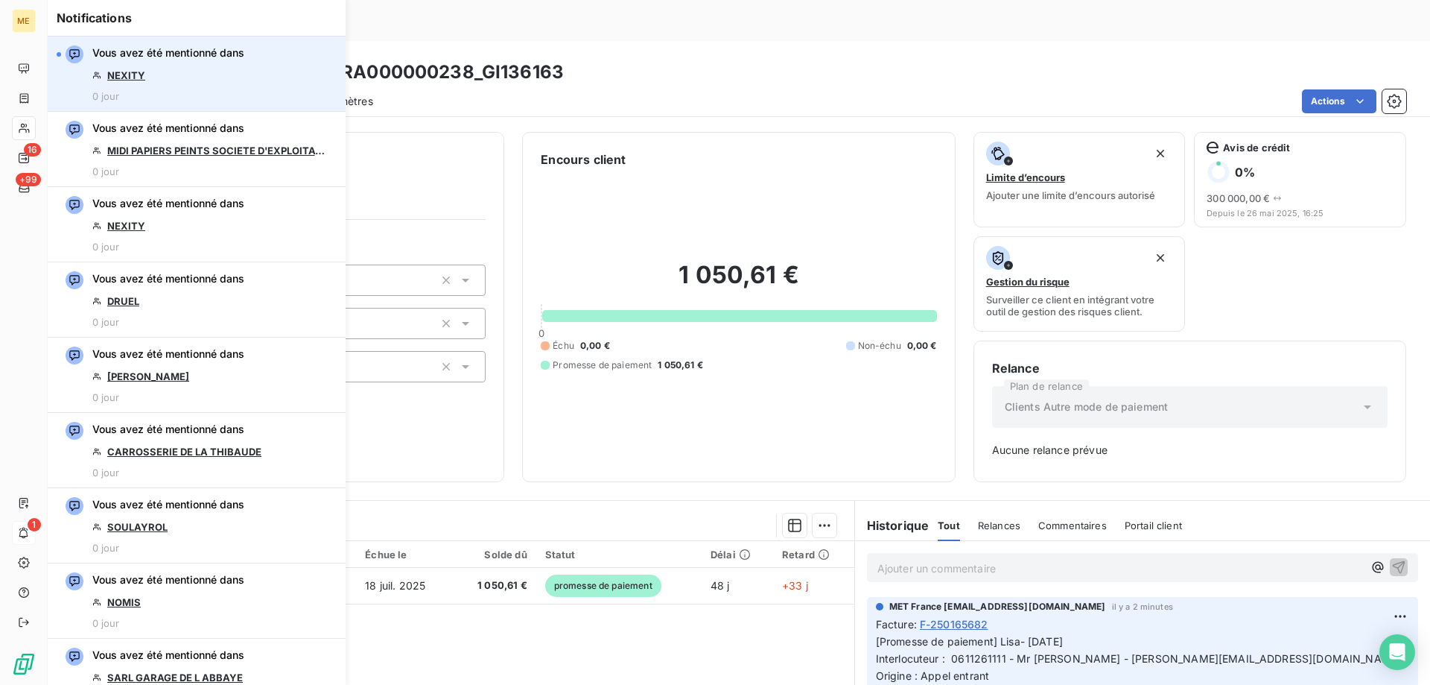
click at [133, 72] on link "NEXITY" at bounding box center [126, 75] width 38 height 12
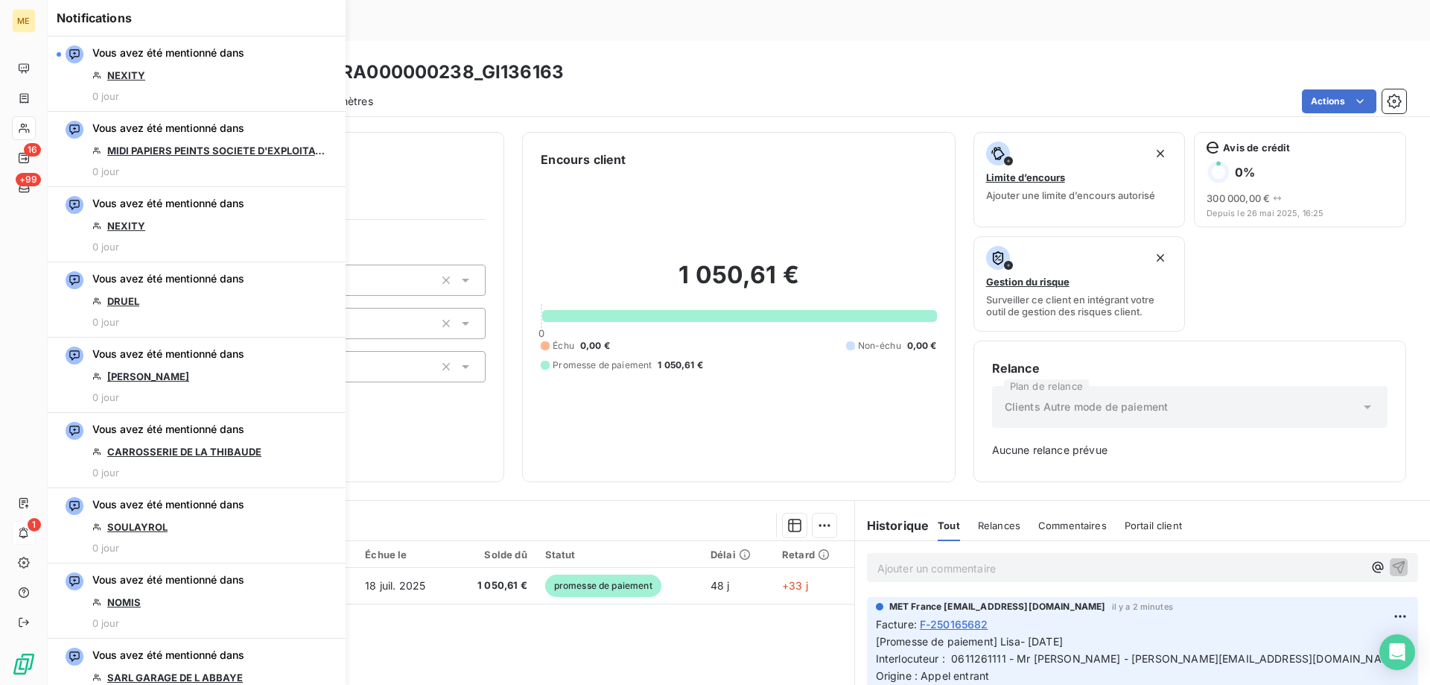
click at [737, 412] on div "1 050,61 € 0 Échu 0,00 € Non-échu 0,00 € Promesse de paiement 1 050,61 €" at bounding box center [739, 315] width 396 height 295
click at [453, 132] on div "Informations client Gestionnaires Aucun Propriétés Client Méthode de paiement B…" at bounding box center [288, 307] width 433 height 350
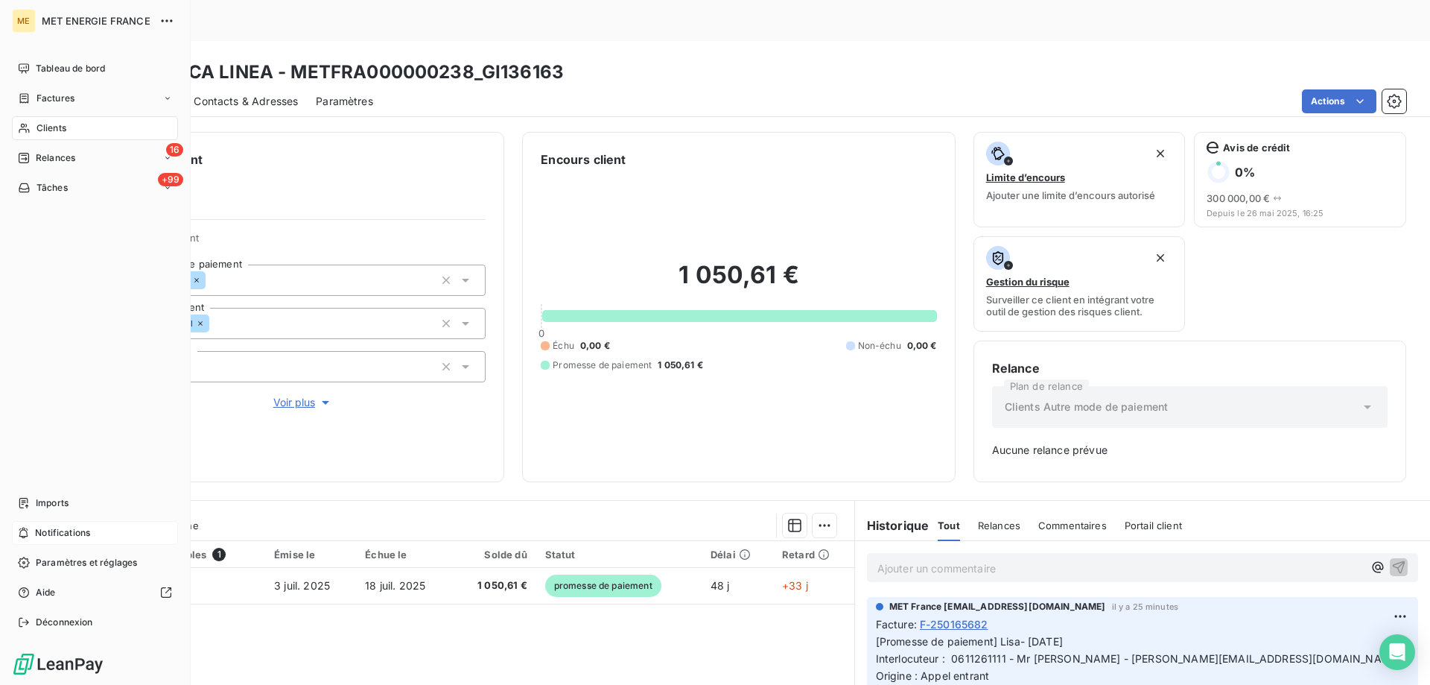
click at [51, 128] on span "Clients" at bounding box center [51, 127] width 30 height 13
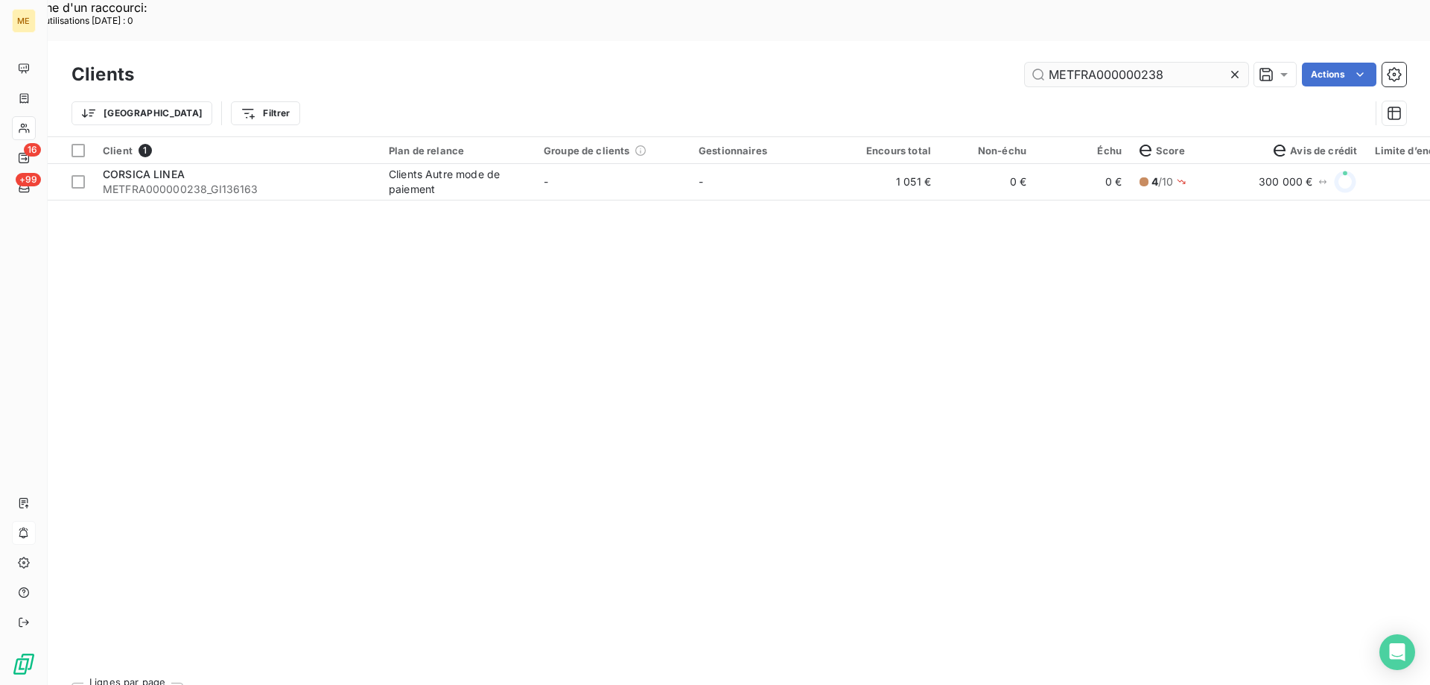
click at [1140, 63] on input "METFRA000000238" at bounding box center [1136, 75] width 223 height 24
type input "22339363096190"
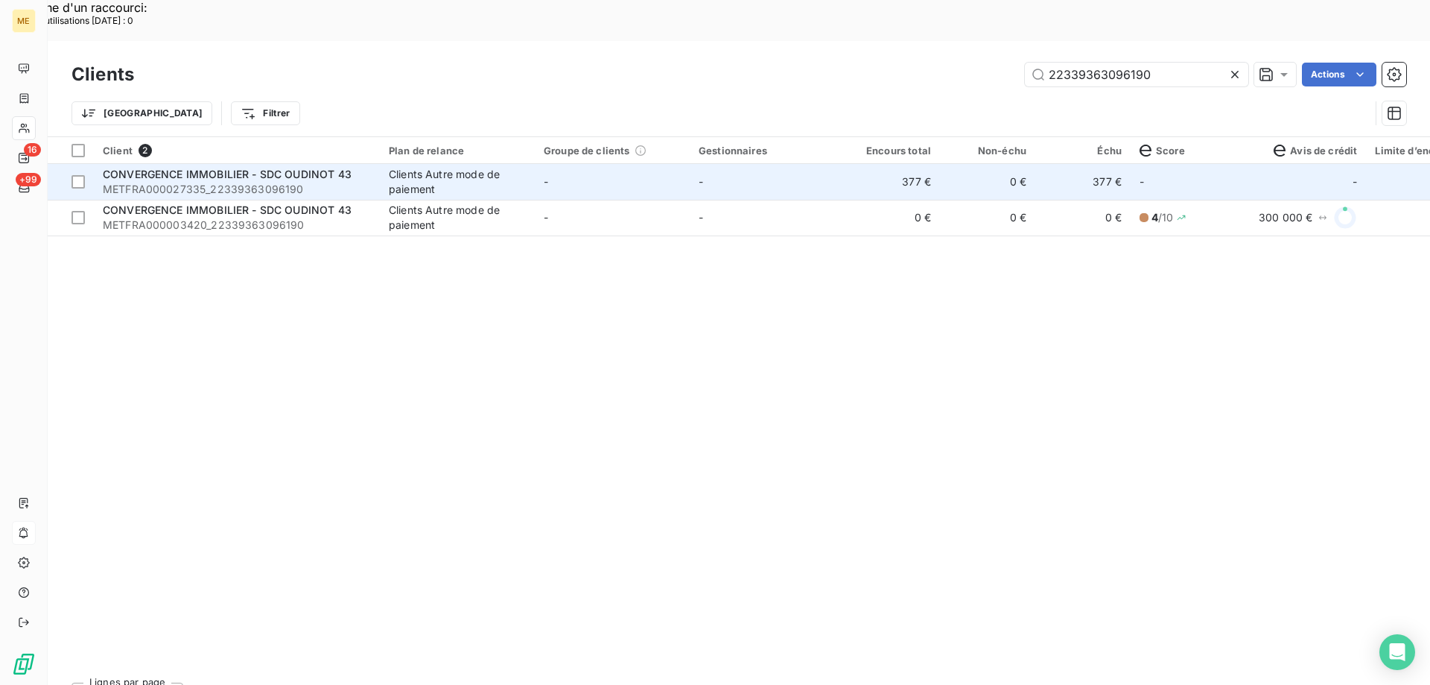
click at [324, 182] on span "METFRA000027335_22339363096190" at bounding box center [237, 189] width 268 height 15
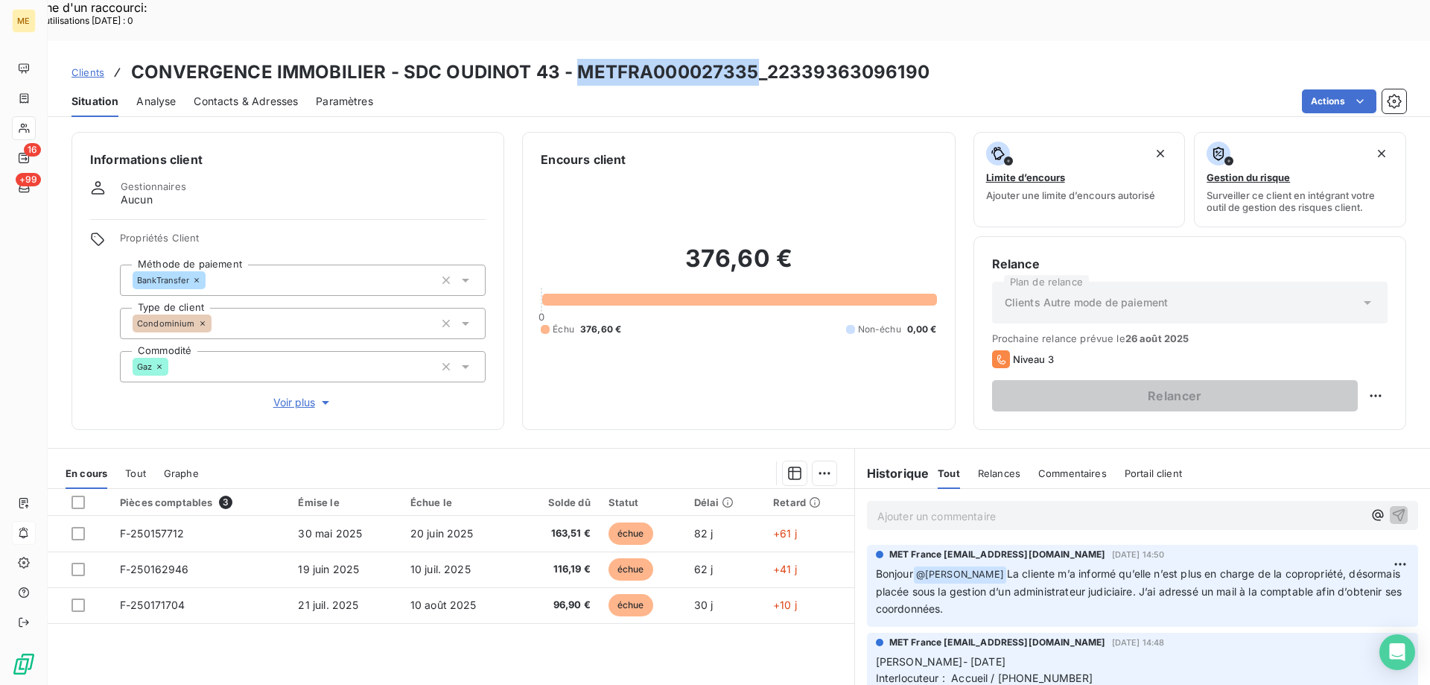
copy h3 "METFRA000027335"
drag, startPoint x: 572, startPoint y: 28, endPoint x: 748, endPoint y: 25, distance: 175.8
click at [748, 59] on h3 "CONVERGENCE IMMOBILIER - SDC OUDINOT 43 - METFRA000027335_22339363096190" at bounding box center [530, 72] width 798 height 27
click at [244, 94] on span "Contacts & Adresses" at bounding box center [246, 101] width 104 height 15
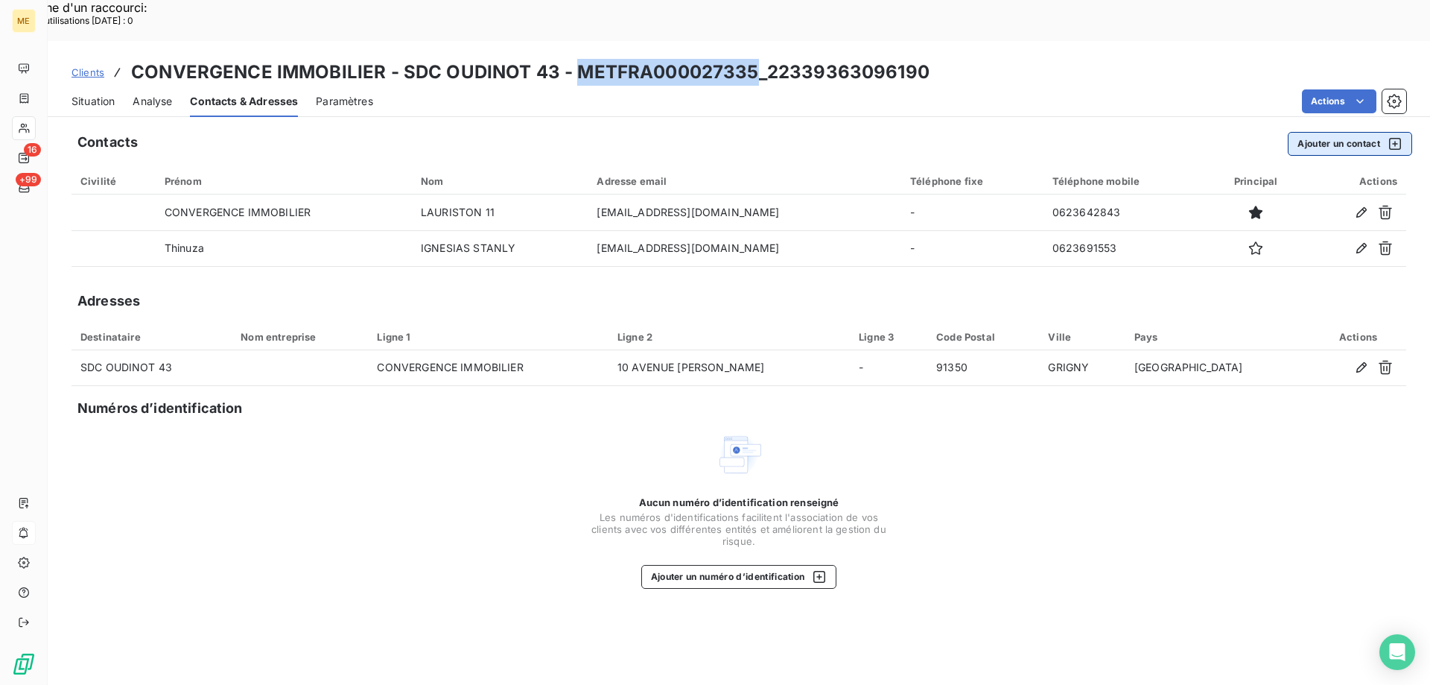
click at [1306, 132] on button "Ajouter un contact" at bounding box center [1350, 144] width 124 height 24
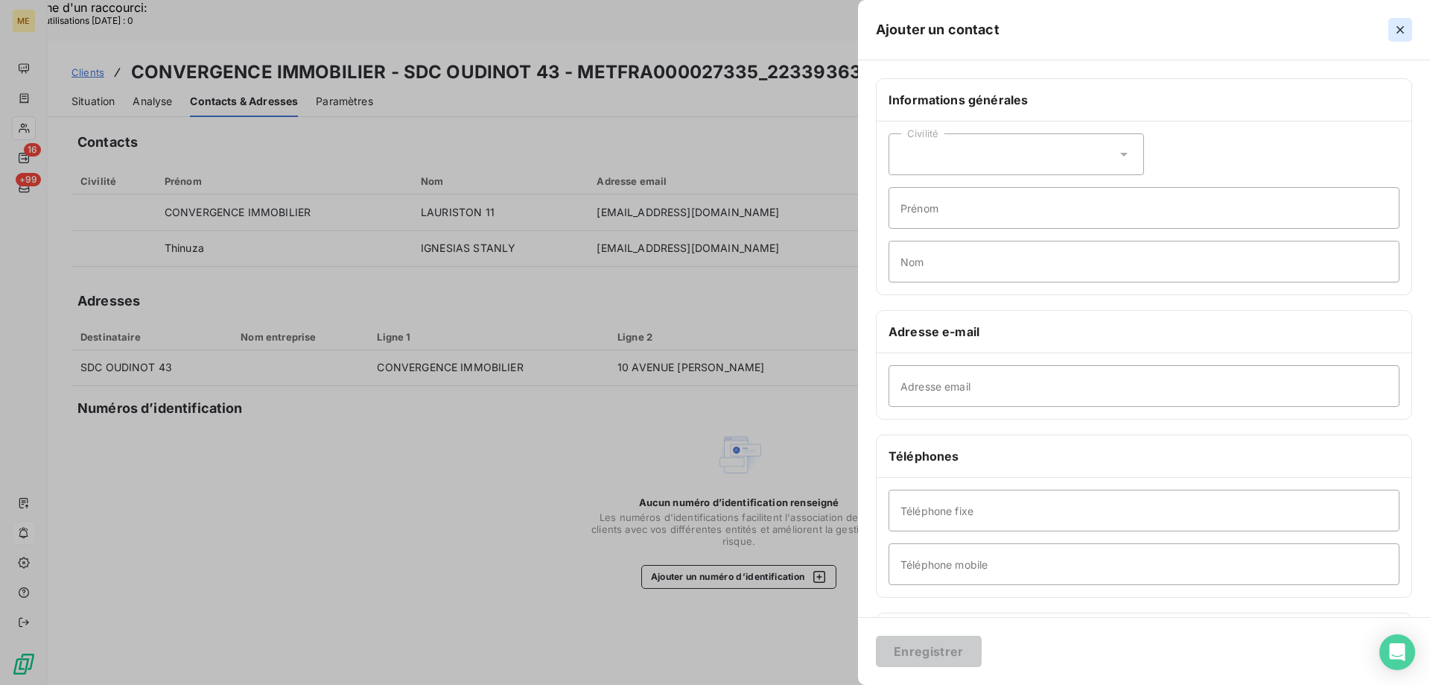
click at [1405, 28] on icon "button" at bounding box center [1400, 29] width 15 height 15
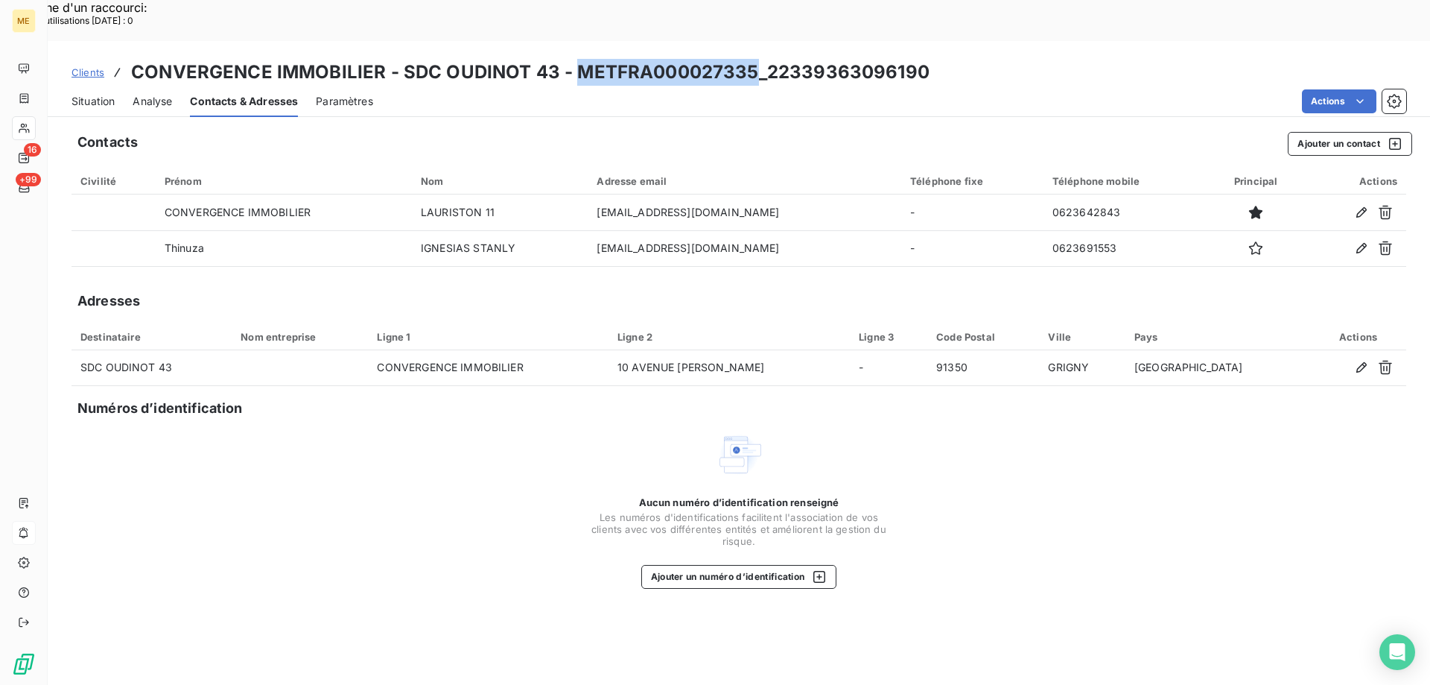
click at [99, 94] on span "Situation" at bounding box center [93, 101] width 43 height 15
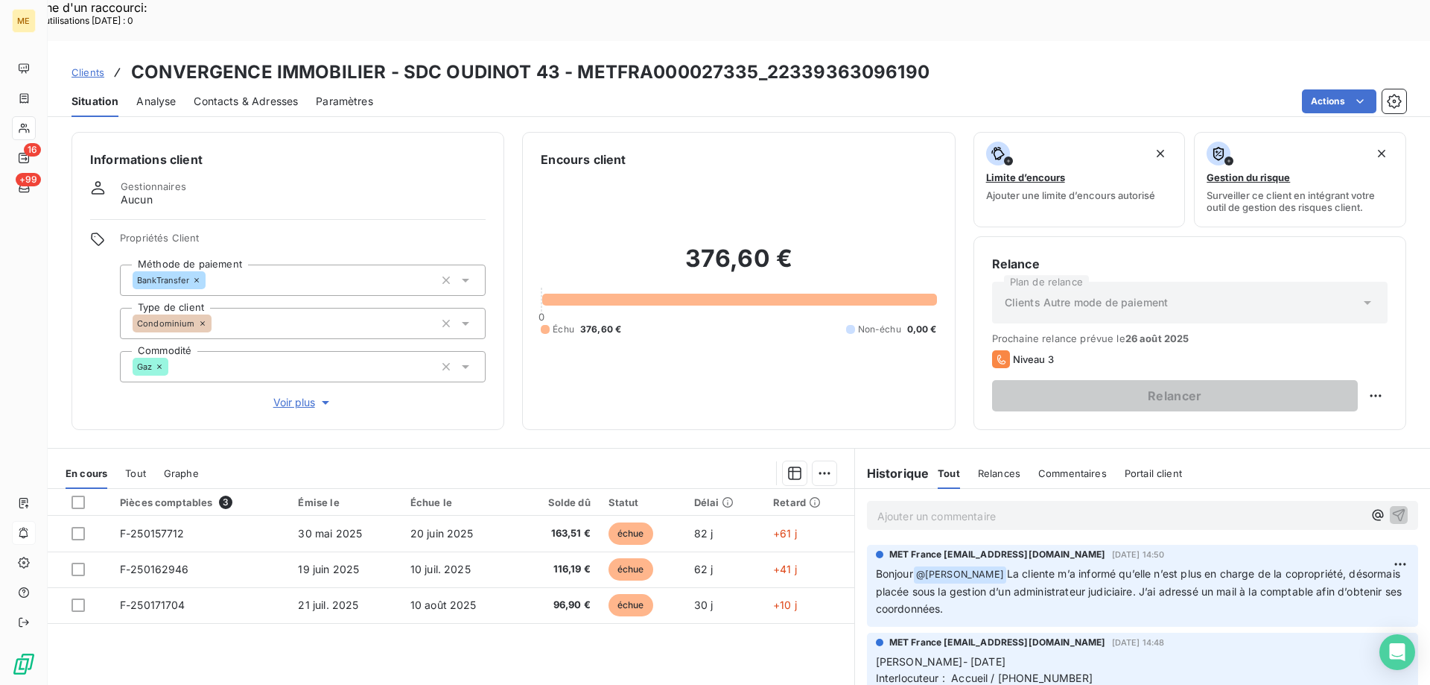
click at [1133, 507] on p "Ajouter un commentaire ﻿" at bounding box center [1120, 516] width 486 height 19
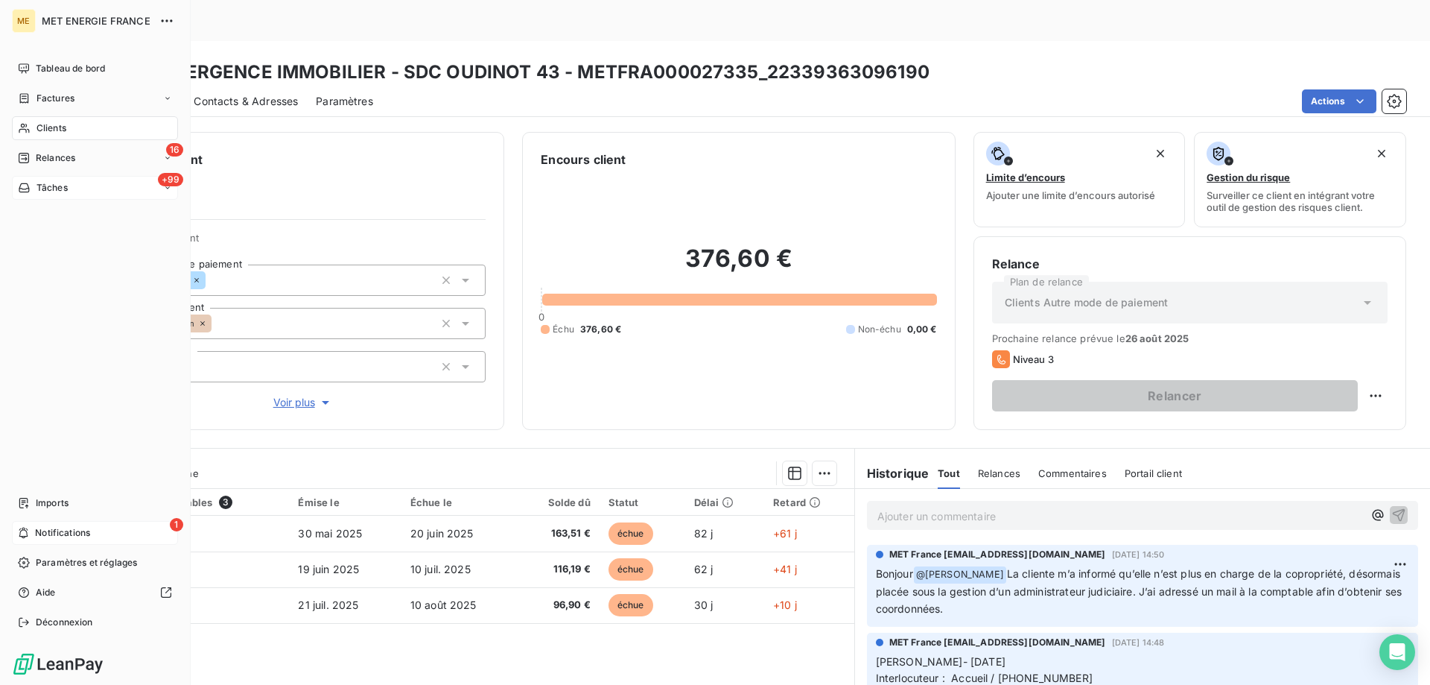
click at [43, 191] on span "Tâches" at bounding box center [51, 187] width 31 height 13
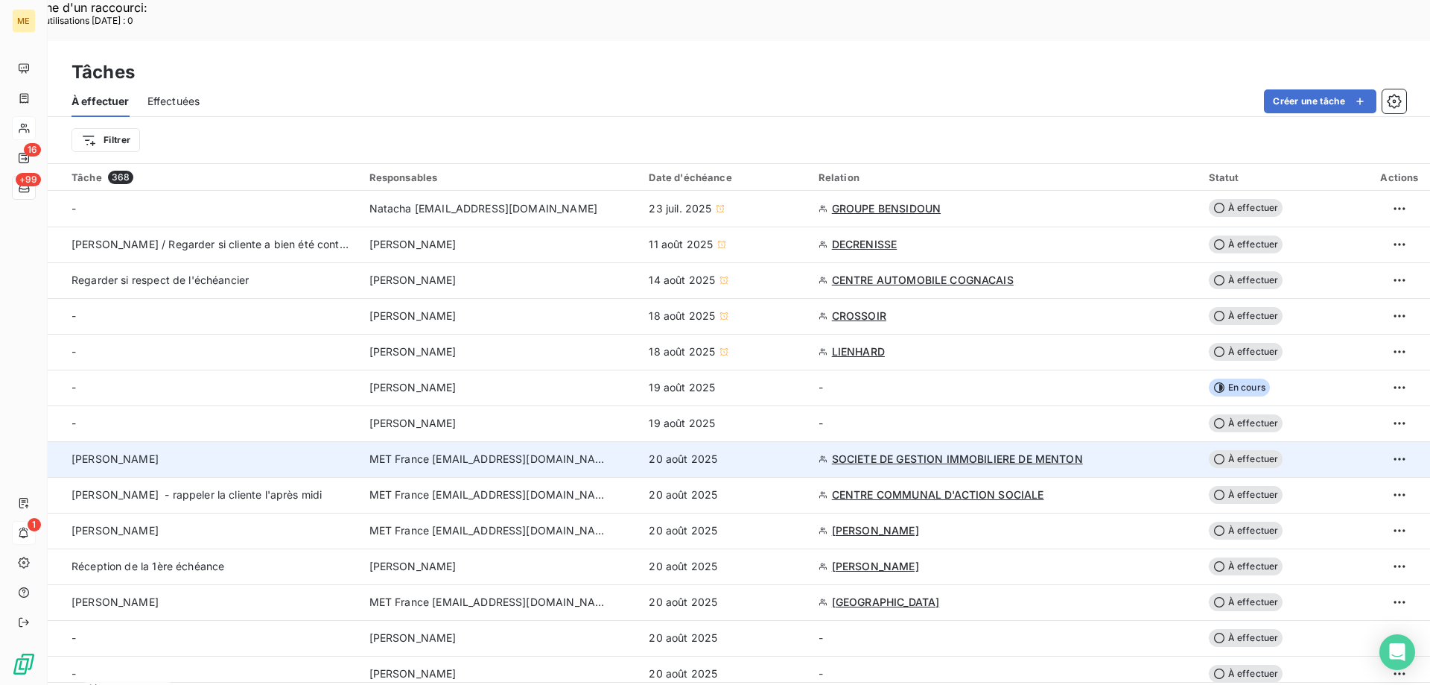
click at [280, 441] on td "[PERSON_NAME]" at bounding box center [204, 459] width 313 height 36
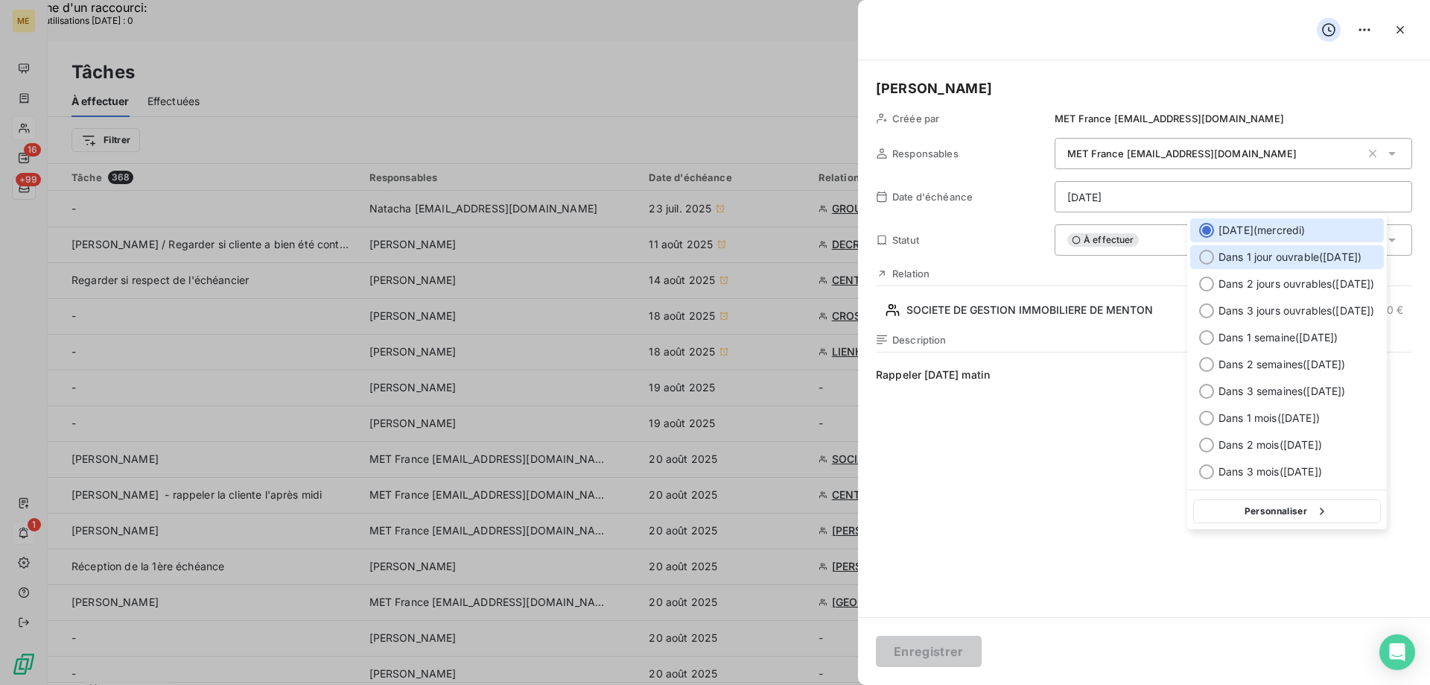
click at [1201, 259] on div at bounding box center [1206, 257] width 15 height 15
type input "[DATE]"
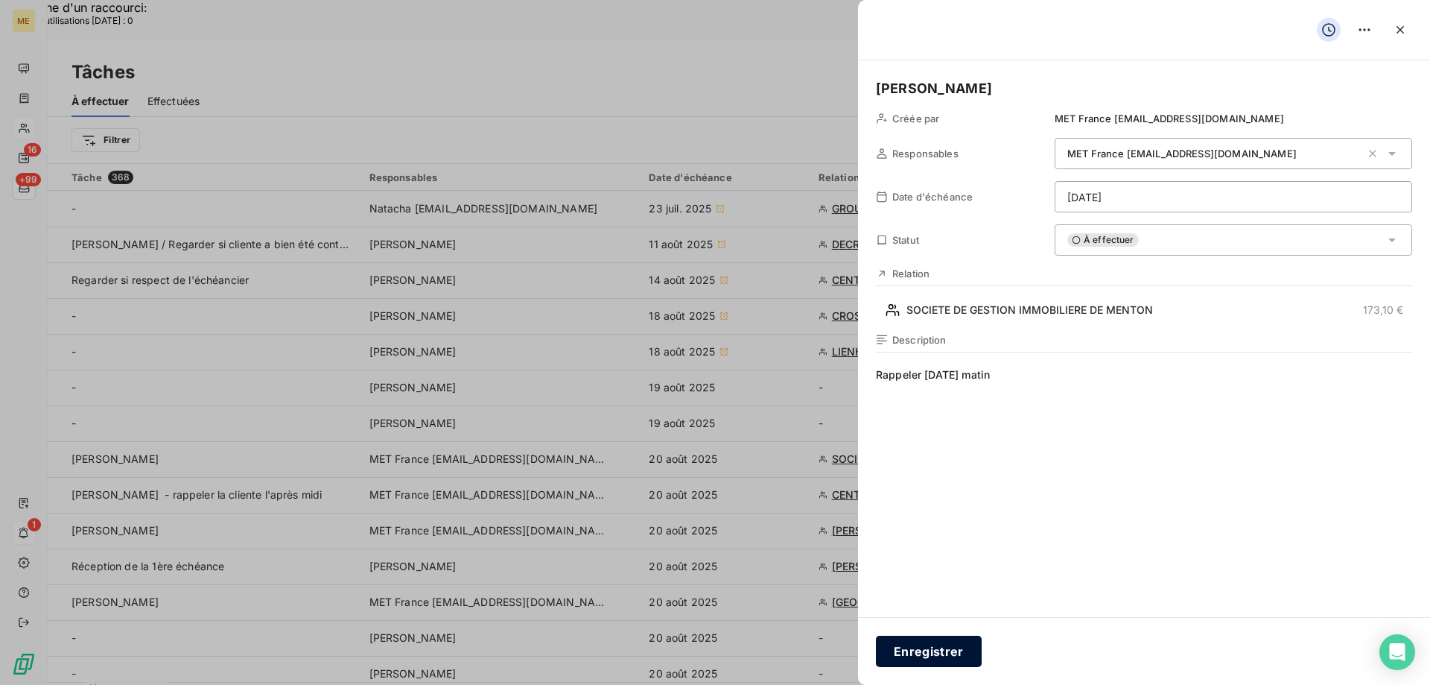
click at [927, 658] on button "Enregistrer" at bounding box center [929, 650] width 106 height 31
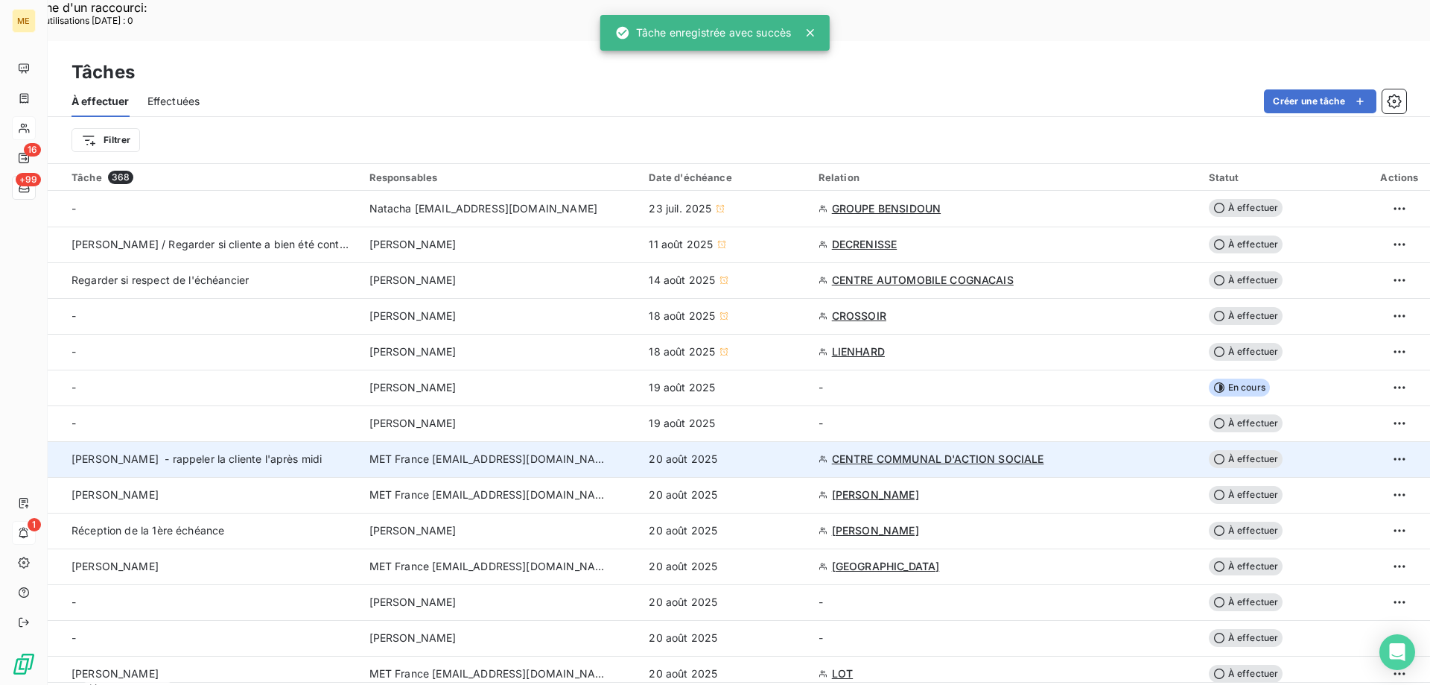
click at [204, 452] on span "[PERSON_NAME] - rappeler la cliente l'après midi" at bounding box center [197, 458] width 250 height 13
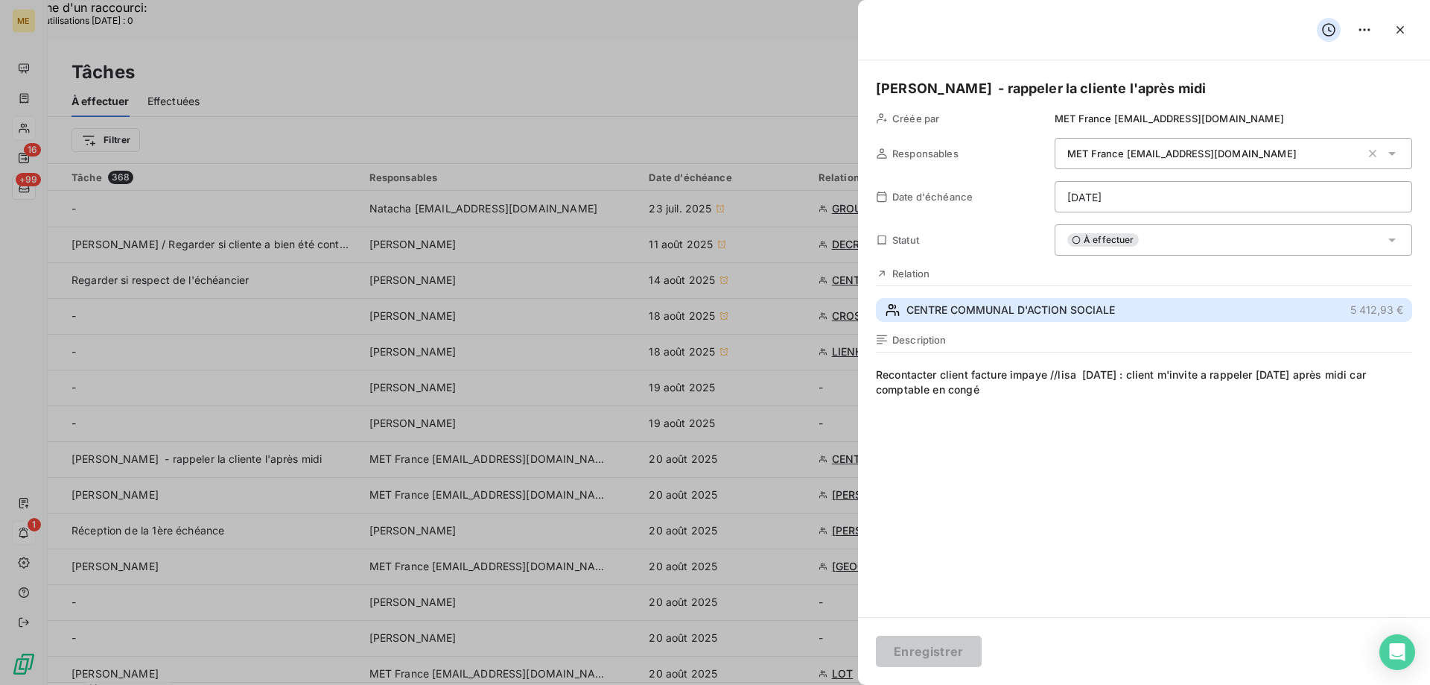
click at [956, 313] on span "CENTRE COMMUNAL D'ACTION SOCIALE" at bounding box center [1010, 309] width 209 height 15
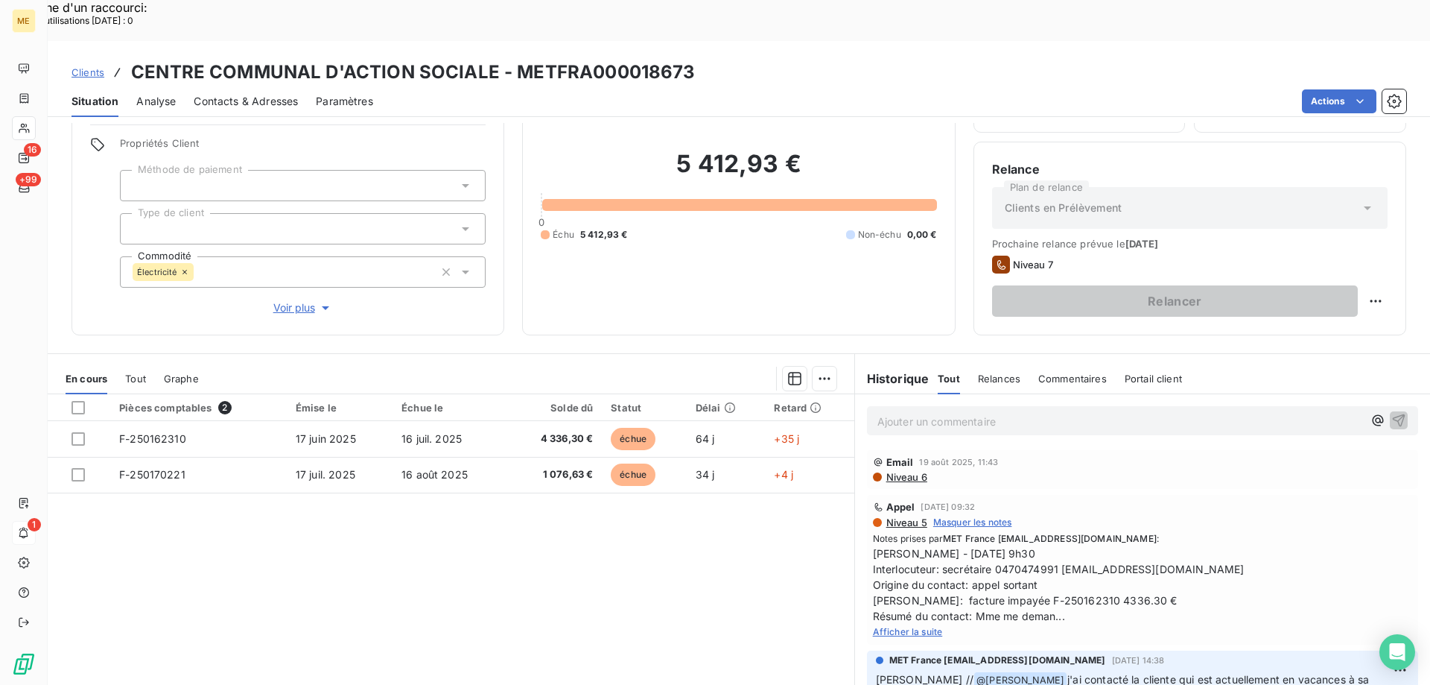
click at [911, 626] on span "Afficher la suite" at bounding box center [908, 631] width 70 height 11
copy span "0470474991"
drag, startPoint x: 993, startPoint y: 530, endPoint x: 1051, endPoint y: 525, distance: 58.3
click at [1051, 545] on span "[PERSON_NAME] - [DATE] 9h30 Interlocuteur: secrétaire 0470474991 [EMAIL_ADDRESS…" at bounding box center [1142, 584] width 539 height 78
click at [485, 593] on div "Pièces comptables 2 Émise le Échue le Solde dû Statut Délai Retard F-250162310 …" at bounding box center [451, 537] width 807 height 287
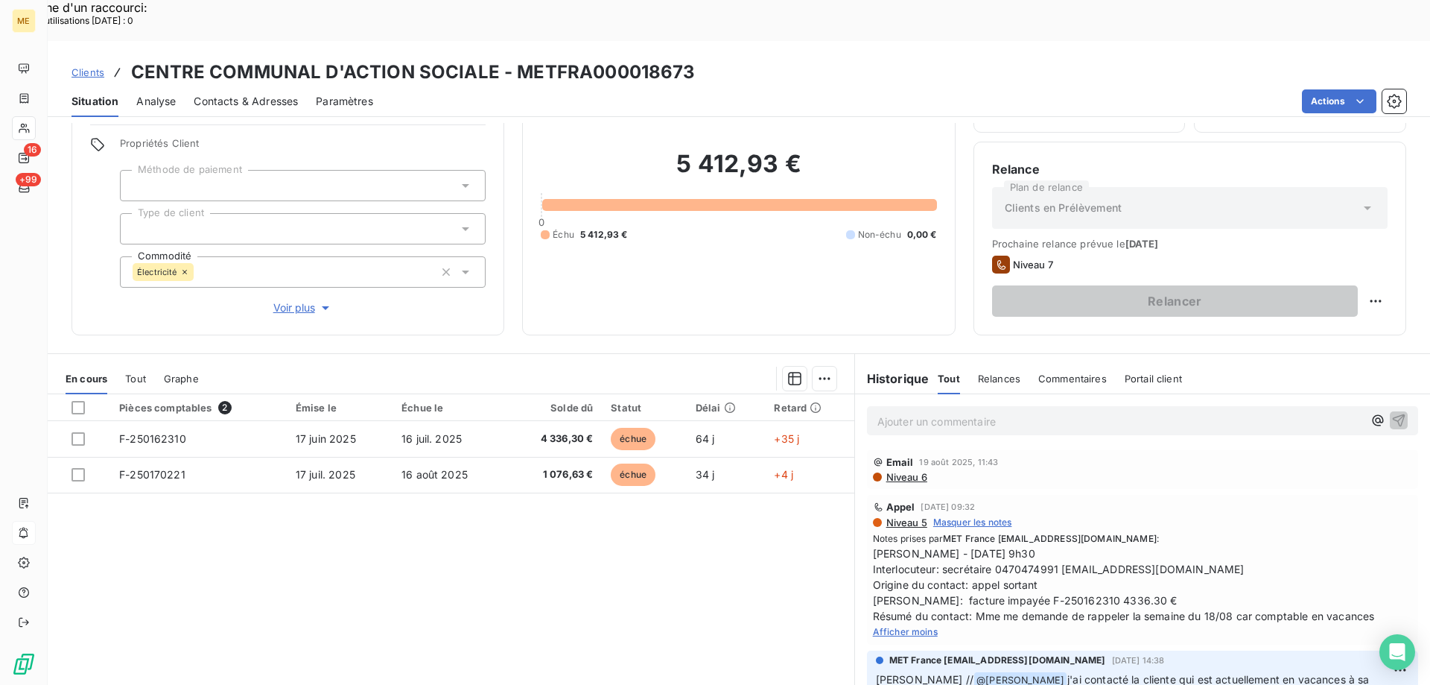
drag, startPoint x: 728, startPoint y: 542, endPoint x: 737, endPoint y: 542, distance: 9.0
click at [728, 542] on div "Pièces comptables 2 Émise le Échue le Solde dû Statut Délai Retard F-250162310 …" at bounding box center [451, 537] width 807 height 287
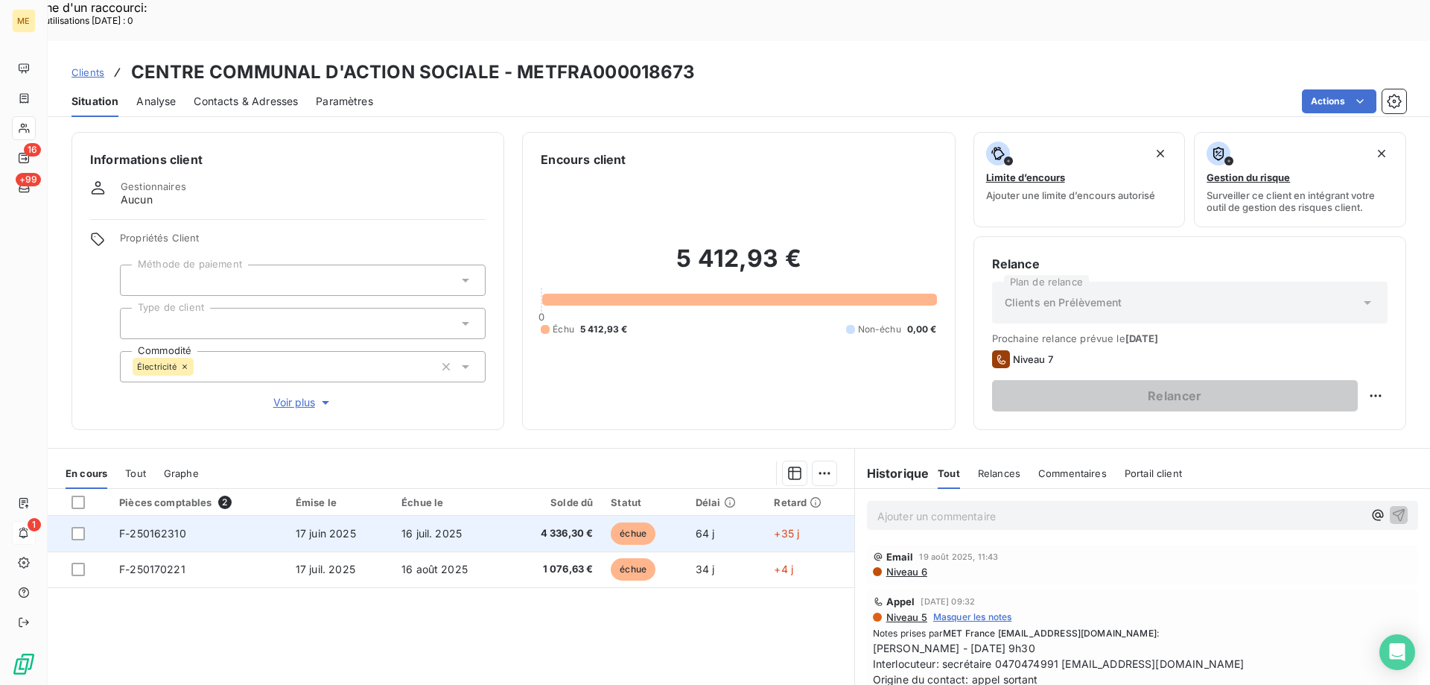
click at [71, 515] on td at bounding box center [79, 533] width 63 height 36
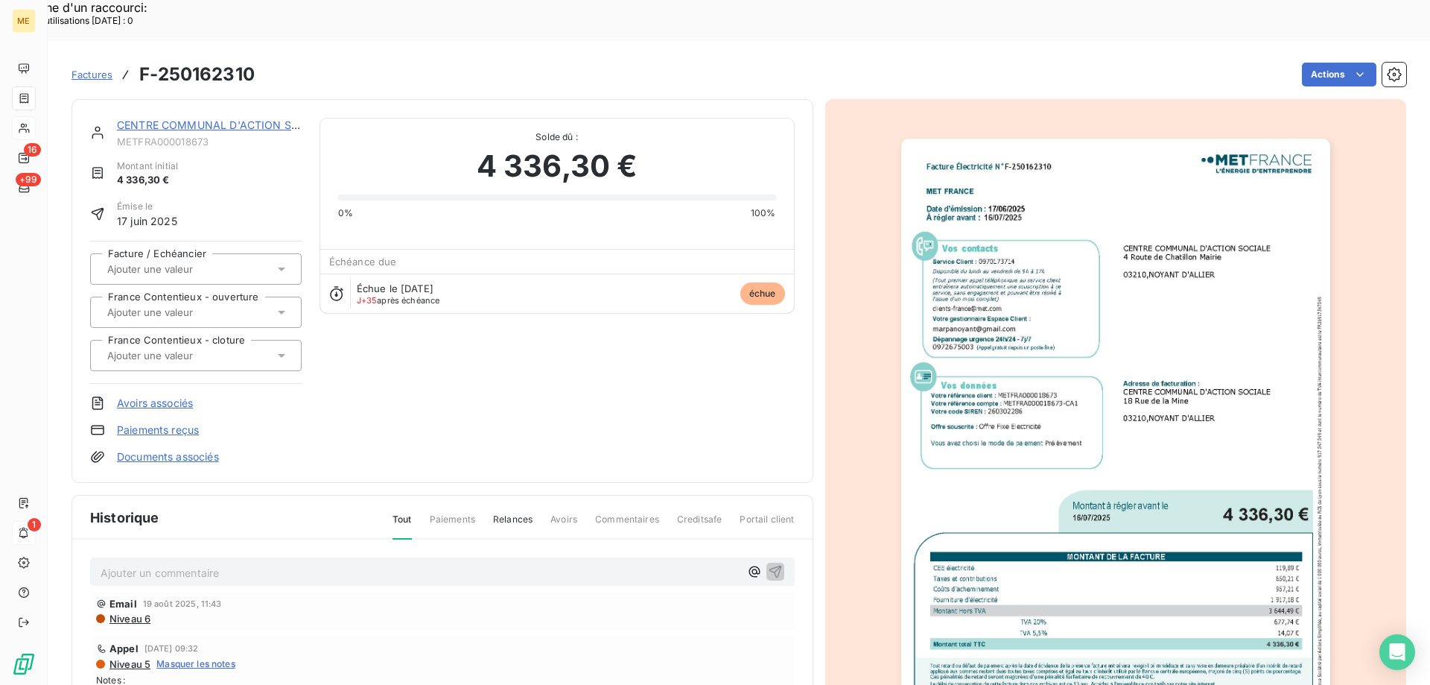
click at [216, 118] on link "CENTRE COMMUNAL D'ACTION SOCIALE" at bounding box center [223, 124] width 213 height 13
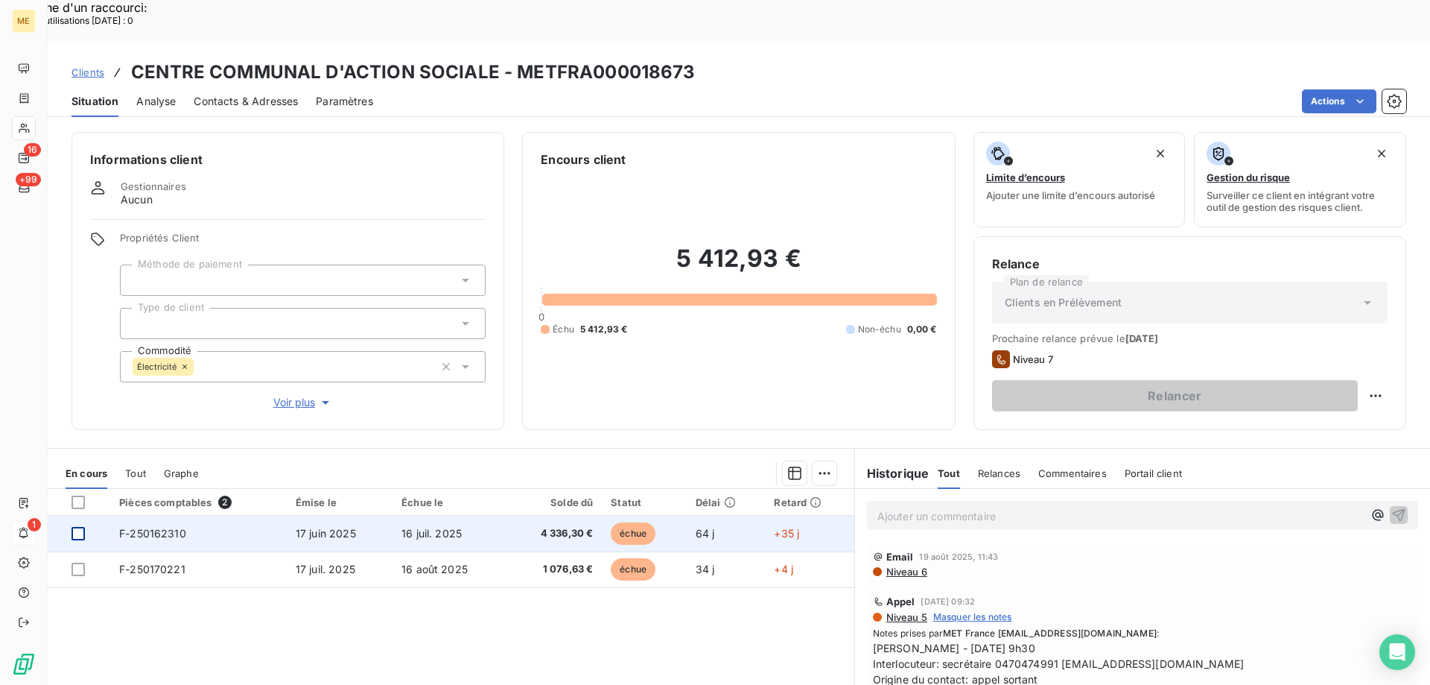
click at [78, 527] on div at bounding box center [78, 533] width 13 height 13
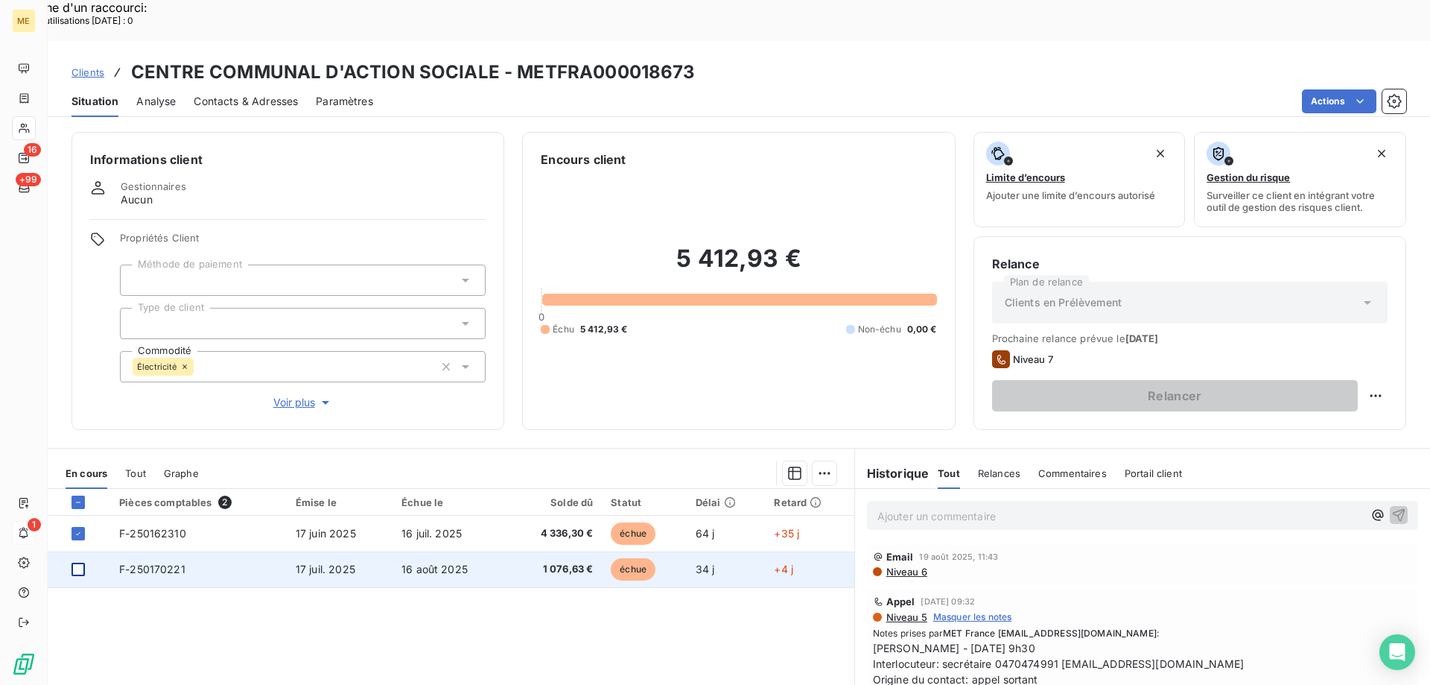
click at [80, 562] on div at bounding box center [78, 568] width 13 height 13
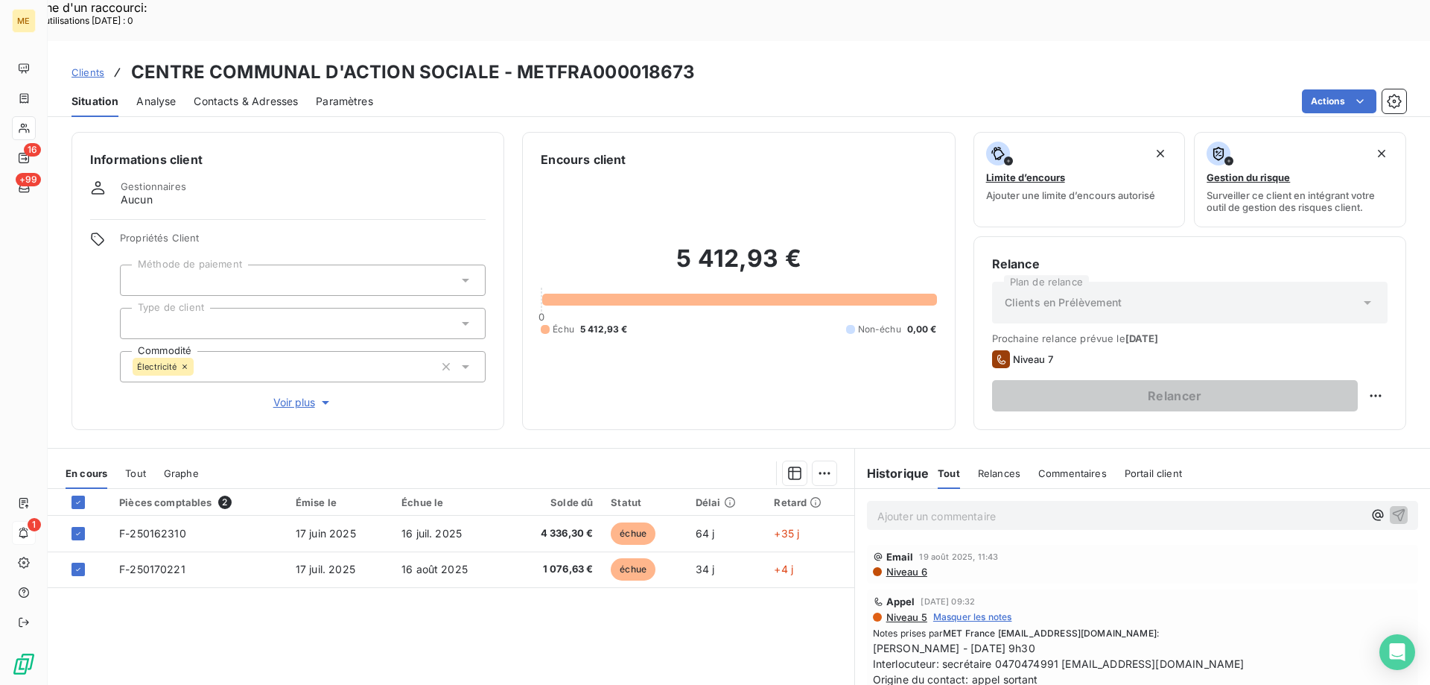
click at [830, 457] on div "En cours Tout Graphe" at bounding box center [451, 472] width 807 height 31
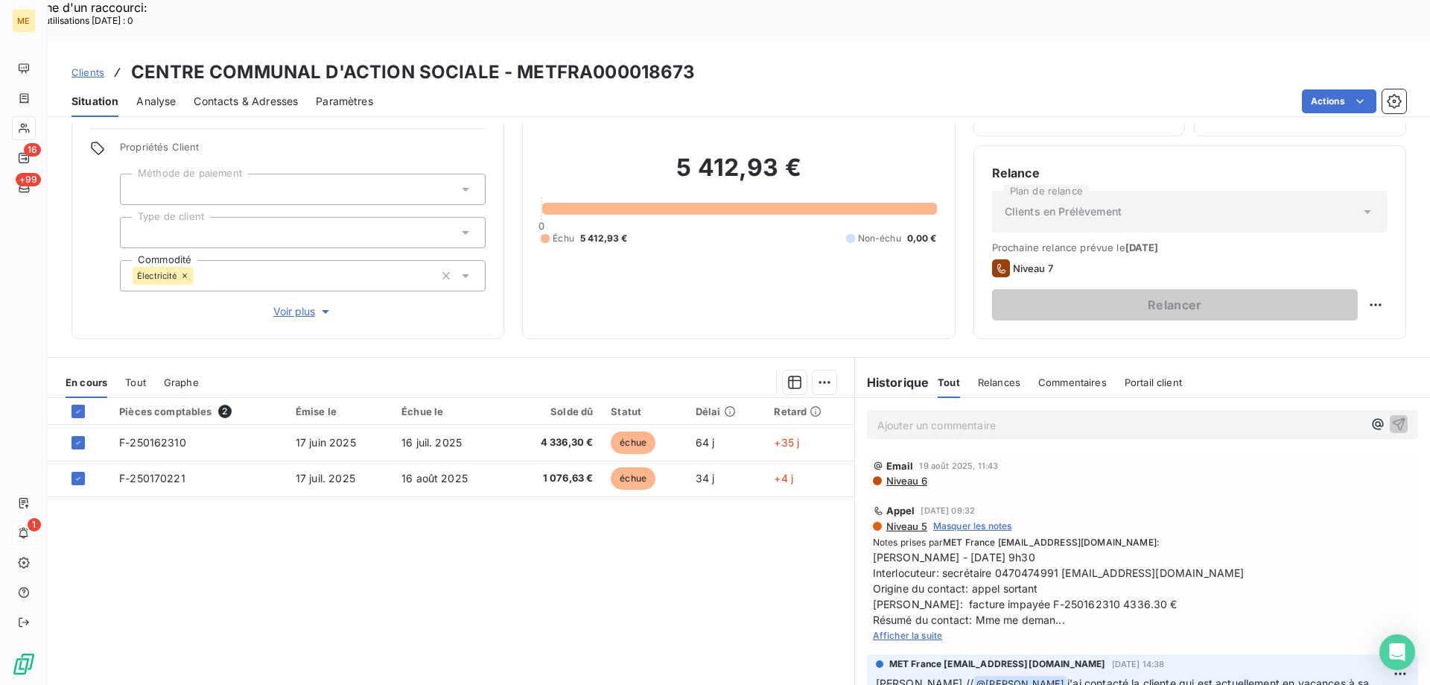
scroll to position [95, 0]
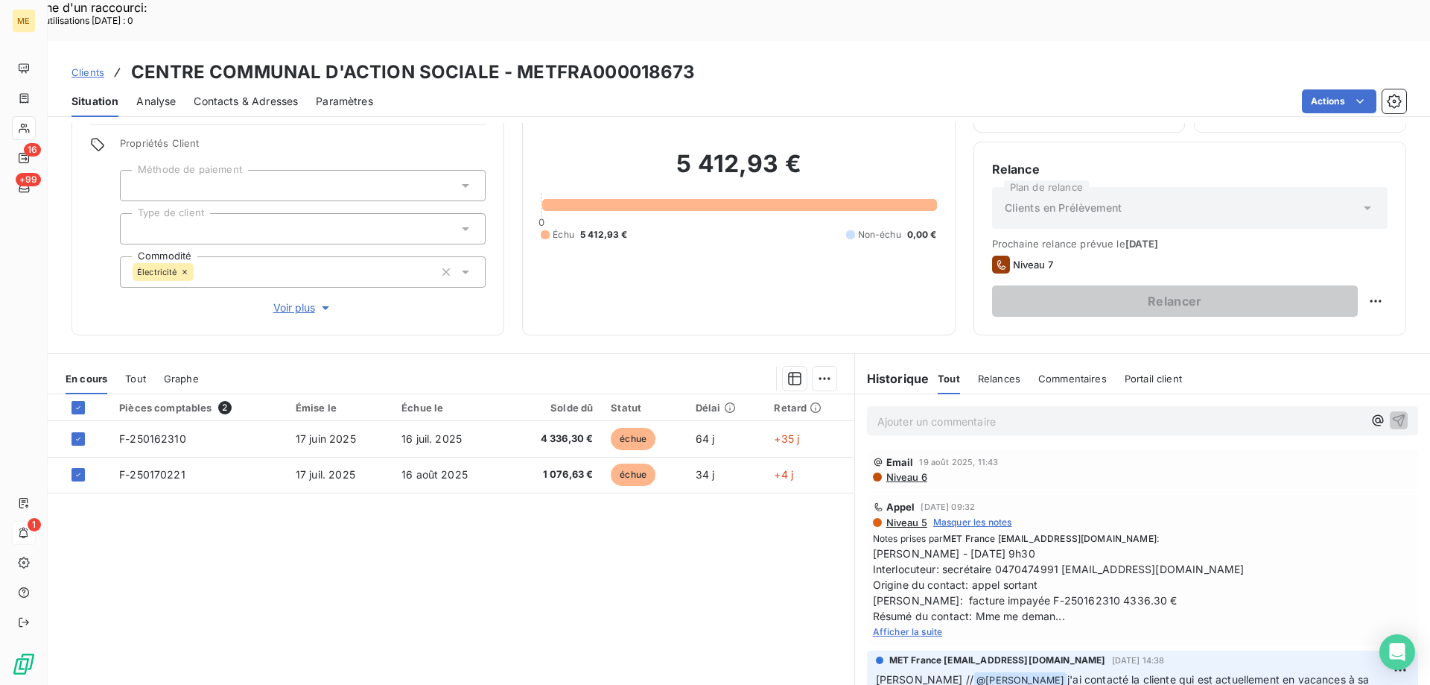
click at [920, 626] on span "Afficher la suite" at bounding box center [908, 631] width 70 height 11
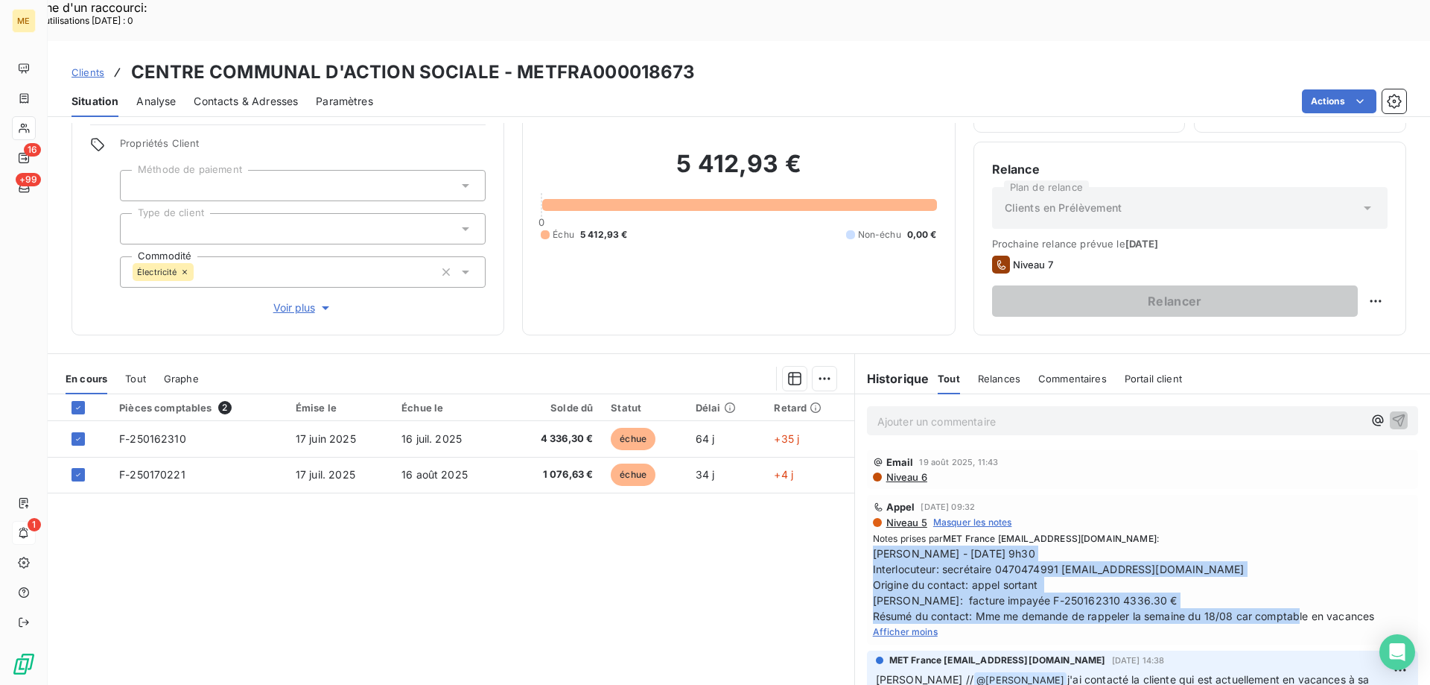
copy span "[PERSON_NAME] - [DATE] 9h30 Interlocuteur: secrétaire 0470474991 [EMAIL_ADDRESS…"
drag, startPoint x: 1371, startPoint y: 573, endPoint x: 865, endPoint y: 519, distance: 509.3
click at [867, 519] on div "Appel [DATE] 09:32 Niveau 5 Masquer les notes Notes prises par MET France [EMAI…" at bounding box center [1142, 570] width 551 height 150
click at [807, 396] on div "Ajouter une promesse de paiement (2 factures)" at bounding box center [687, 397] width 270 height 24
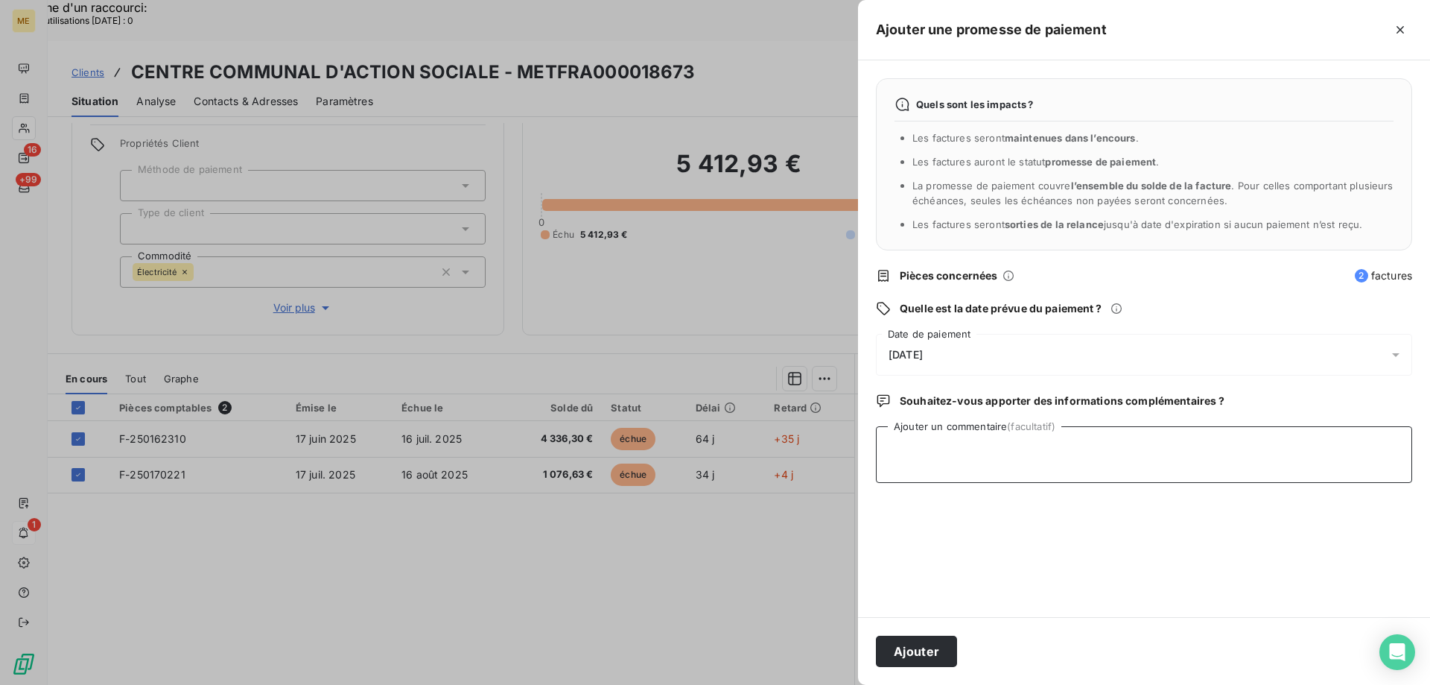
click at [964, 465] on textarea "Ajouter un commentaire (facultatif)" at bounding box center [1144, 454] width 536 height 57
paste textarea "[PERSON_NAME] - [DATE] 9h30 Interlocuteur: secrétaire 0470474991 [EMAIL_ADDRESS…"
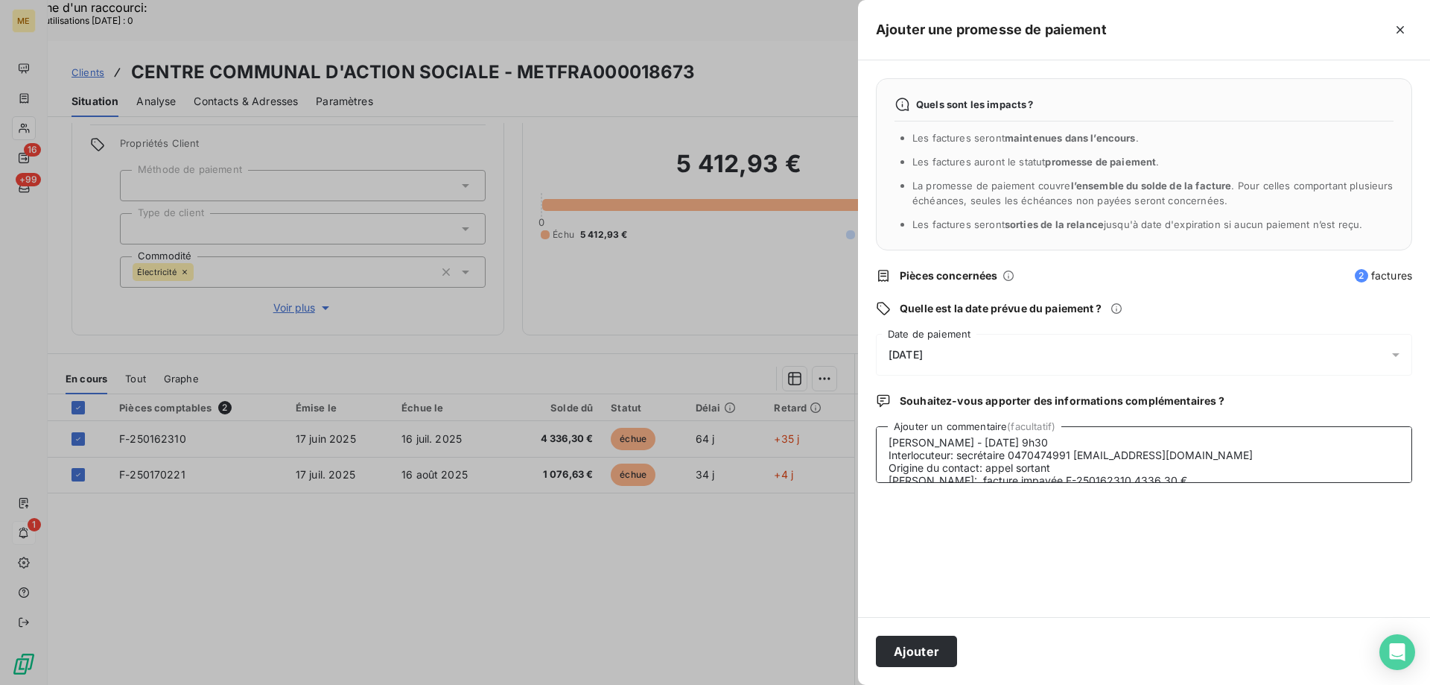
scroll to position [0, 0]
drag, startPoint x: 923, startPoint y: 450, endPoint x: 868, endPoint y: 450, distance: 55.1
click at [868, 450] on div "Quels sont les impacts ? Les factures seront maintenues dans l’encours . Les fa…" at bounding box center [1144, 338] width 572 height 556
click at [928, 450] on textarea "[PERSON_NAME] - [DATE] 9h30 Interlocuteur: secrétaire 0470474991 [EMAIL_ADDRESS…" at bounding box center [1144, 454] width 536 height 57
click at [1070, 442] on textarea "[PERSON_NAME] - [DATE] 9h30 Interlocuteur: secrétaire 0470474991 [EMAIL_ADDRESS…" at bounding box center [1144, 454] width 536 height 57
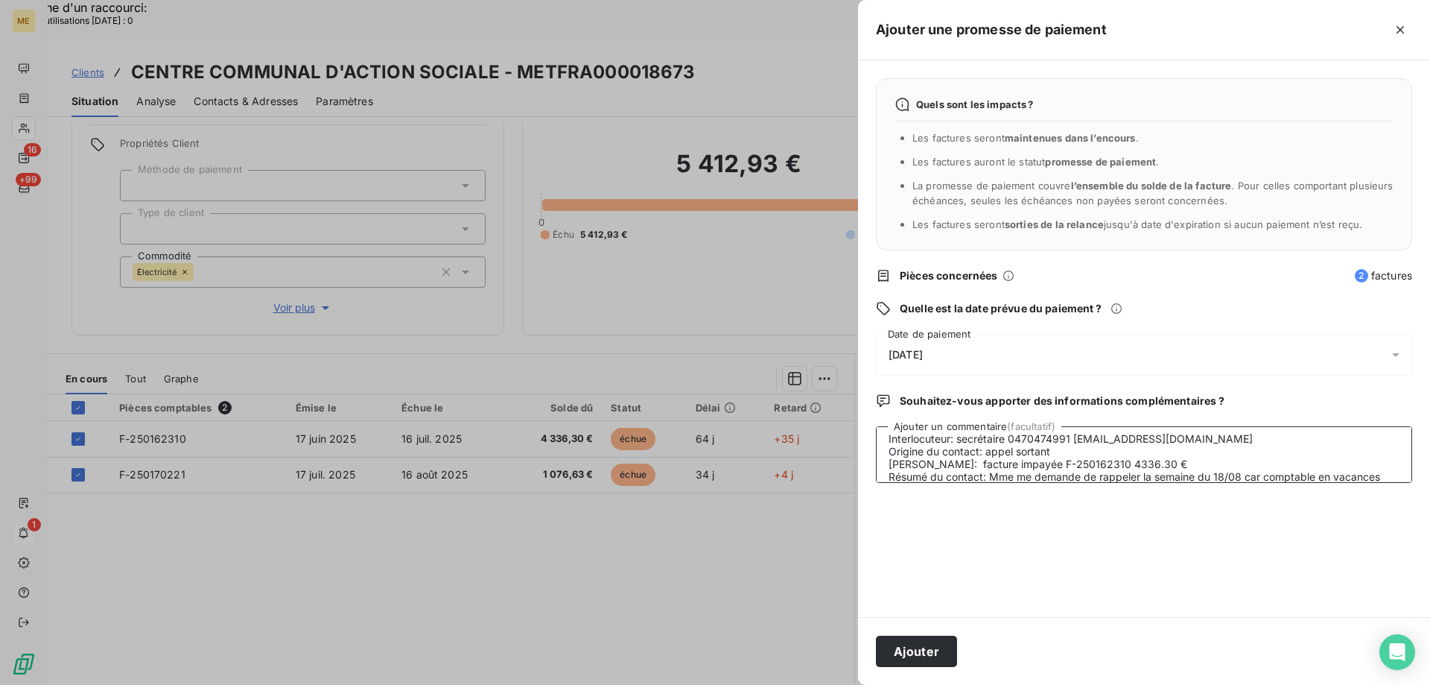
scroll to position [38, 0]
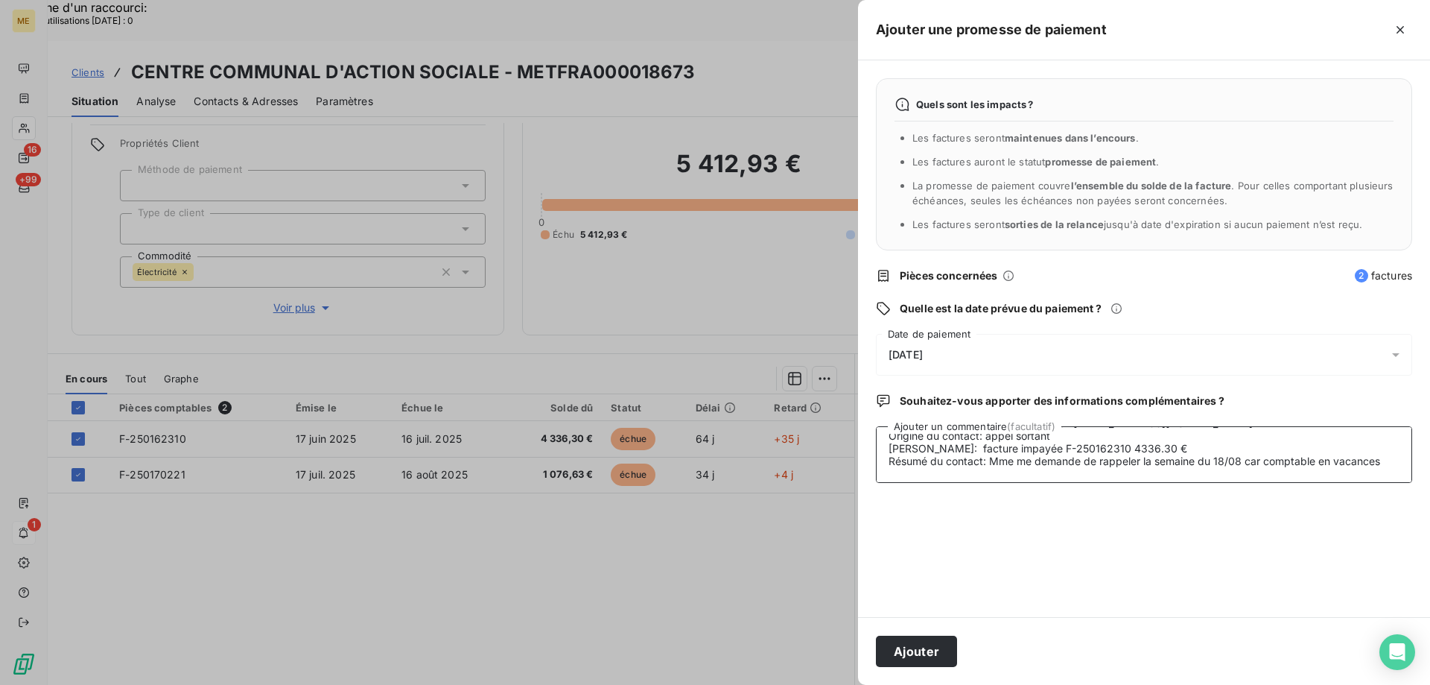
drag, startPoint x: 1024, startPoint y: 463, endPoint x: 1409, endPoint y: 463, distance: 385.1
click at [1409, 463] on textarea "[PERSON_NAME] - [DATE] 15h34 Interlocuteur: secrétaire 0470474991 [EMAIL_ADDRES…" at bounding box center [1144, 454] width 536 height 57
click at [1137, 469] on textarea "[PERSON_NAME] - [DATE] 15h34 Interlocuteur: secrétaire 0470474991 [EMAIL_ADDRES…" at bounding box center [1144, 454] width 536 height 57
click at [1131, 463] on textarea "[PERSON_NAME] - [DATE] 15h34 Interlocuteur: secrétaire 0470474991 [EMAIL_ADDRES…" at bounding box center [1144, 454] width 536 height 57
click at [0, 0] on lt-span "saisi" at bounding box center [0, 0] width 0 height 0
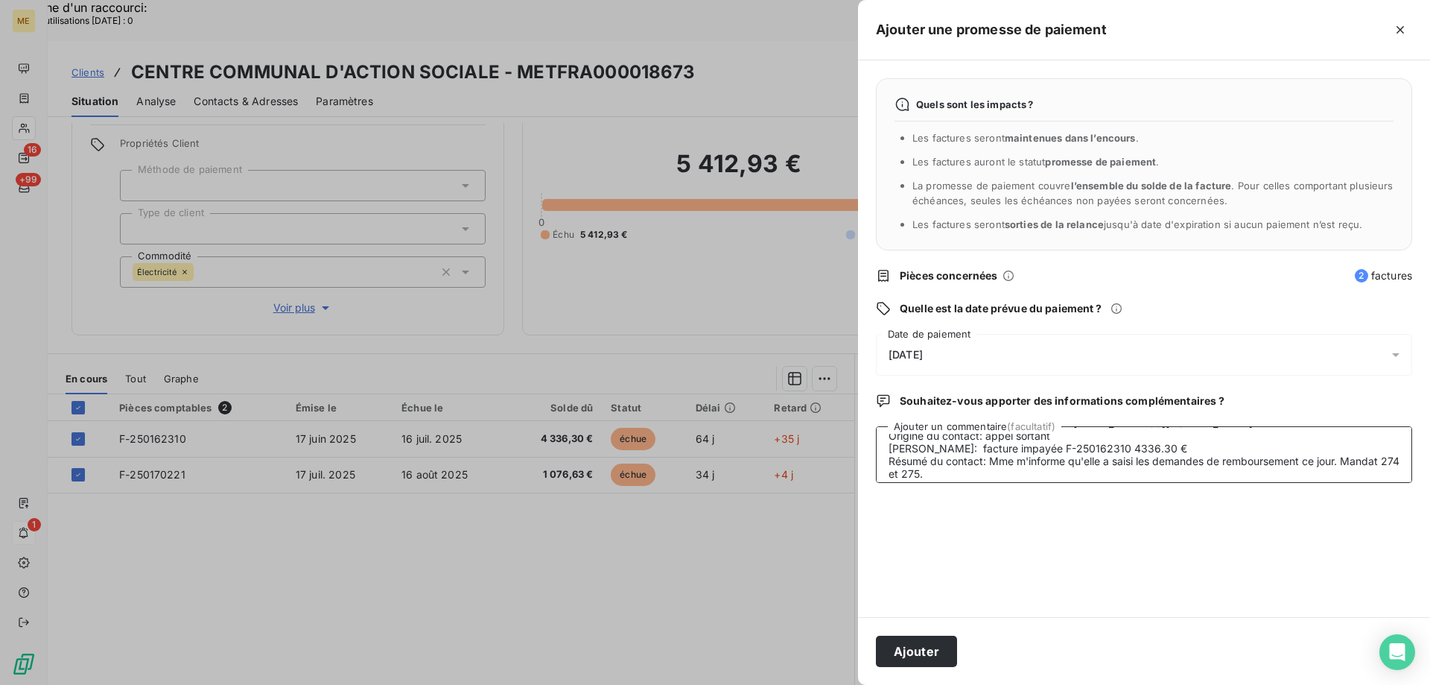
click at [960, 457] on textarea "[PERSON_NAME] - [DATE] 15h34 Interlocuteur: secrétaire 0470474991 [EMAIL_ADDRES…" at bounding box center [1144, 454] width 536 height 57
click at [0, 0] on lt-span "contact :" at bounding box center [0, 0] width 0 height 0
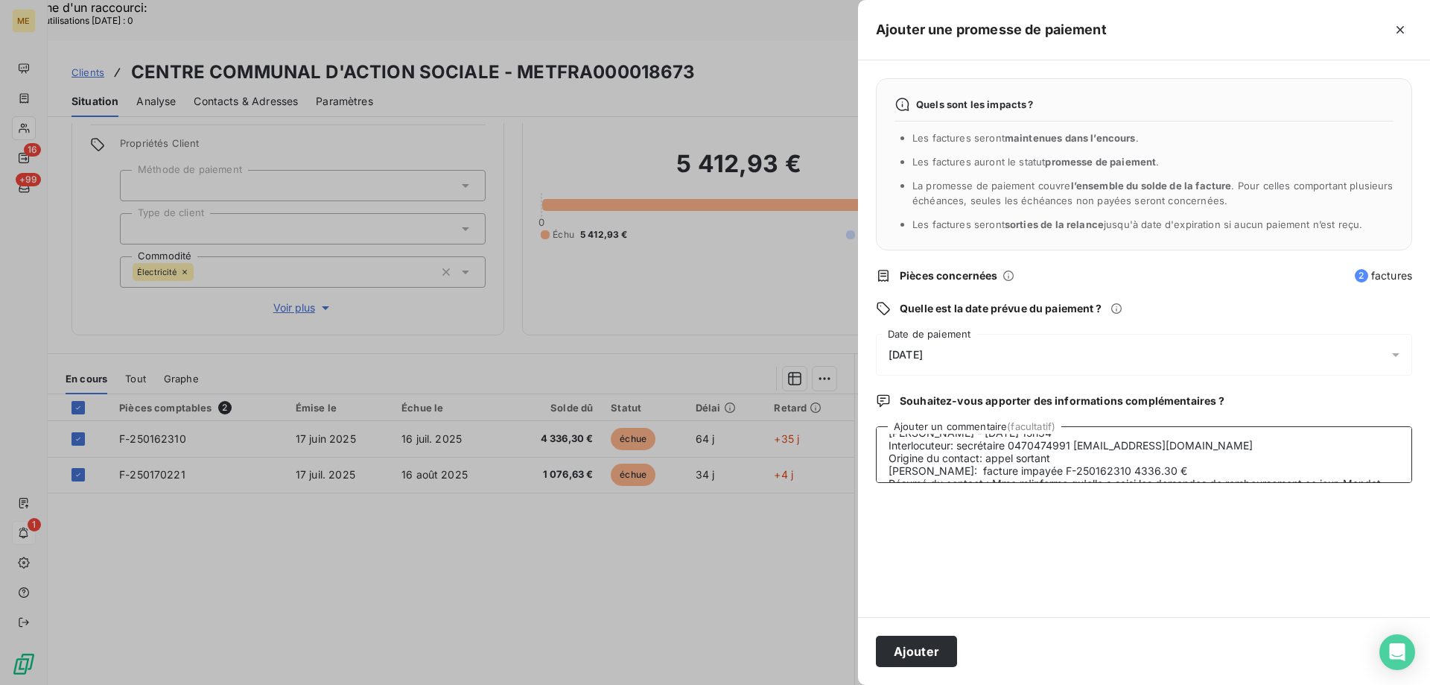
scroll to position [0, 0]
type textarea "[PERSON_NAME] - [DATE] 15h34 Interlocuteur: secrétaire 0470474991 [EMAIL_ADDRES…"
click at [968, 370] on div "[DATE]" at bounding box center [1144, 355] width 536 height 42
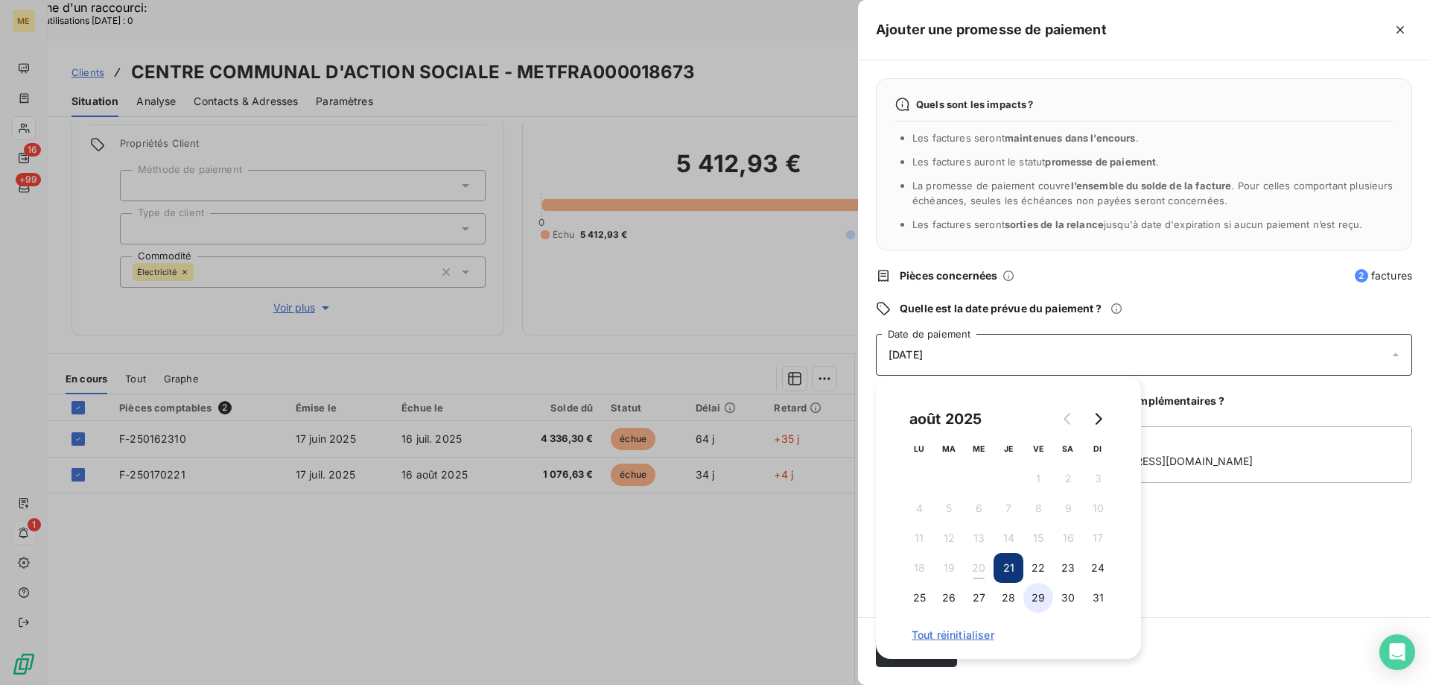
click at [1044, 604] on button "29" at bounding box center [1038, 597] width 30 height 30
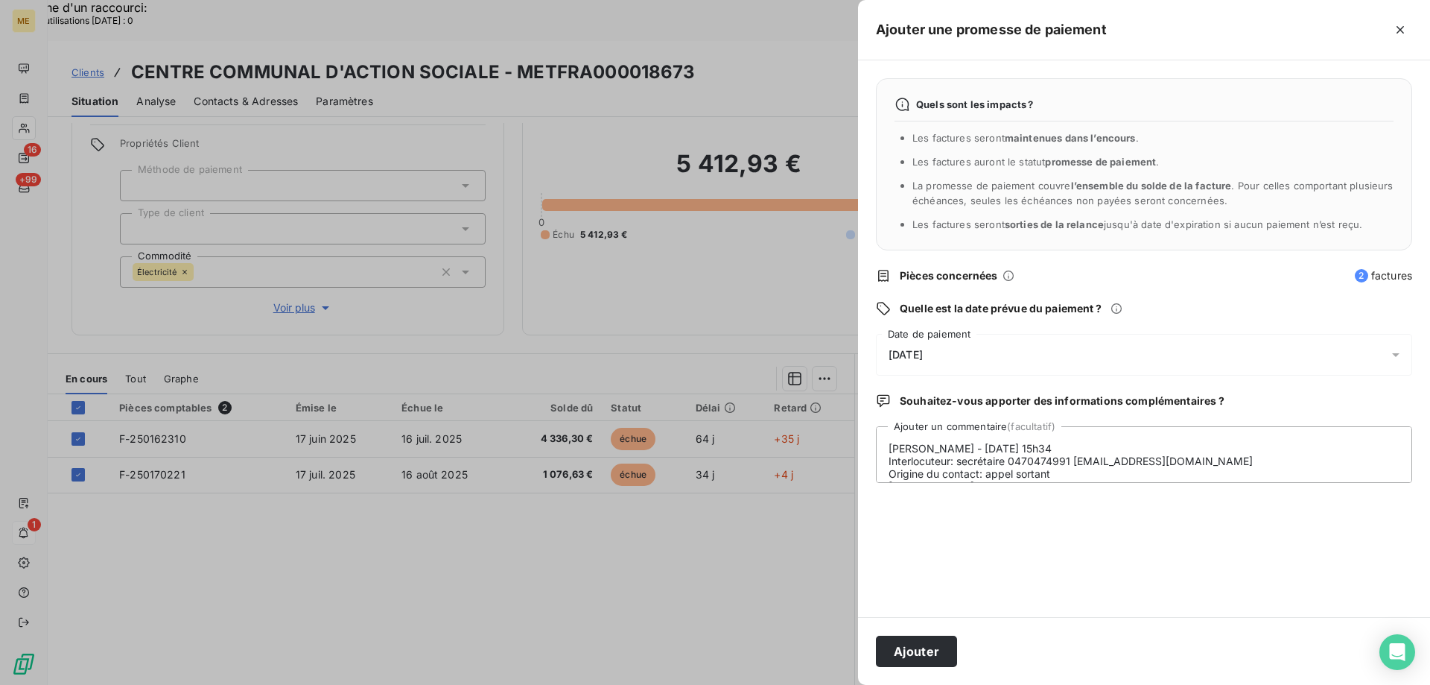
click at [1207, 553] on div "Quels sont les impacts ? Les factures seront maintenues dans l’encours . Les fa…" at bounding box center [1144, 338] width 572 height 556
click at [898, 647] on button "Ajouter" at bounding box center [916, 650] width 81 height 31
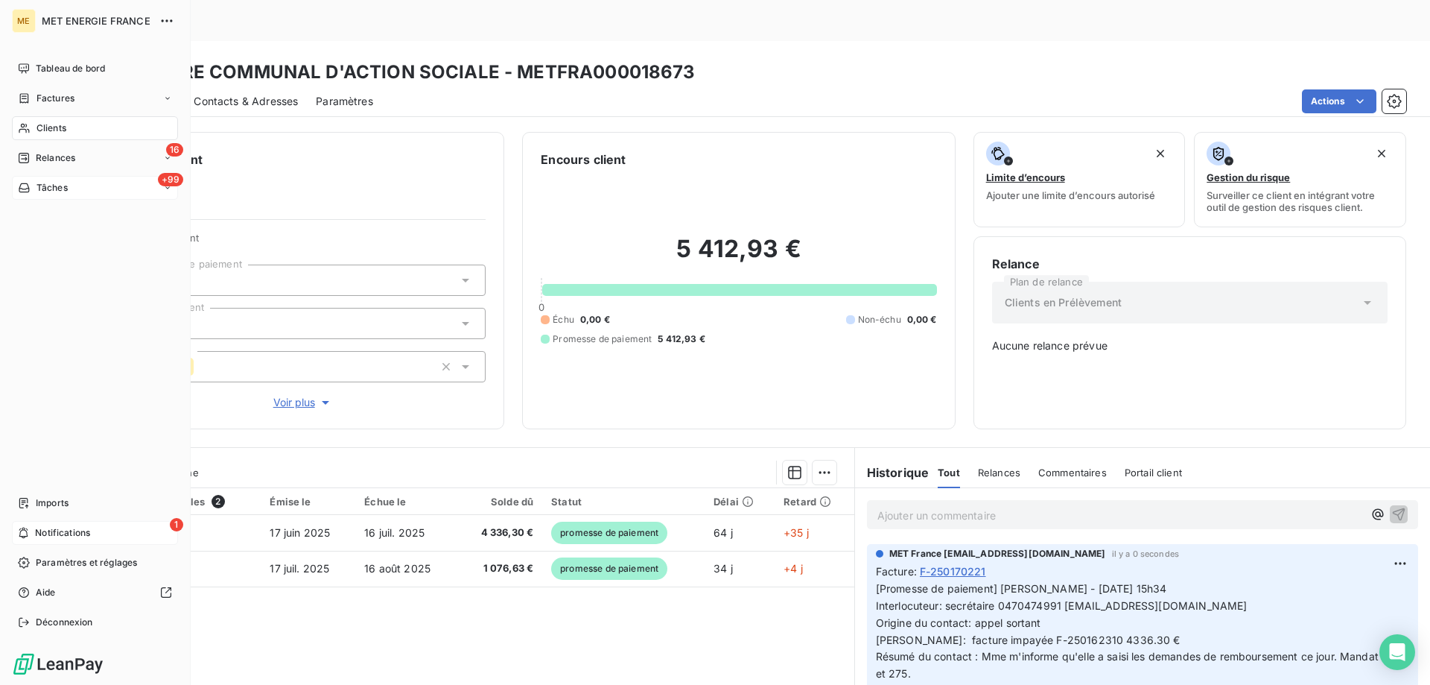
click at [38, 180] on div "+99 Tâches" at bounding box center [95, 188] width 166 height 24
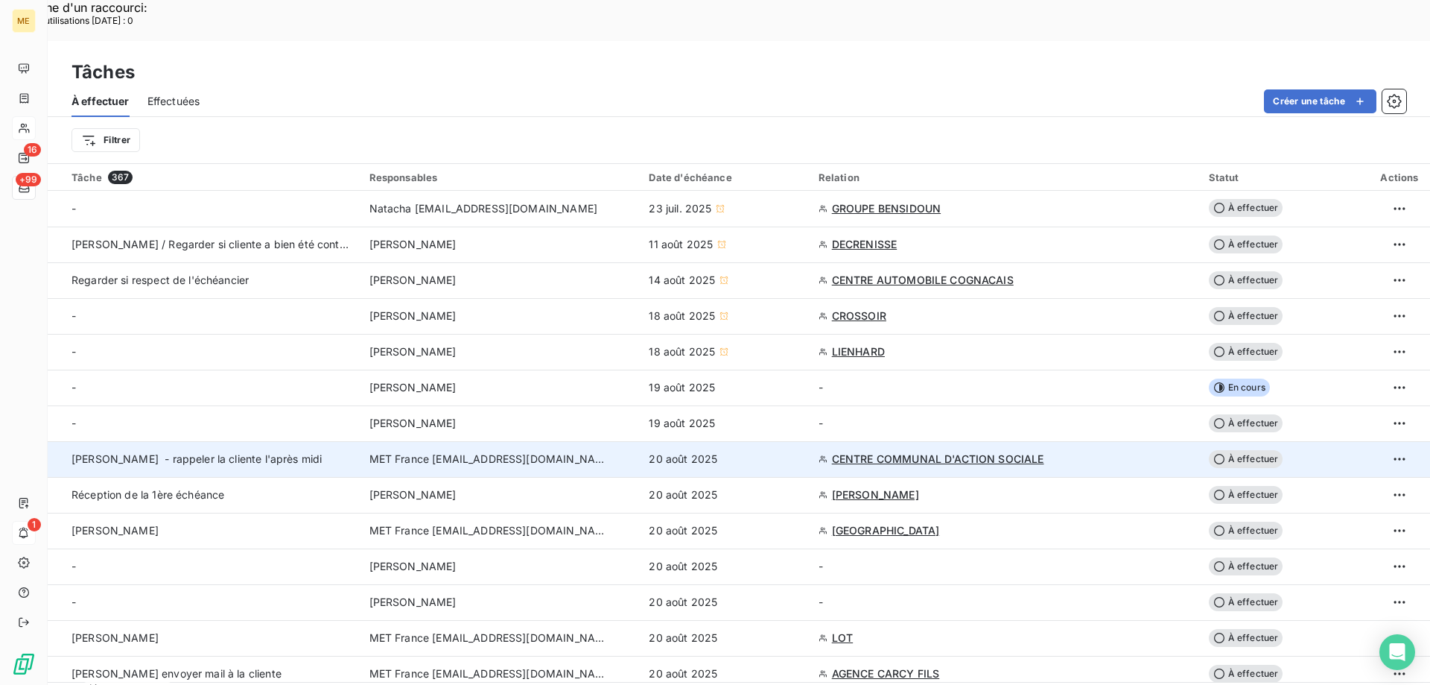
click at [235, 451] on div "[PERSON_NAME] - rappeler la cliente l'après midi" at bounding box center [212, 458] width 280 height 15
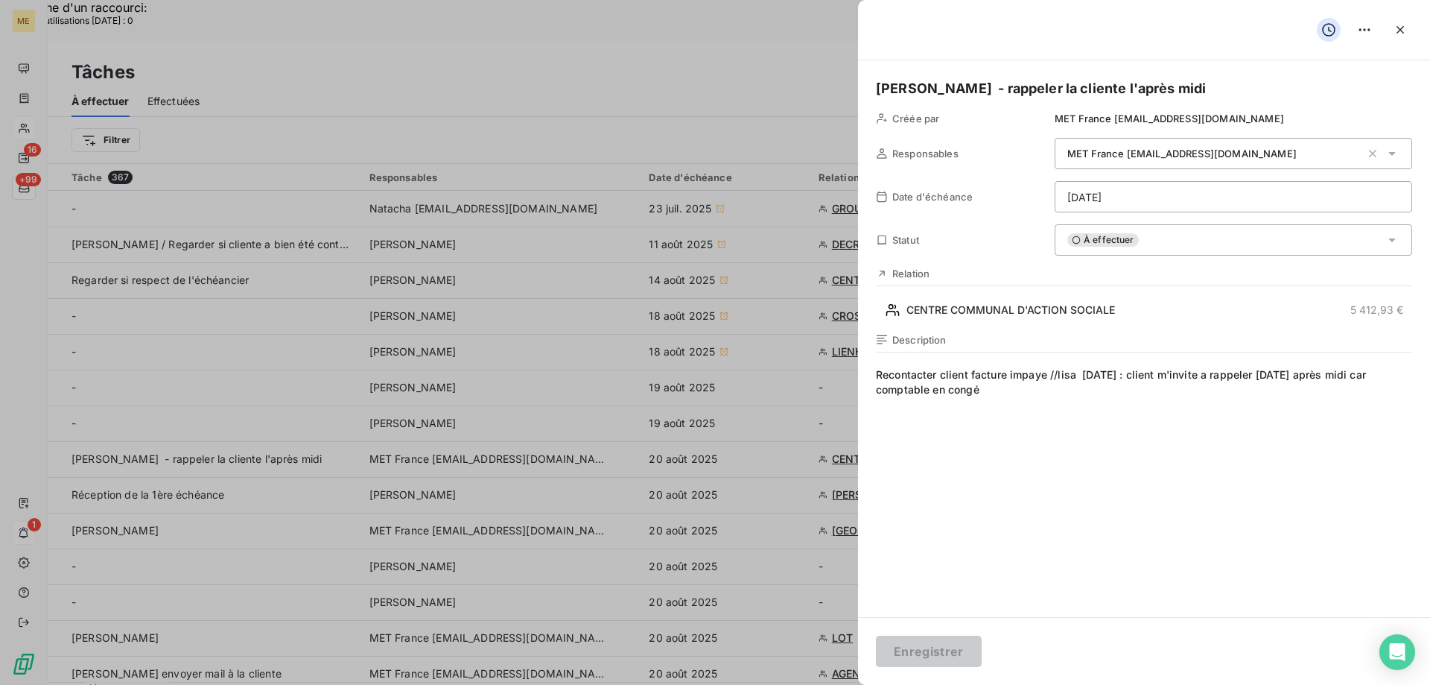
drag, startPoint x: 1026, startPoint y: 401, endPoint x: 796, endPoint y: 359, distance: 234.0
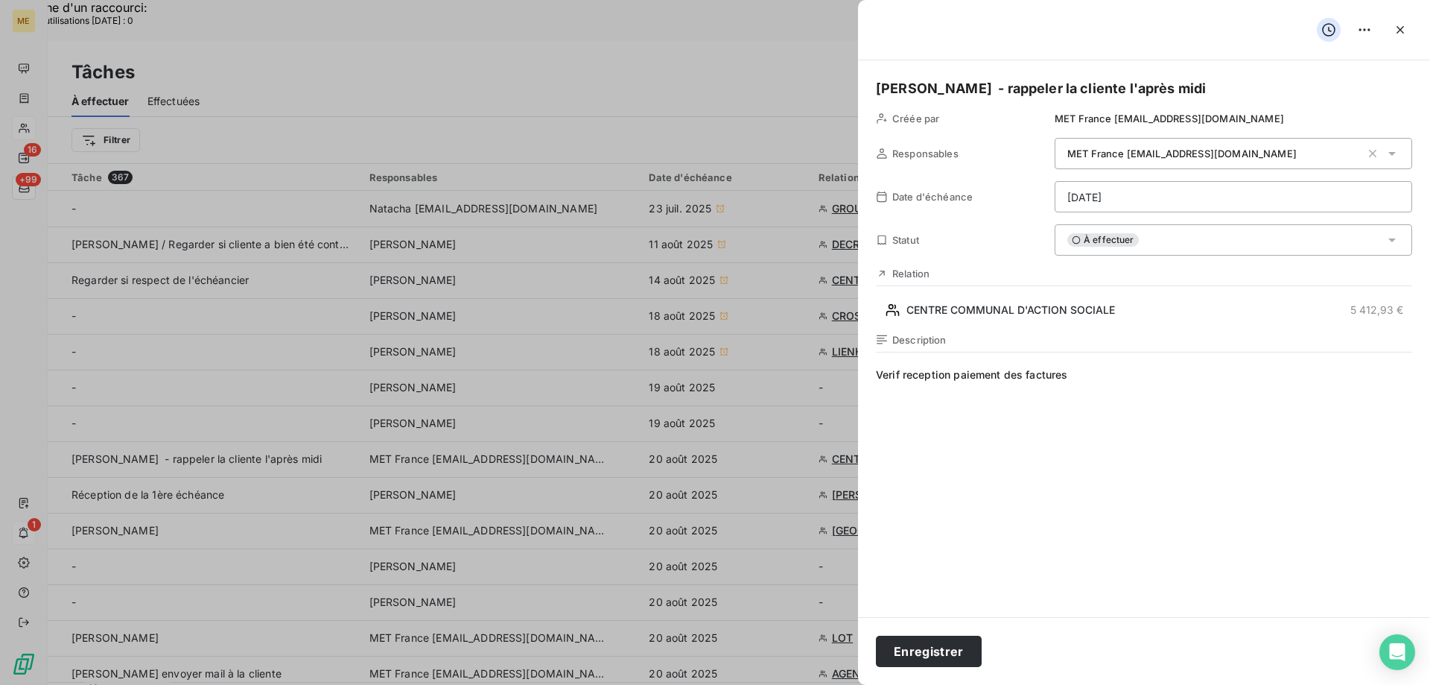
click at [935, 366] on div "Description Verif reception paiement des factures" at bounding box center [1144, 494] width 536 height 320
click at [933, 381] on span "Verif reception paiement des factures" at bounding box center [1144, 510] width 536 height 286
click at [0, 0] on lt-div "Faute de frappe possible trouvée. réception déception réceptions réceptionne ré…" at bounding box center [0, 0] width 0 height 0
click at [0, 0] on lt-span "réception" at bounding box center [0, 0] width 0 height 0
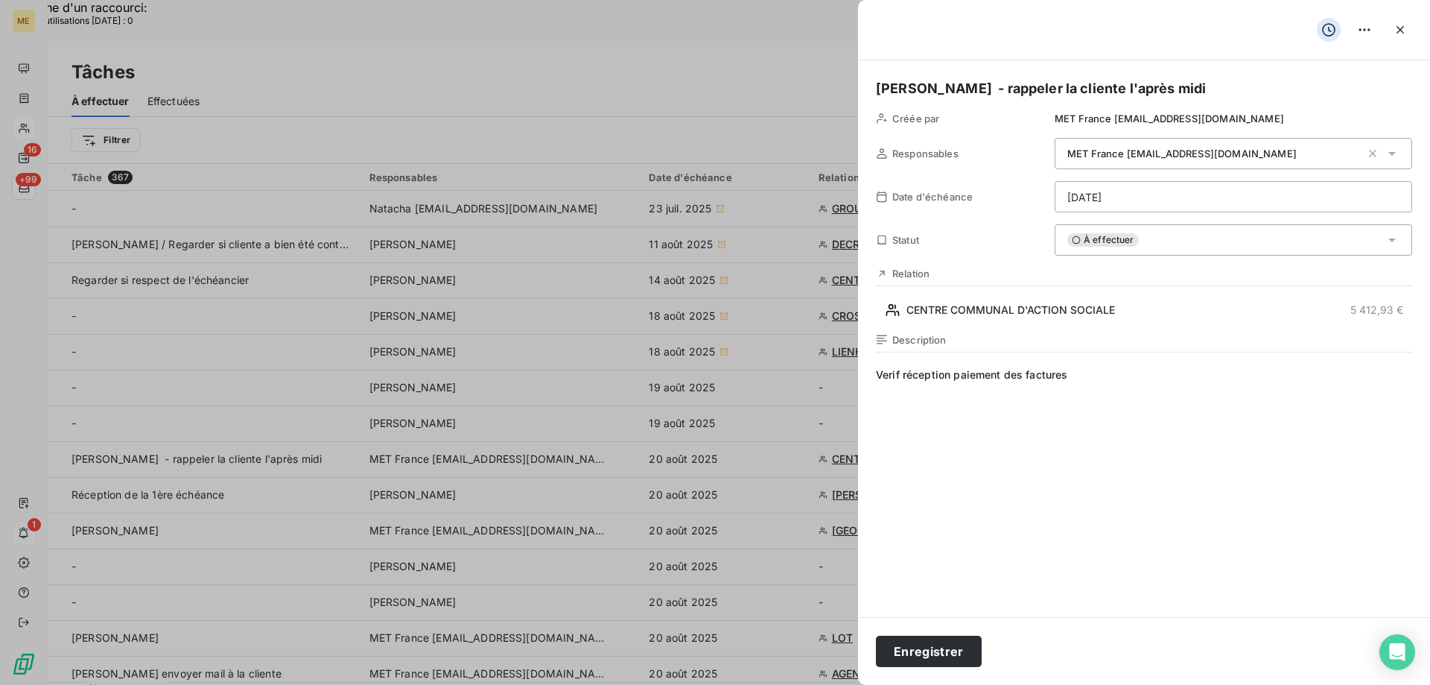
click at [1105, 387] on span "Verif réception paiement des factures" at bounding box center [1144, 510] width 536 height 286
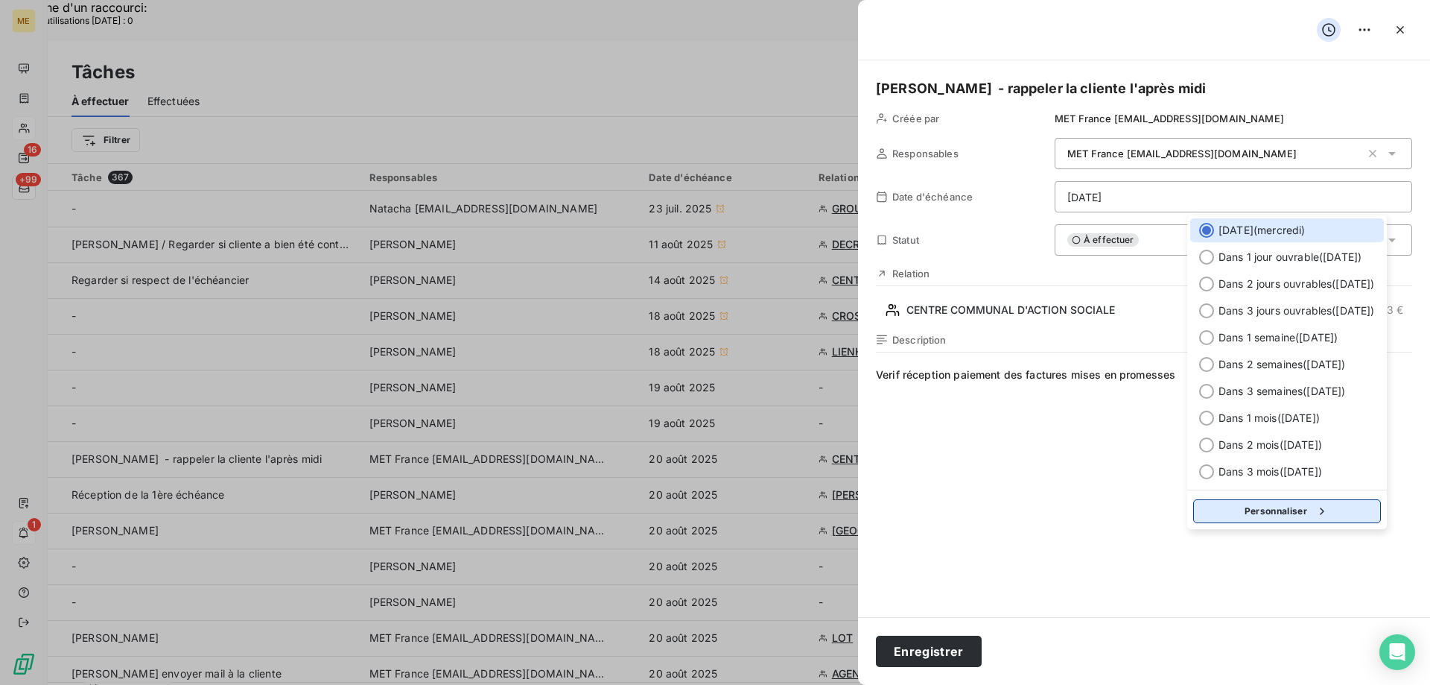
click at [1252, 521] on button "Personnaliser" at bounding box center [1287, 511] width 188 height 24
select select "7"
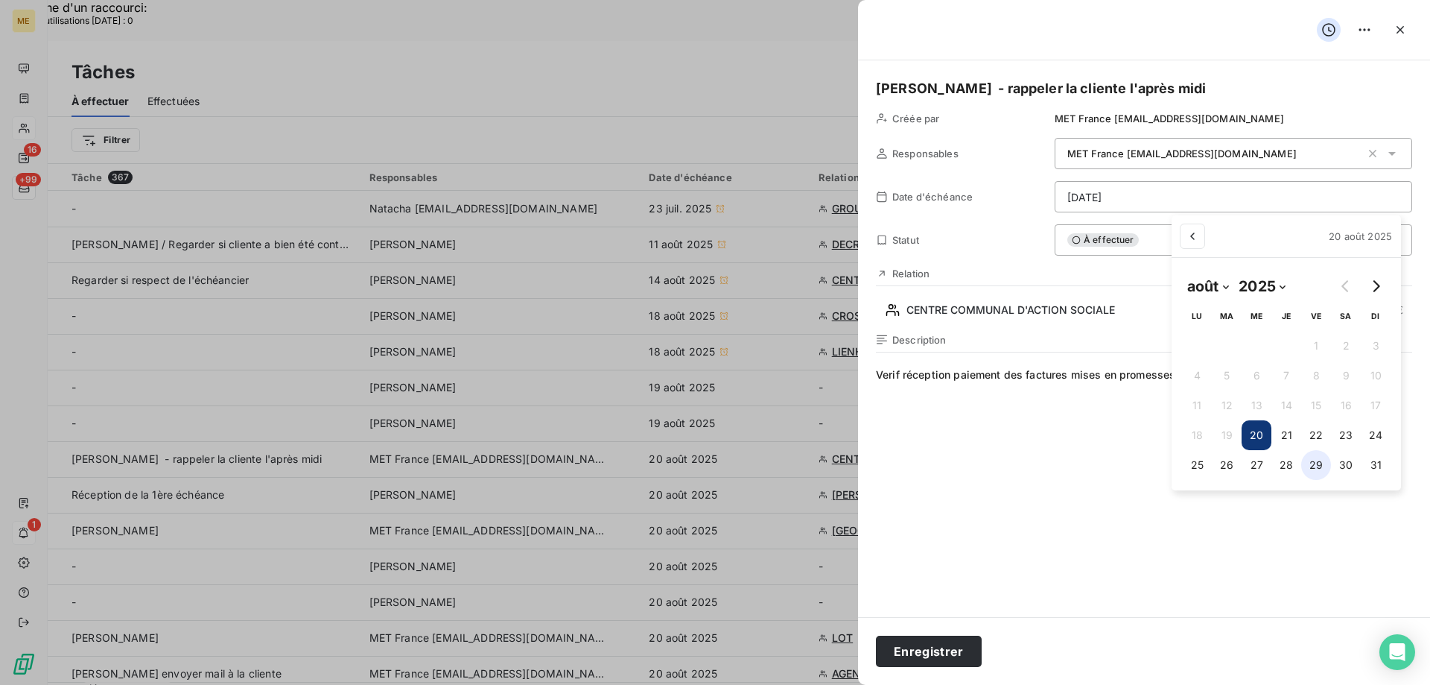
click at [1312, 469] on button "29" at bounding box center [1316, 465] width 30 height 30
type input "[DATE]"
click at [1212, 365] on div "Description Verif réception paiement des factures mises en promesses" at bounding box center [1144, 494] width 536 height 320
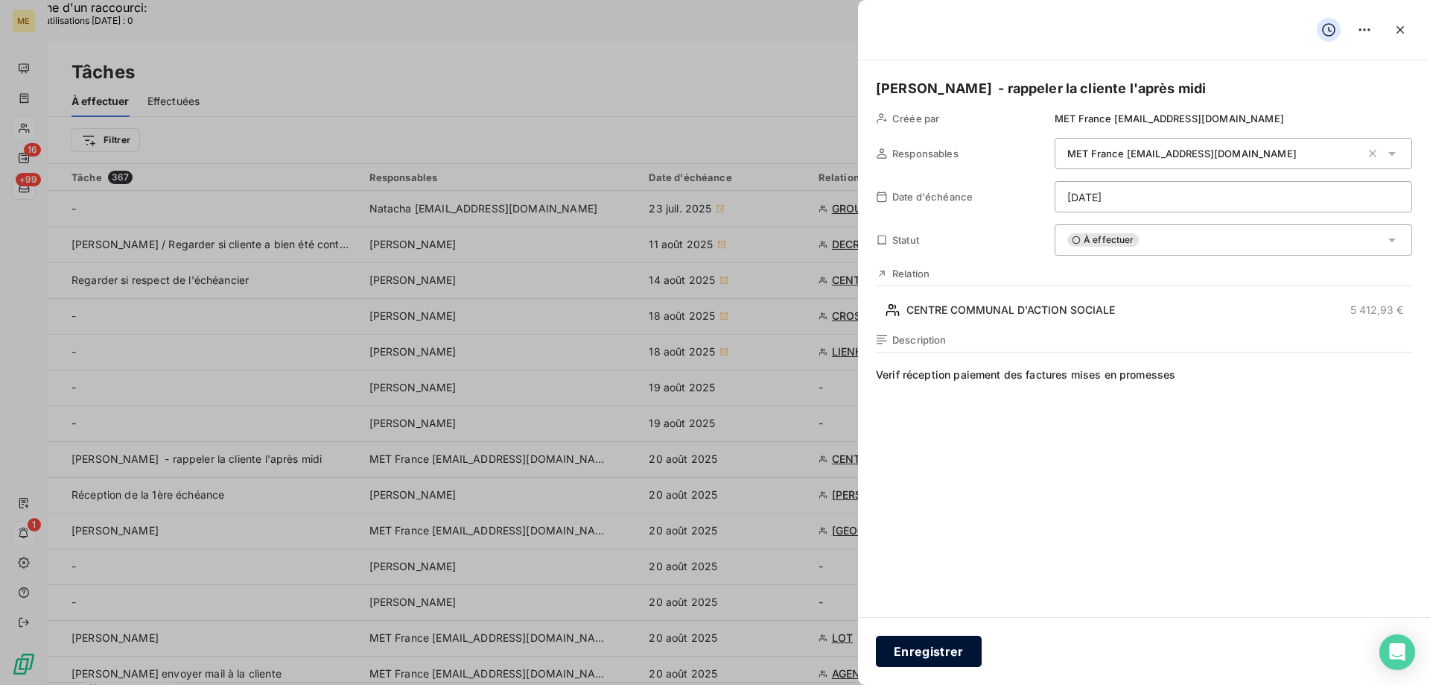
click at [968, 649] on button "Enregistrer" at bounding box center [929, 650] width 106 height 31
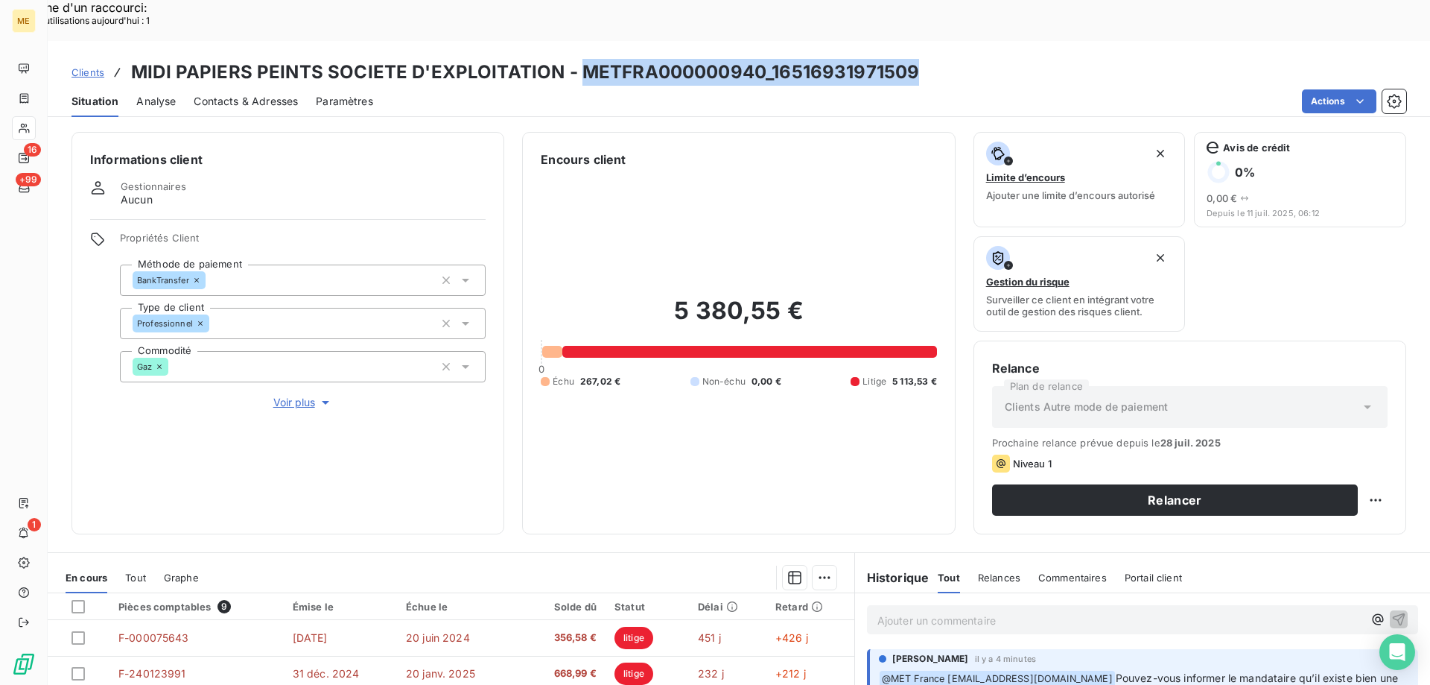
drag, startPoint x: 576, startPoint y: 25, endPoint x: 860, endPoint y: 57, distance: 286.4
click at [906, 45] on div "Clients MIDI PAPIERS PEINTS SOCIETE D'EXPLOITATION - METFRA000000940_1651693197…" at bounding box center [739, 79] width 1382 height 76
copy div "METFRA000000940_16516931971509 Situation Analyse Contacts & Adresses Paramètres…"
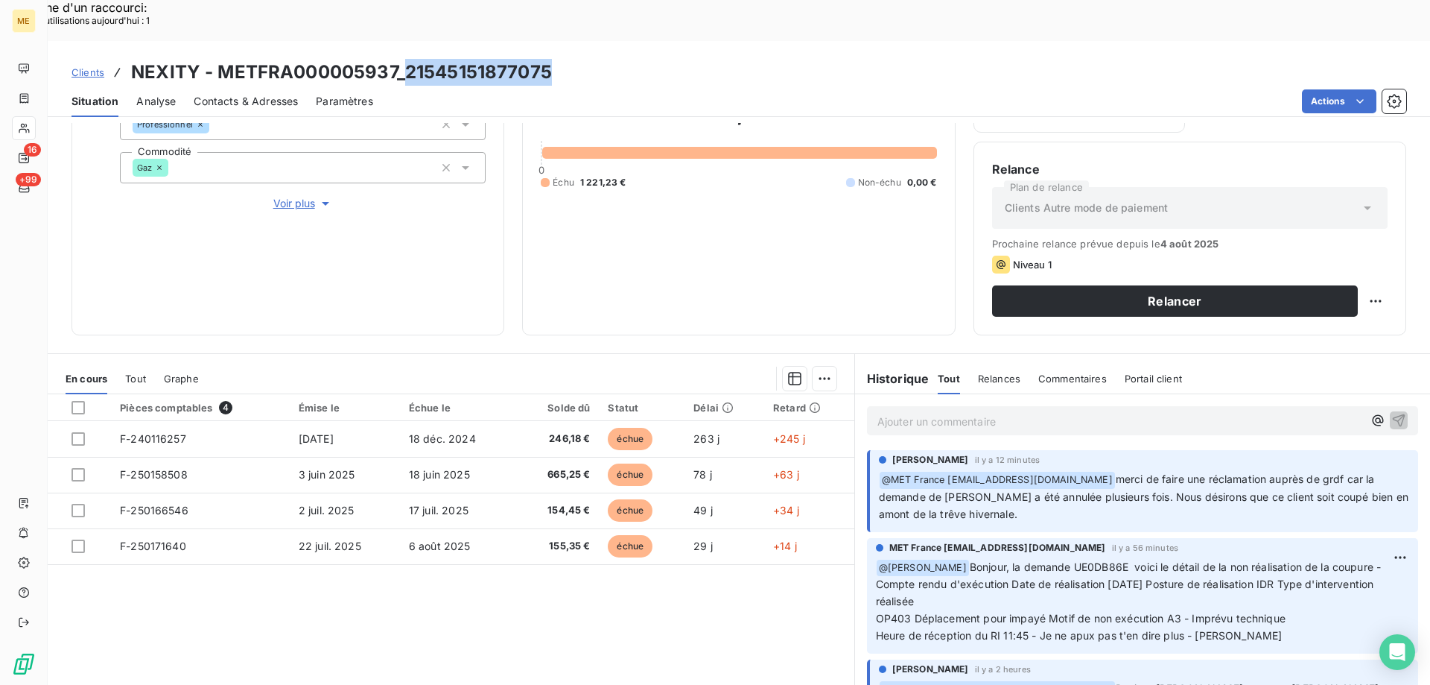
drag, startPoint x: 521, startPoint y: 44, endPoint x: 405, endPoint y: 39, distance: 115.6
click at [405, 59] on div "Clients NEXITY - METFRA000005937_21545151877075" at bounding box center [739, 72] width 1382 height 27
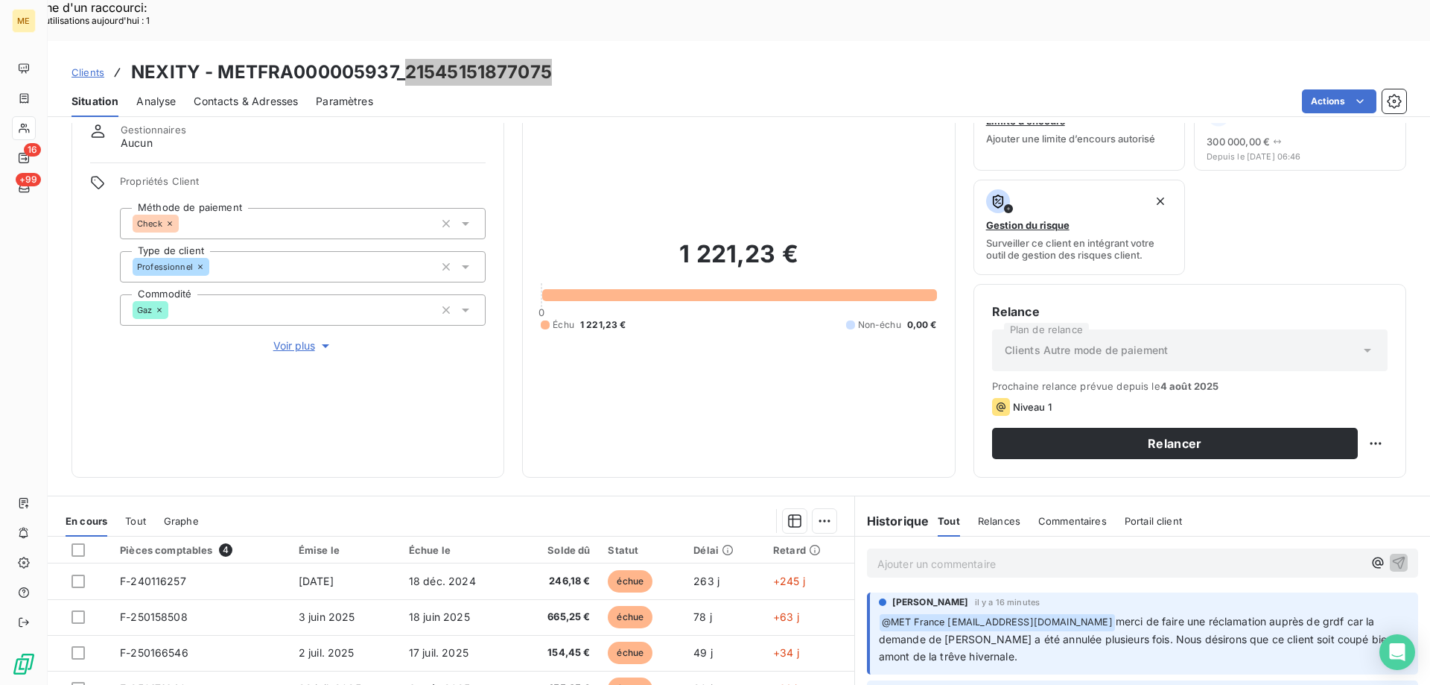
scroll to position [199, 0]
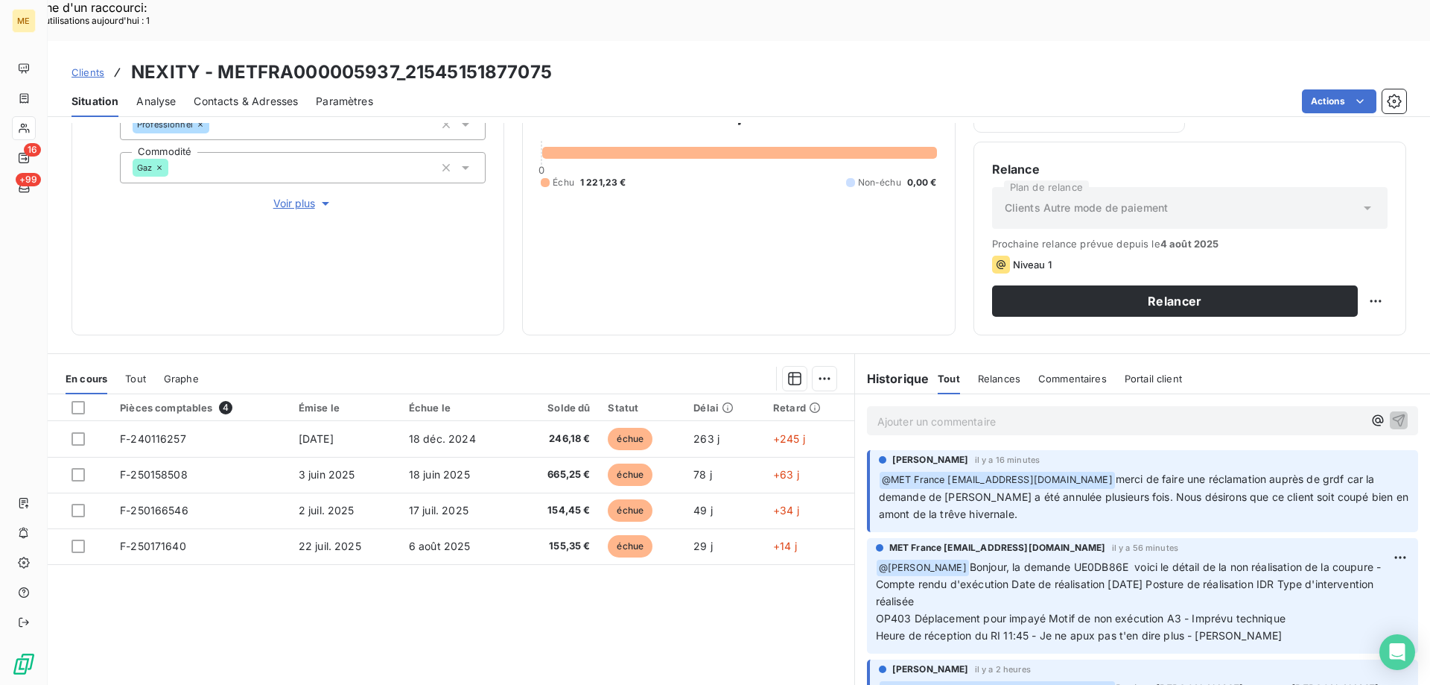
click at [857, 266] on div "1 221,23 € 0 Échu 1 221,23 € Non-échu 0,00 €" at bounding box center [739, 142] width 396 height 347
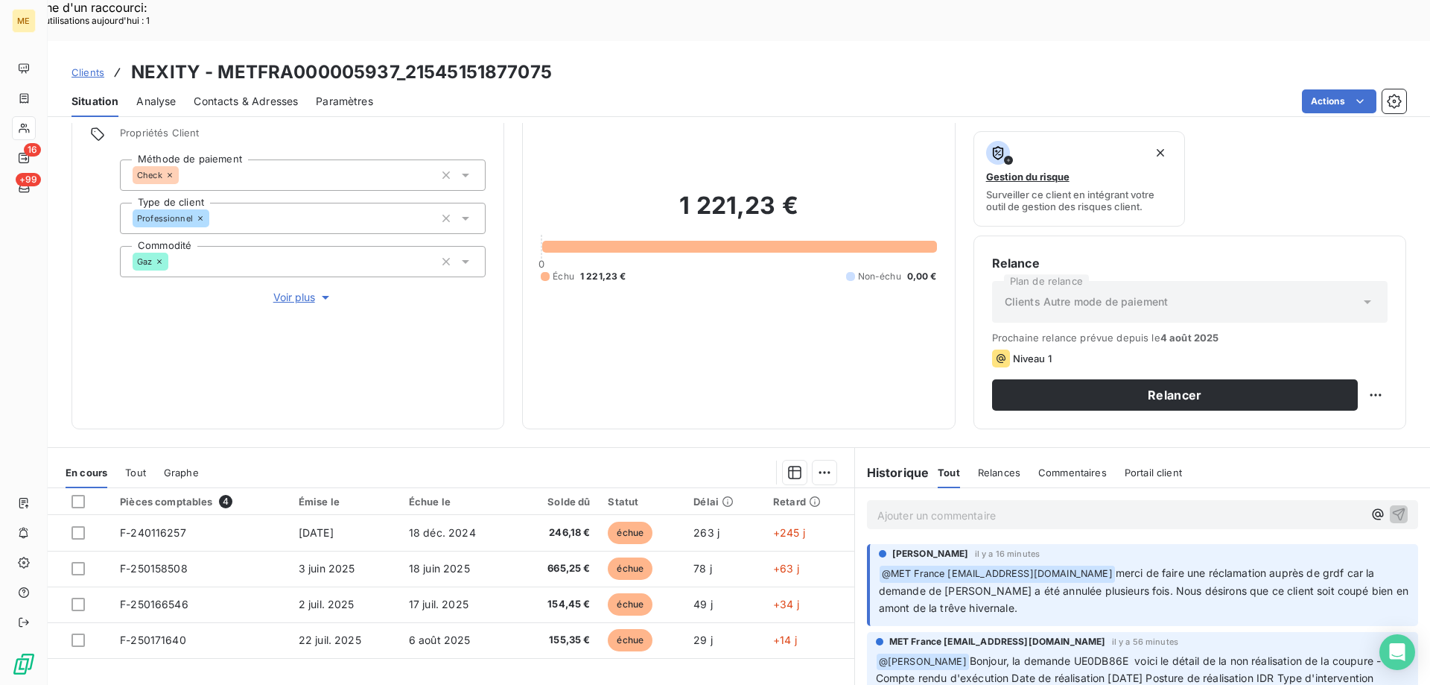
scroll to position [0, 0]
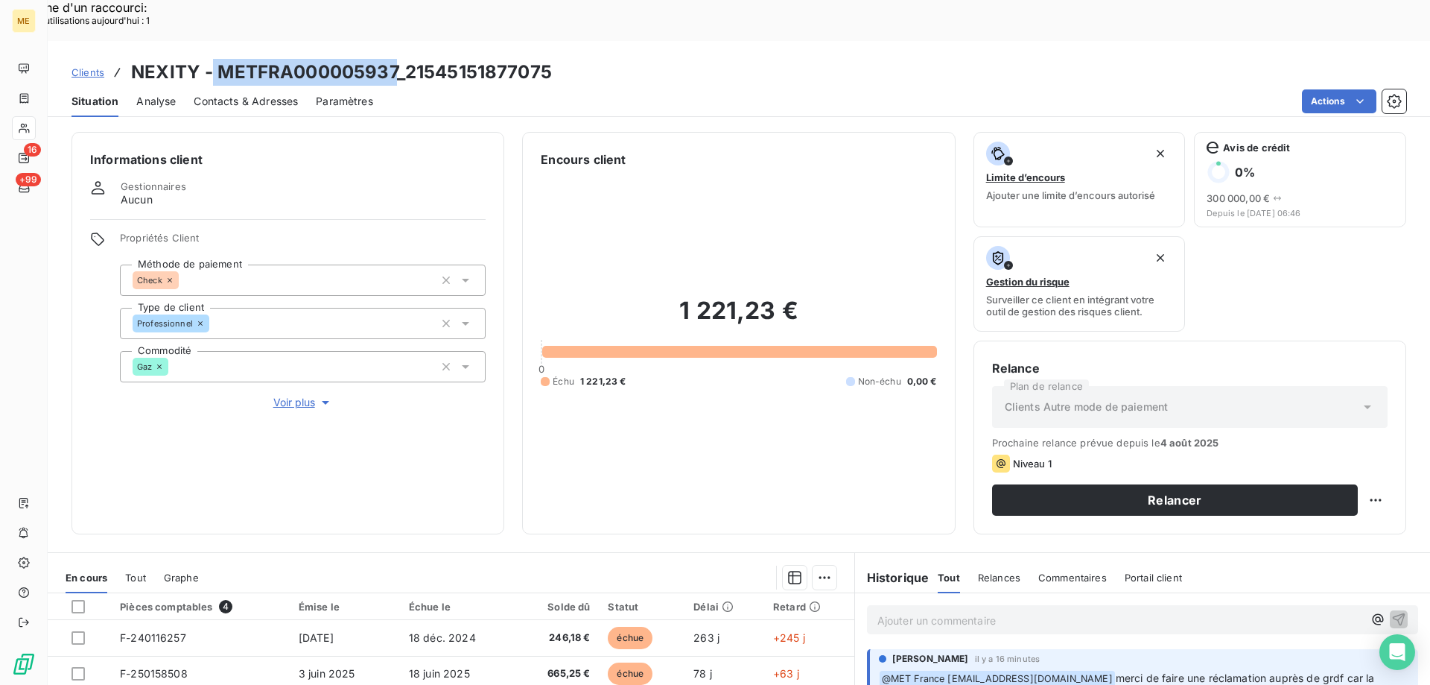
copy h3 "METFRA000005937"
drag, startPoint x: 212, startPoint y: 33, endPoint x: 394, endPoint y: 34, distance: 181.8
click at [394, 59] on h3 "NEXITY - METFRA000005937_21545151877075" at bounding box center [341, 72] width 421 height 27
click at [656, 177] on div "1 221,23 € 0 Échu 1 221,23 € Non-échu 0,00 €" at bounding box center [739, 341] width 396 height 347
